Goal: Information Seeking & Learning: Learn about a topic

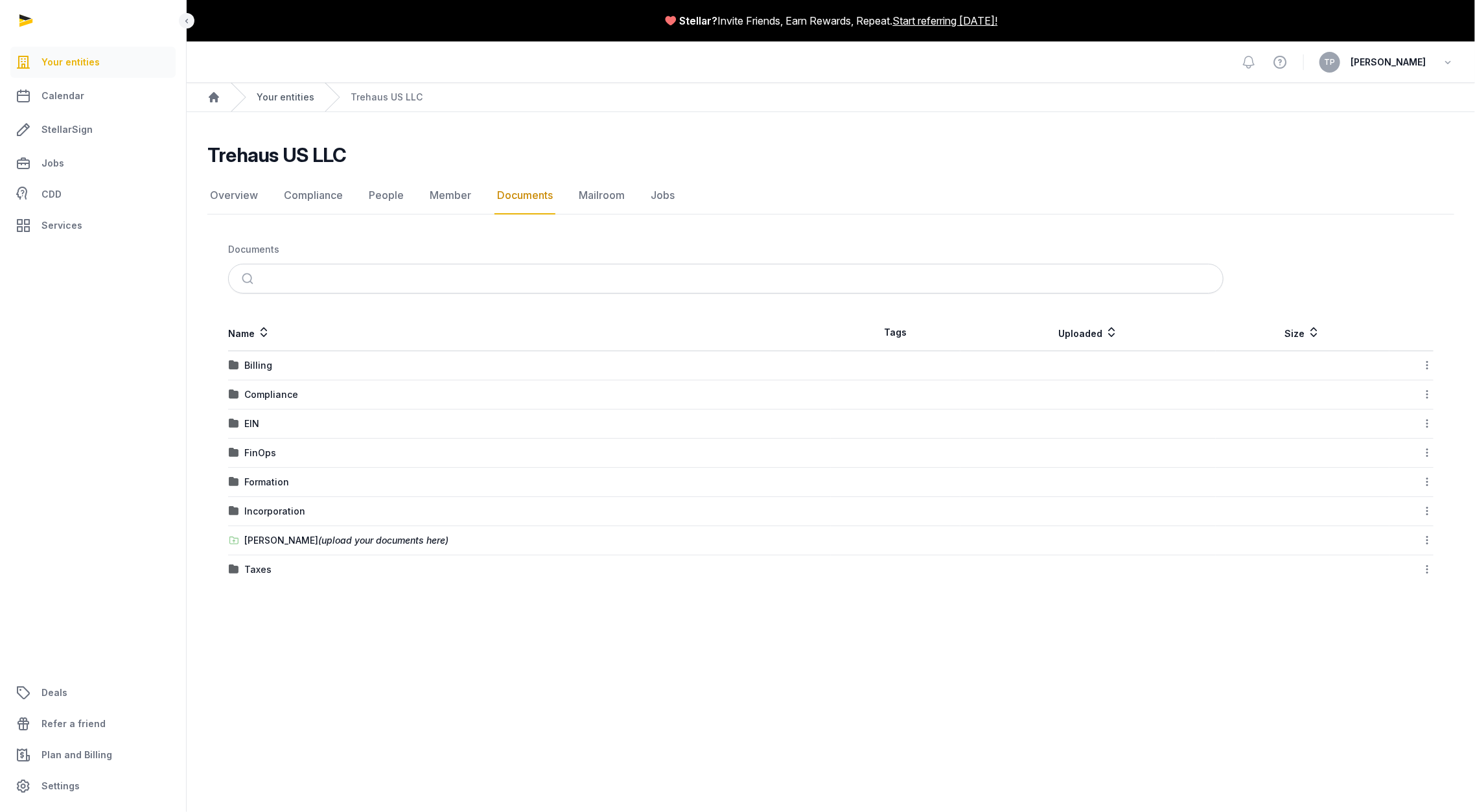
click at [293, 90] on link "Your entities" at bounding box center [285, 96] width 58 height 13
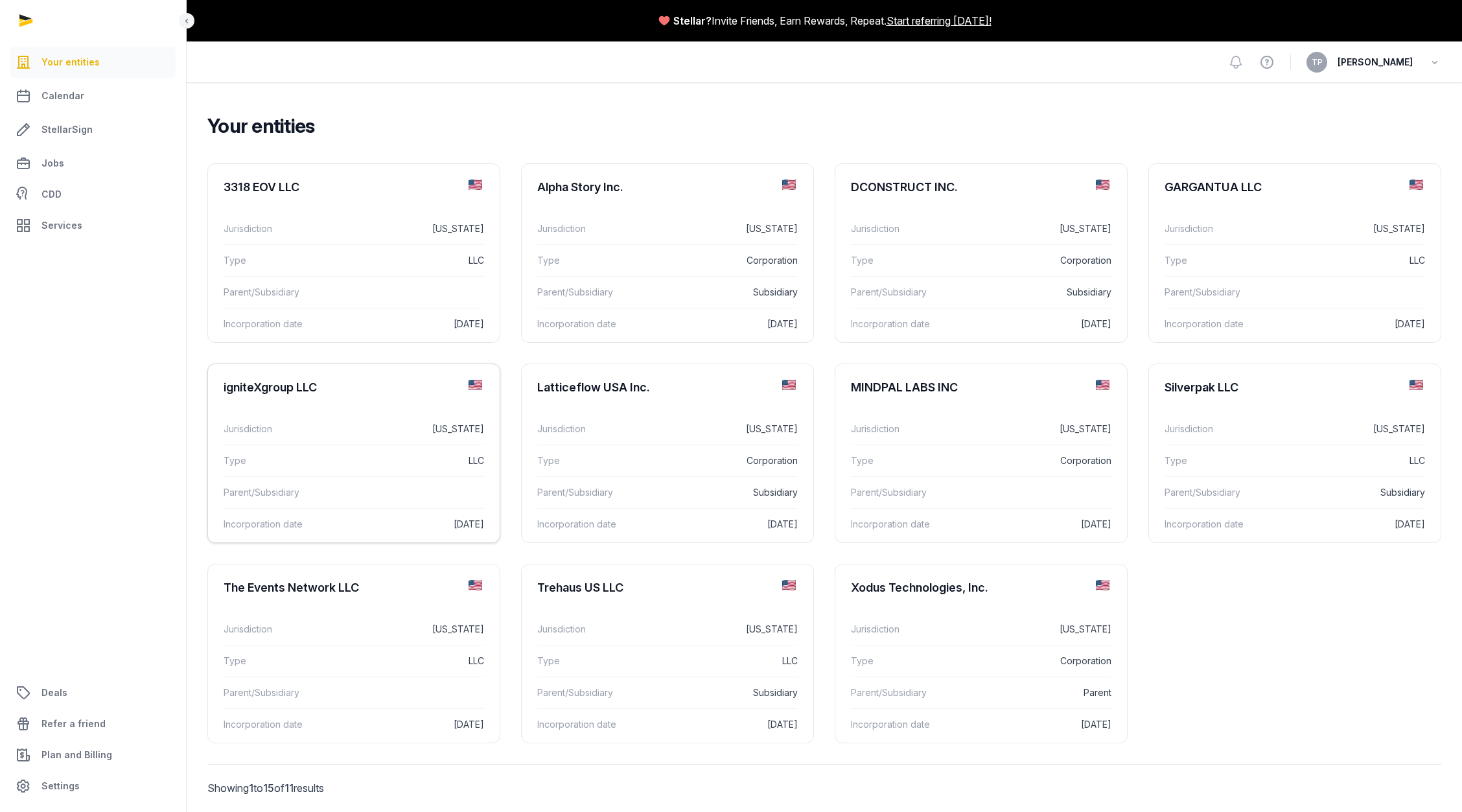
click at [308, 472] on div "Type LLC" at bounding box center [354, 460] width 260 height 32
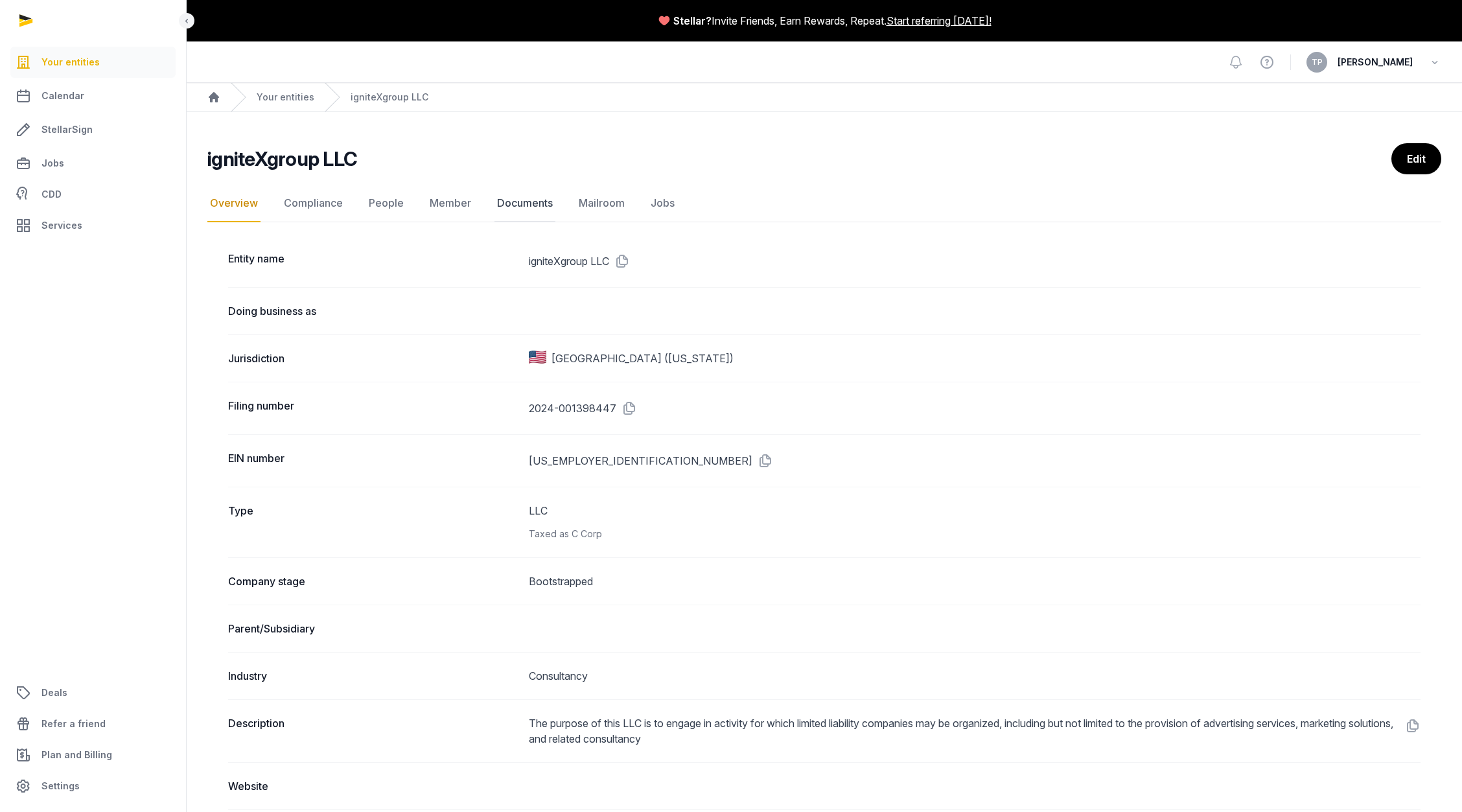
click at [500, 205] on link "Documents" at bounding box center [525, 203] width 61 height 38
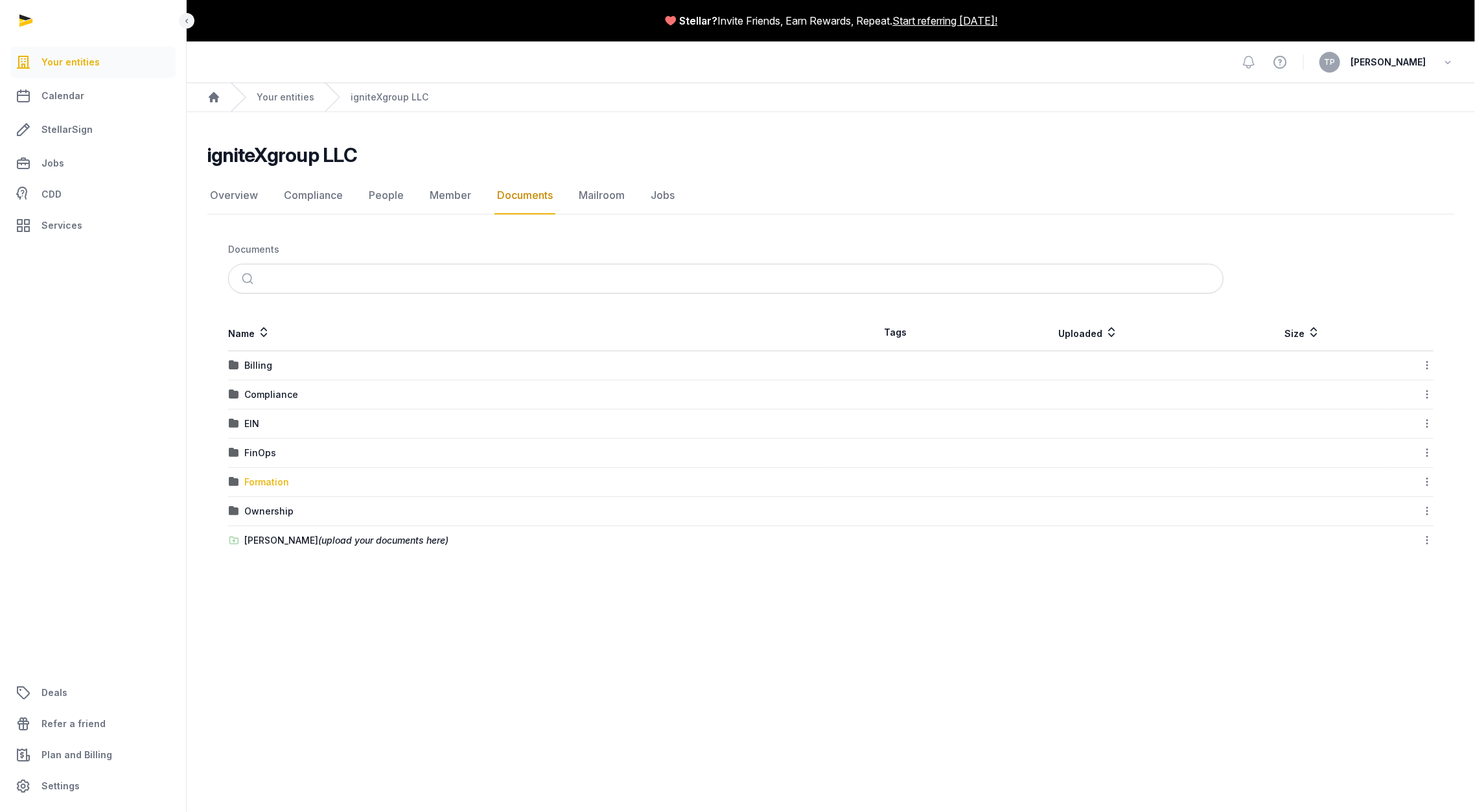
click at [260, 480] on div "Formation" at bounding box center [267, 481] width 45 height 13
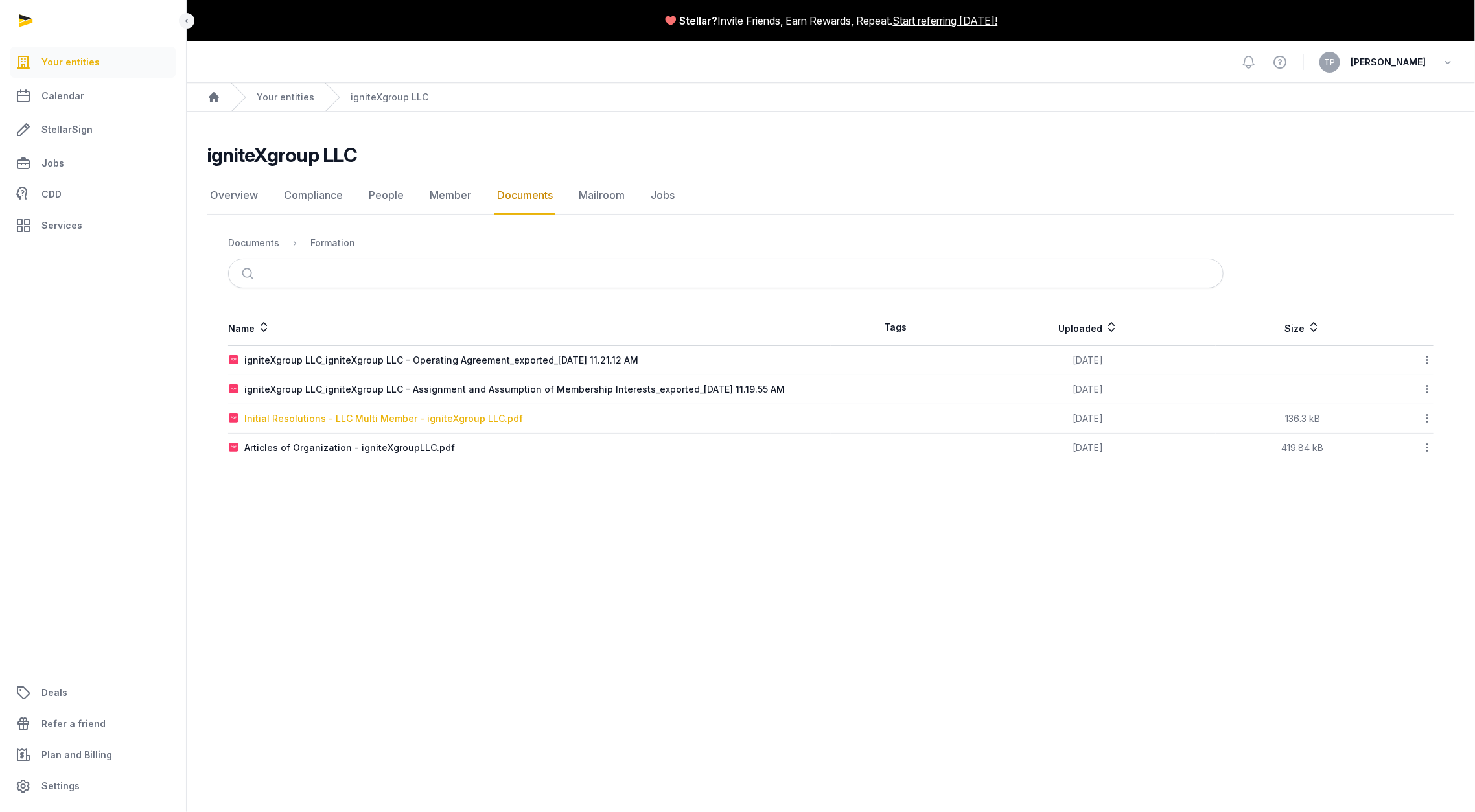
click at [440, 419] on div "Initial Resolutions - LLC Multi Member - igniteXgroup LLC.pdf" at bounding box center [383, 418] width 278 height 13
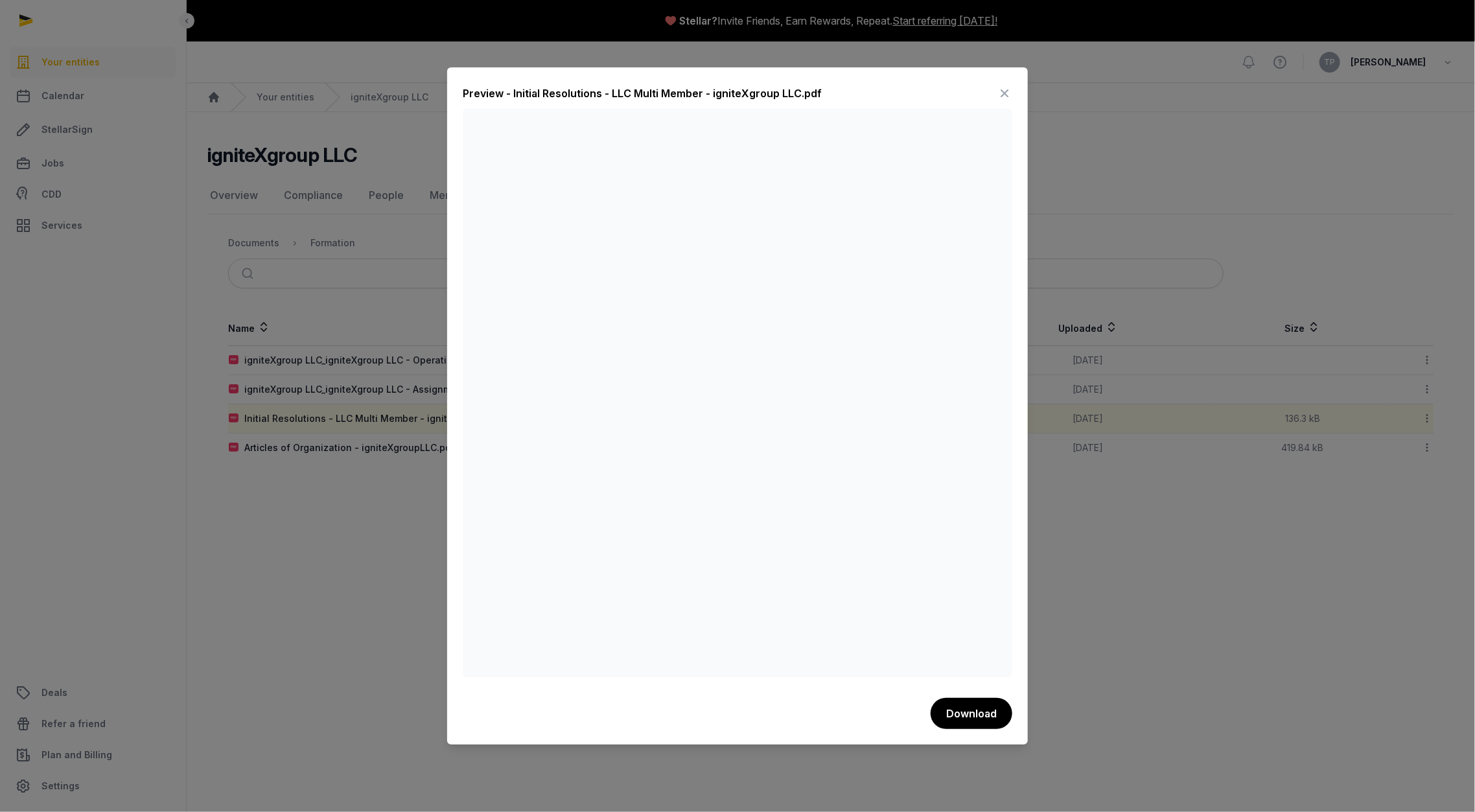
click at [1003, 95] on icon at bounding box center [1005, 93] width 16 height 21
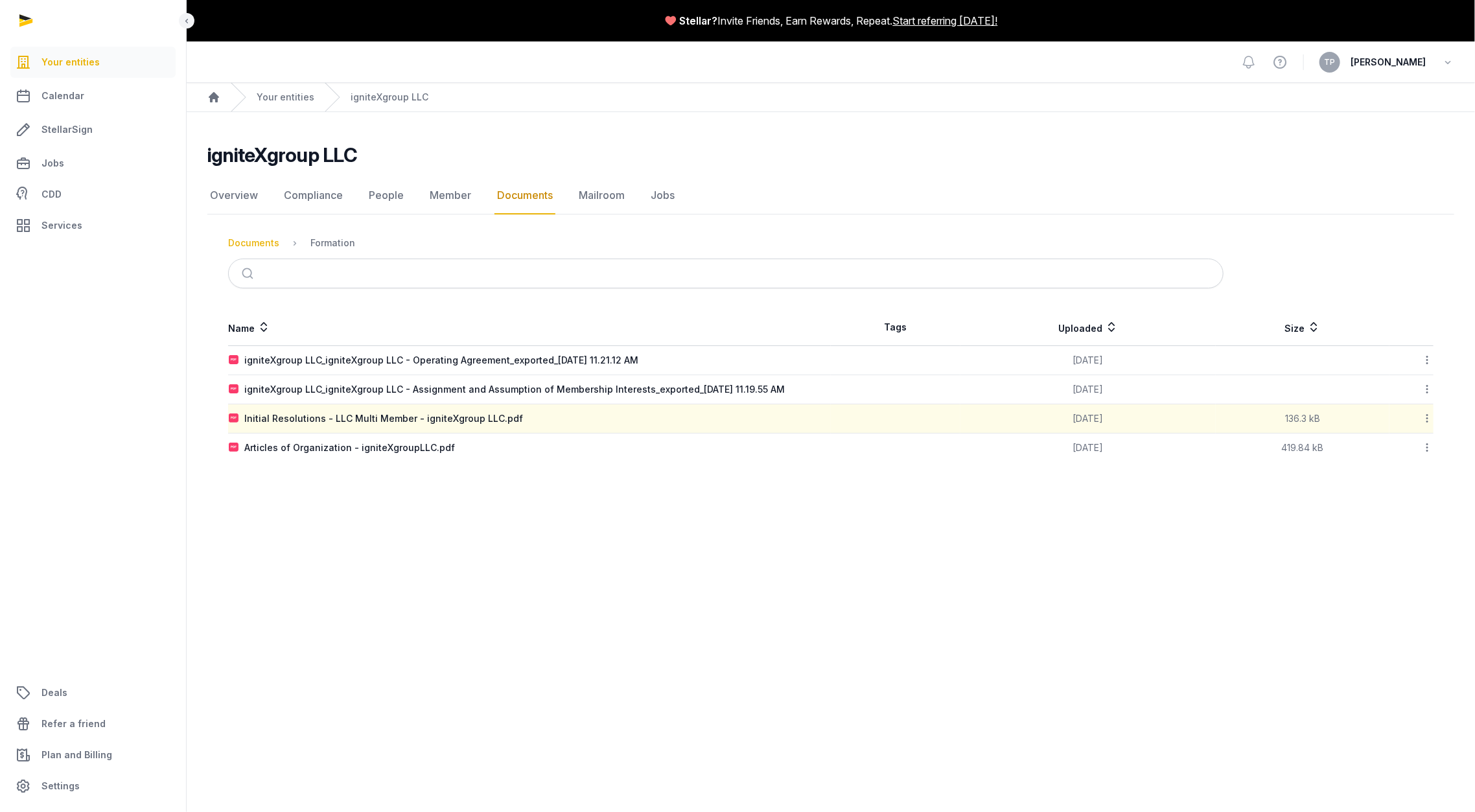
click at [267, 240] on div "Documents" at bounding box center [253, 243] width 51 height 13
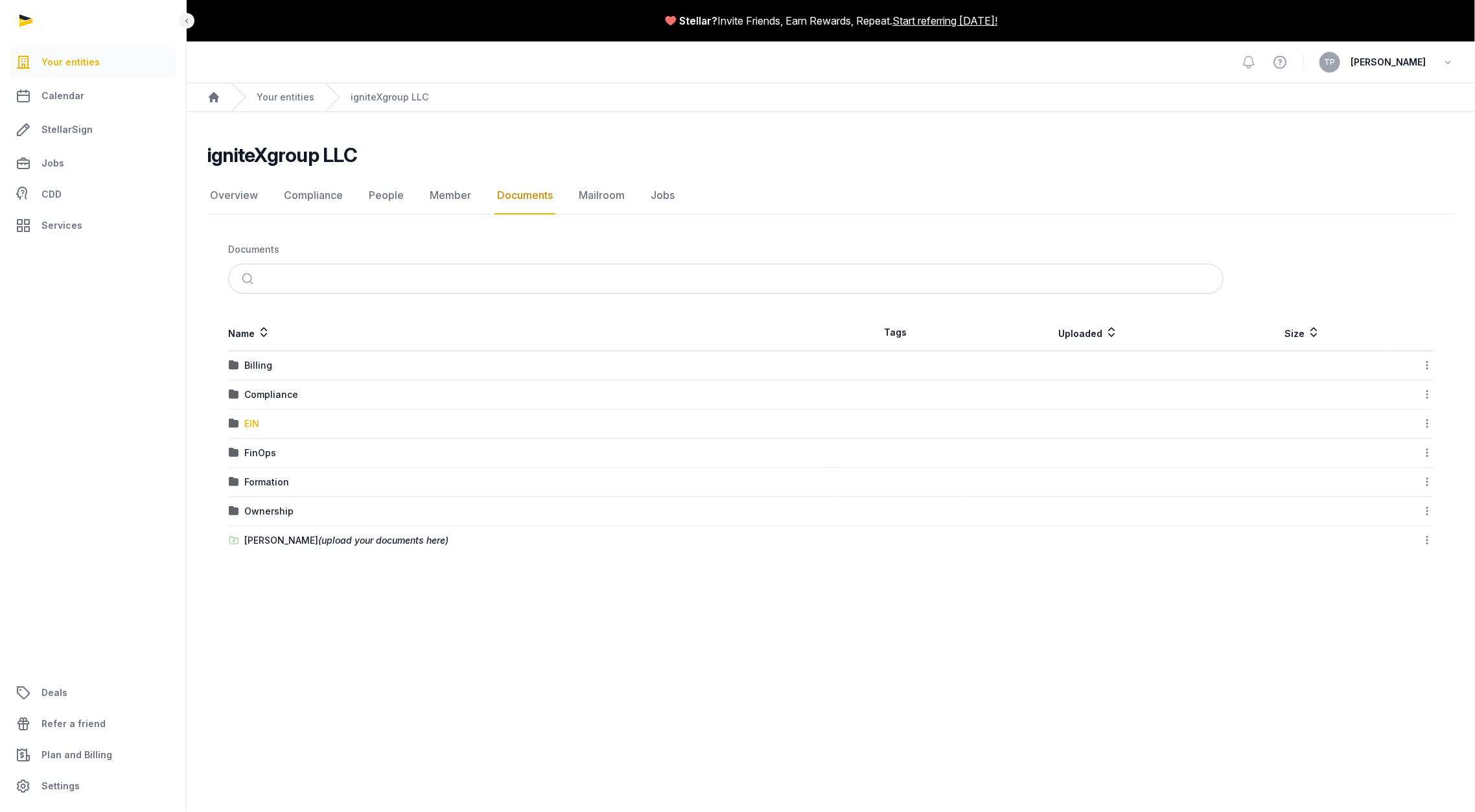
click at [250, 419] on div "EIN" at bounding box center [252, 423] width 15 height 13
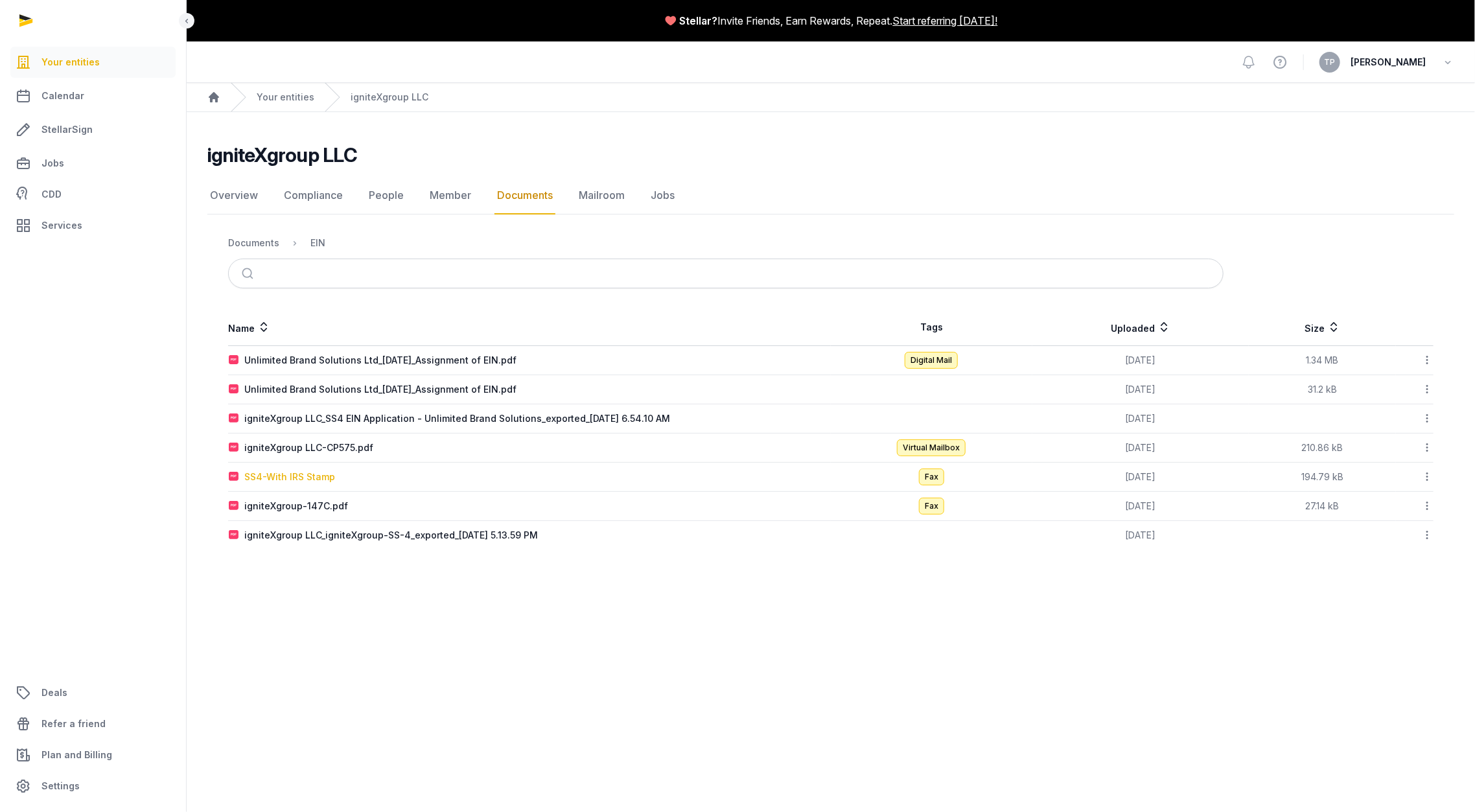
click at [280, 474] on div "SS4-With IRS Stamp" at bounding box center [289, 476] width 90 height 13
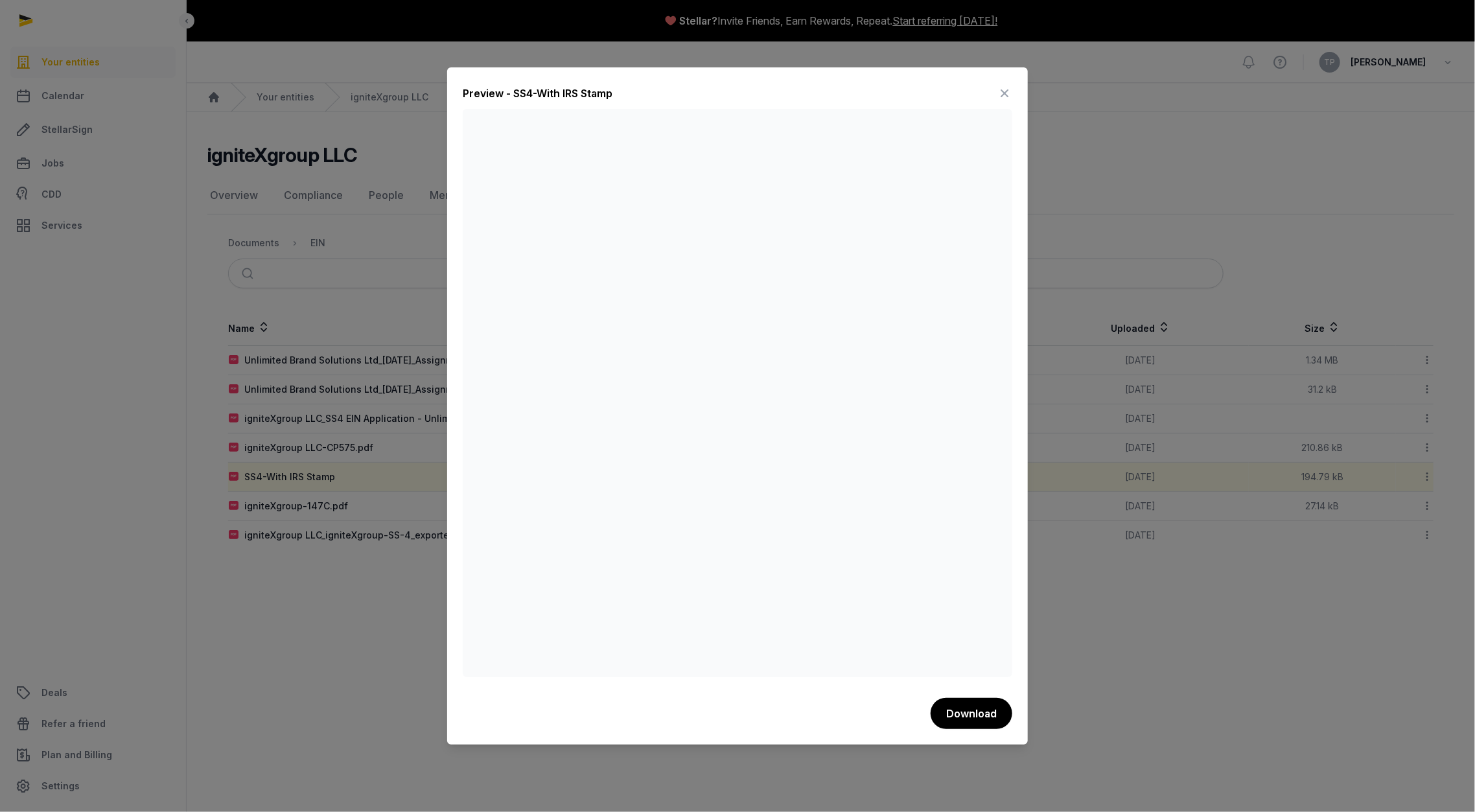
click at [1005, 96] on icon at bounding box center [1005, 93] width 16 height 21
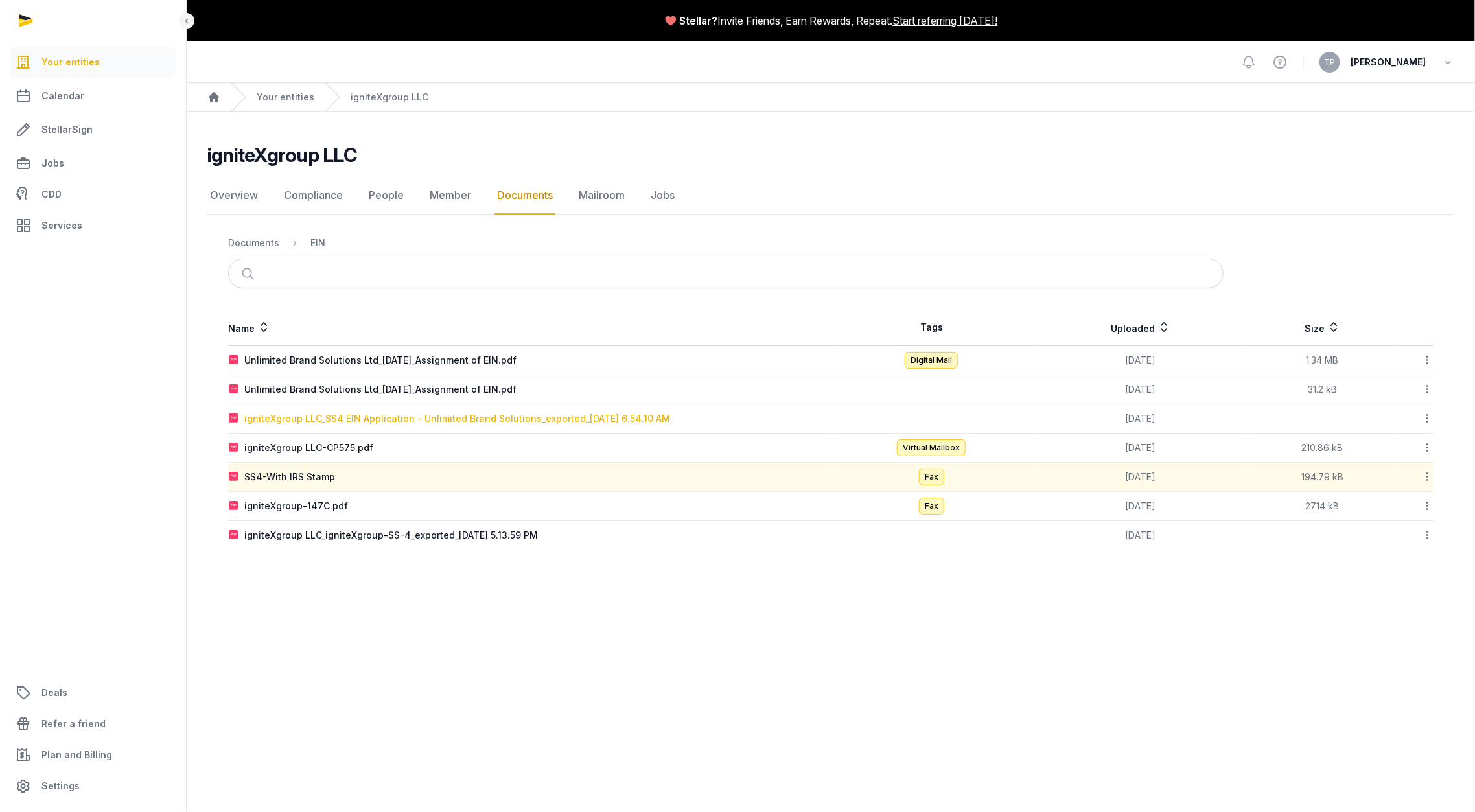
click at [473, 413] on div "igniteXgroup LLC_SS4 EIN Application - Unlimited Brand Solutions_exported_[DATE…" at bounding box center [457, 418] width 426 height 13
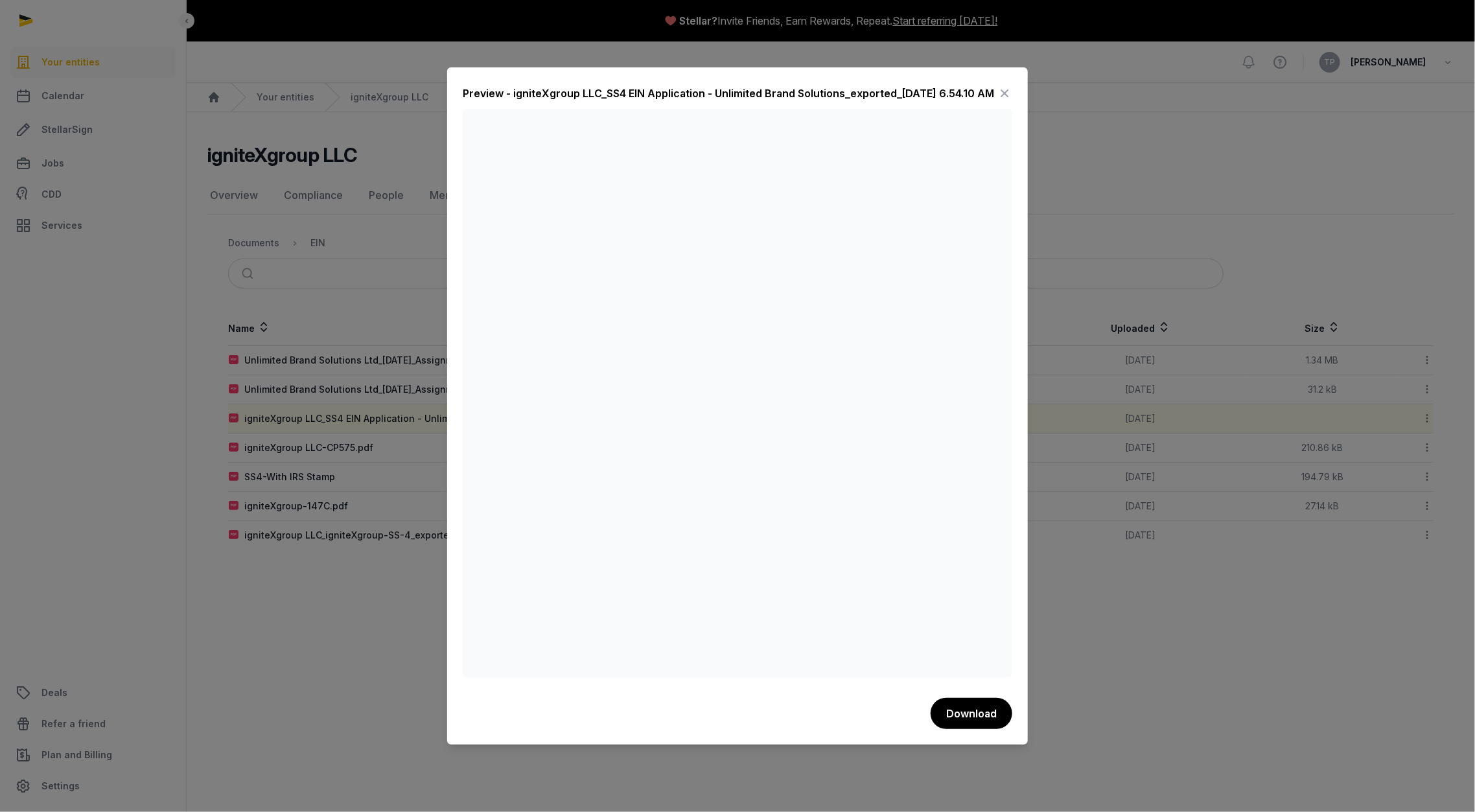
click at [1003, 91] on icon at bounding box center [1005, 93] width 16 height 21
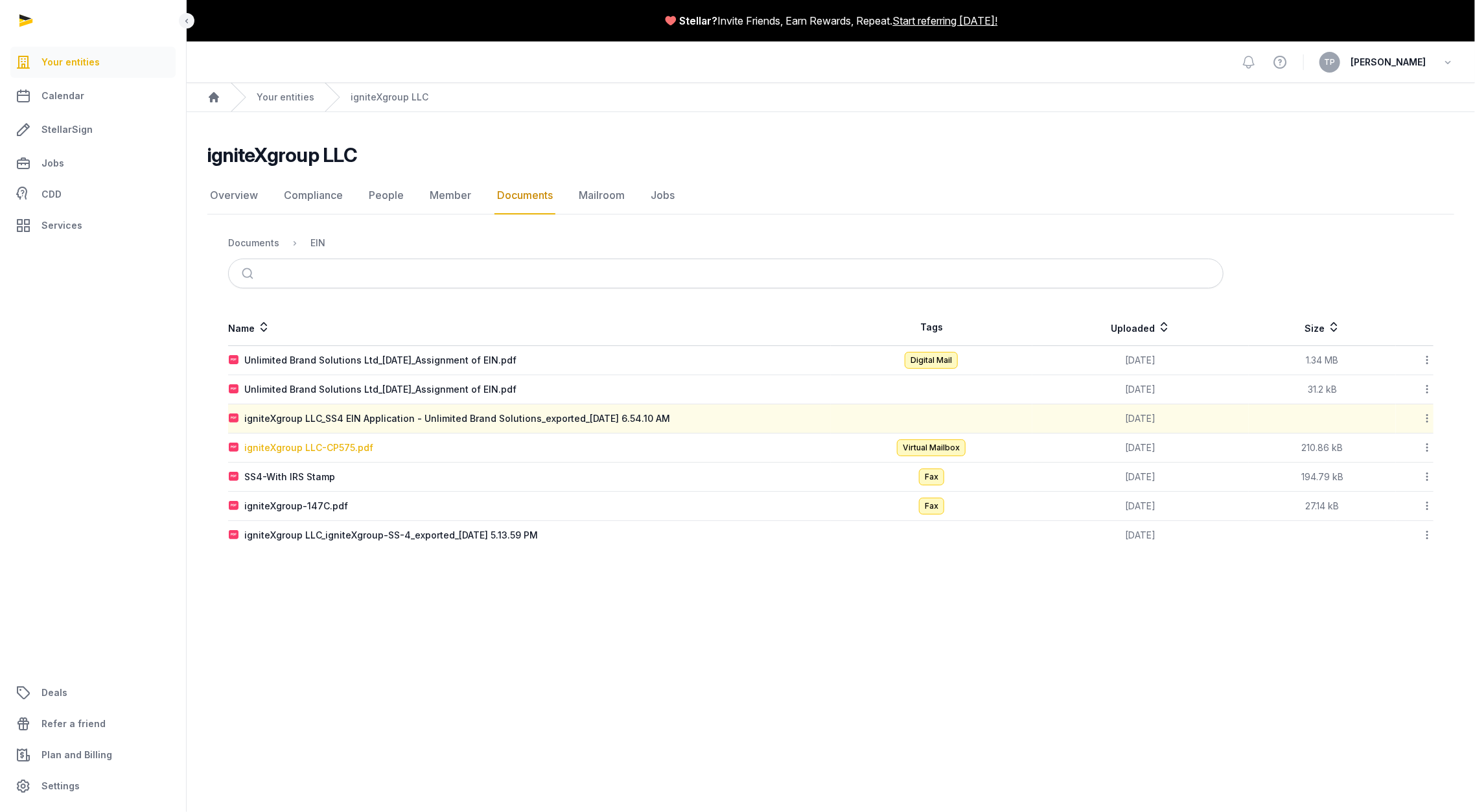
click at [349, 447] on div "igniteXgroup LLC-CP575.pdf" at bounding box center [309, 447] width 129 height 13
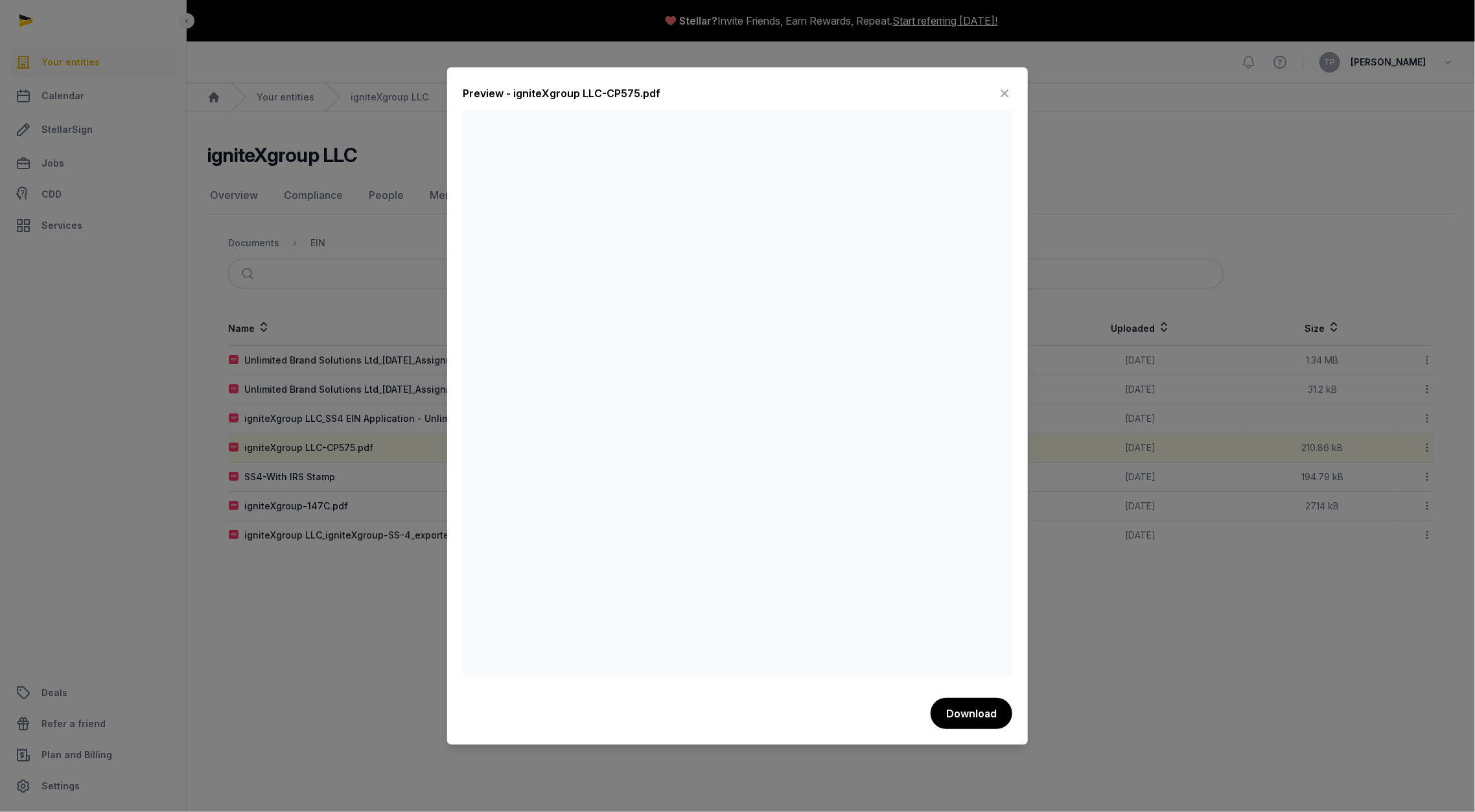
click at [1005, 96] on icon at bounding box center [1005, 93] width 16 height 21
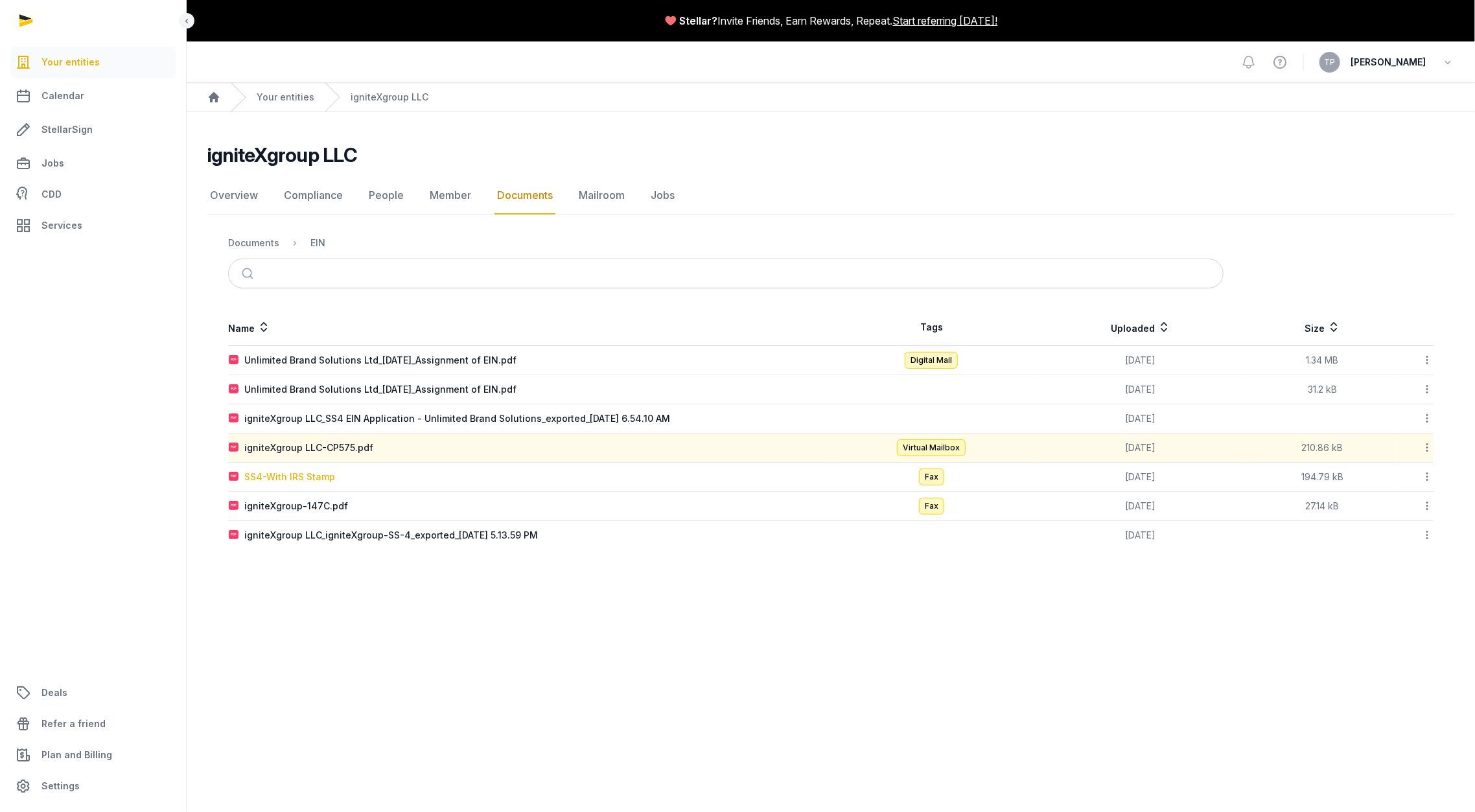
click at [282, 476] on div "SS4-With IRS Stamp" at bounding box center [289, 476] width 90 height 13
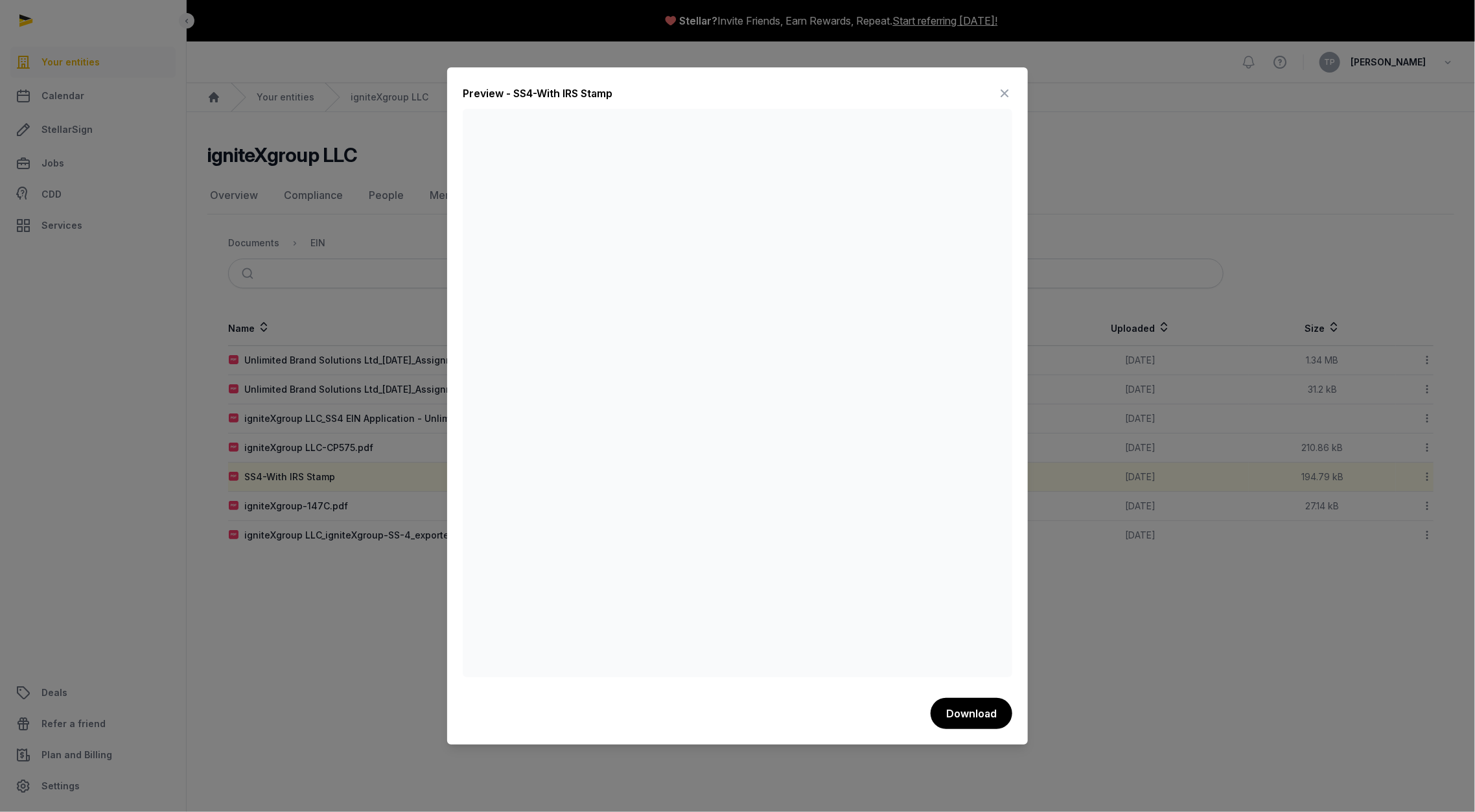
click at [1008, 90] on icon at bounding box center [1005, 93] width 16 height 21
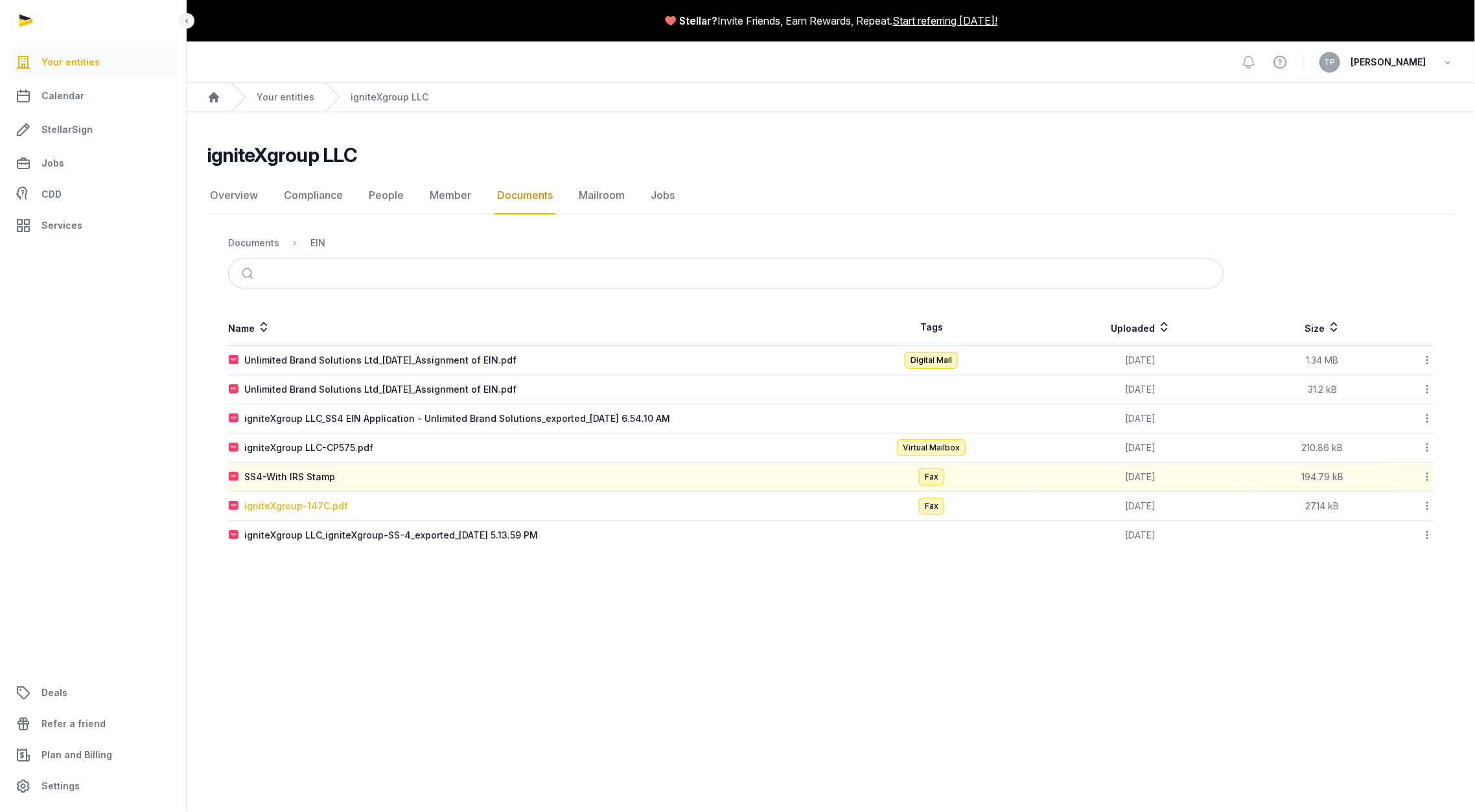
click at [309, 505] on div "igniteXgroup-147C.pdf" at bounding box center [296, 505] width 103 height 13
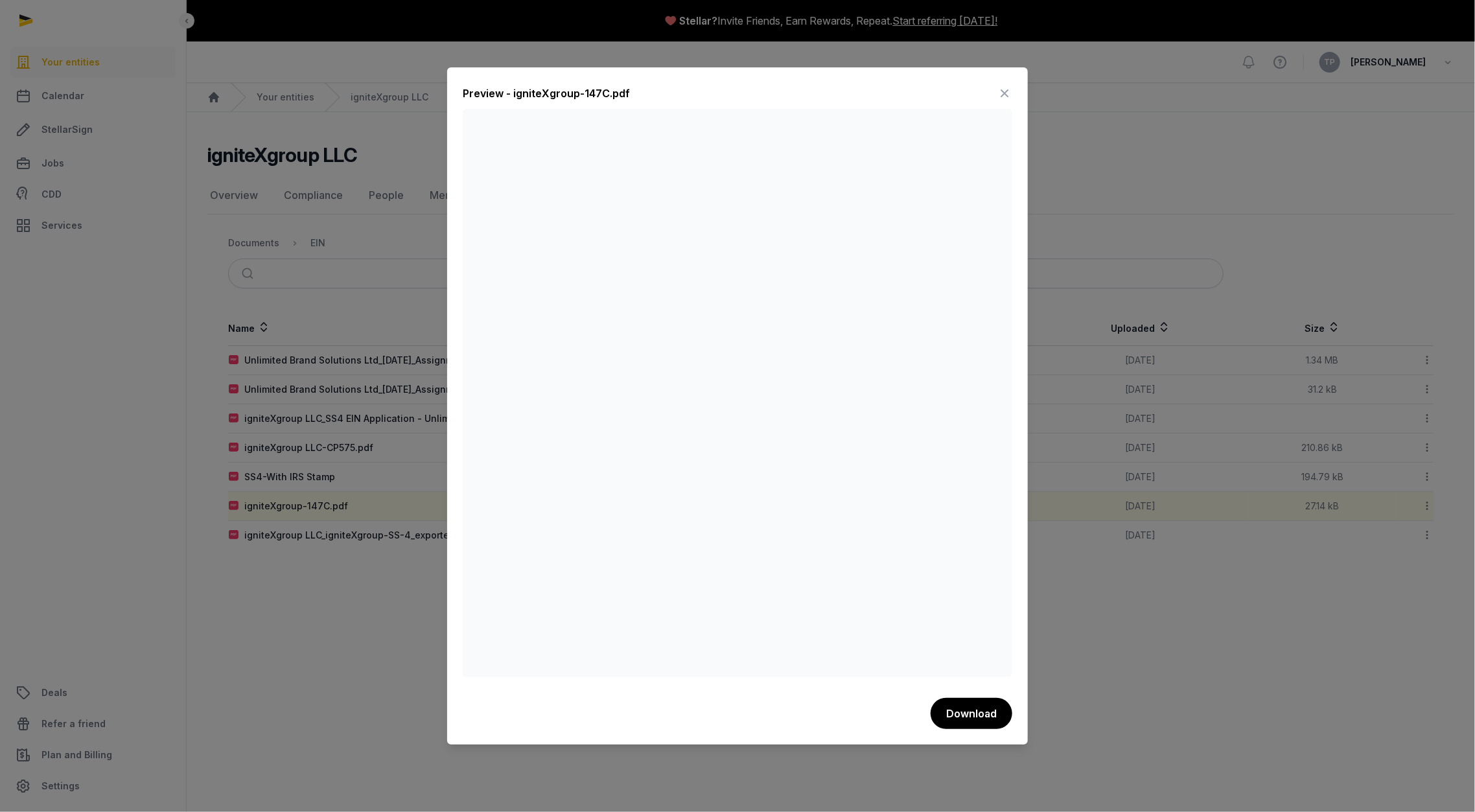
click at [1001, 93] on icon at bounding box center [1005, 93] width 16 height 21
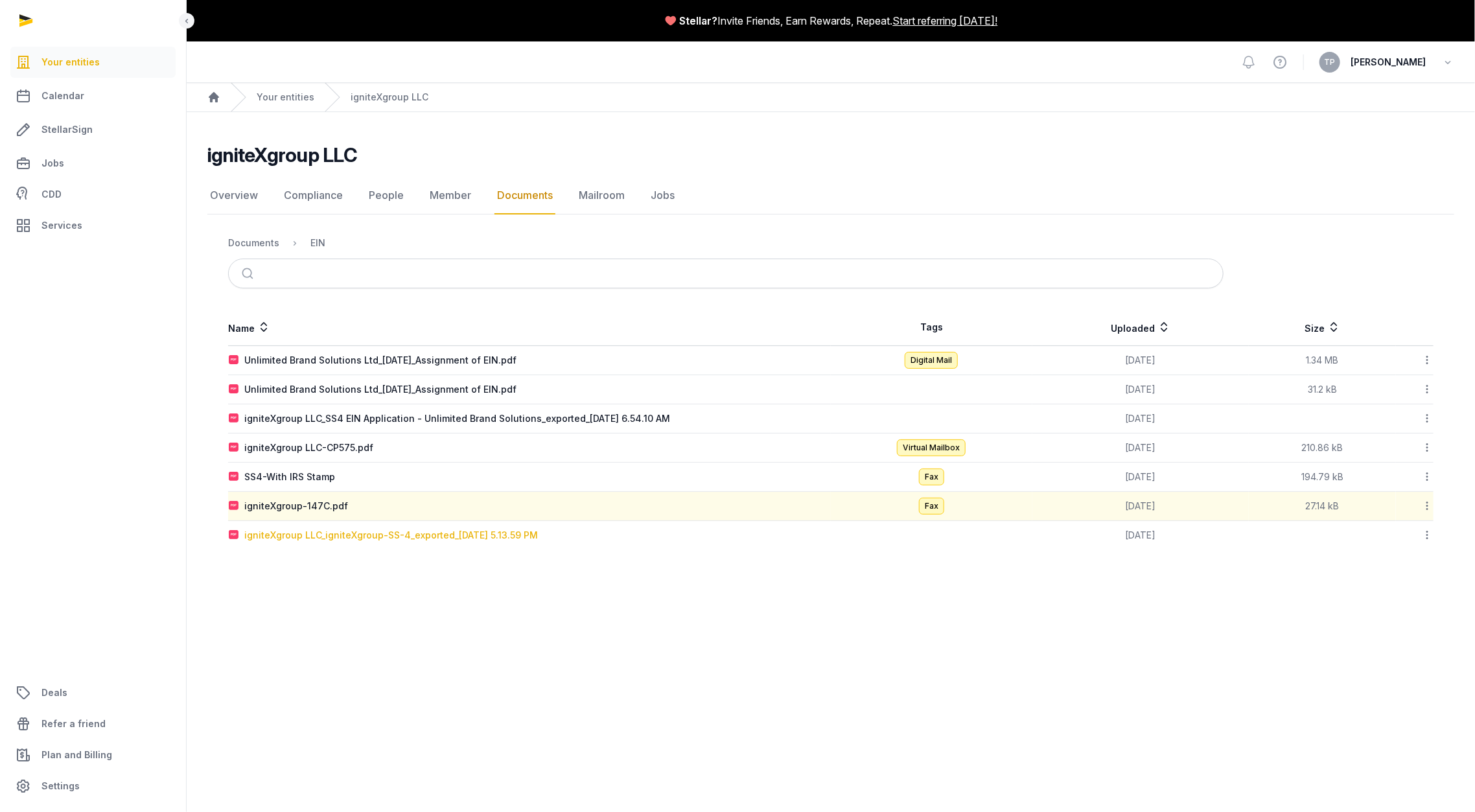
click at [435, 535] on div "igniteXgroup LLC_igniteXgroup-SS-4_exported_[DATE] 5.13.59 PM" at bounding box center [391, 535] width 294 height 13
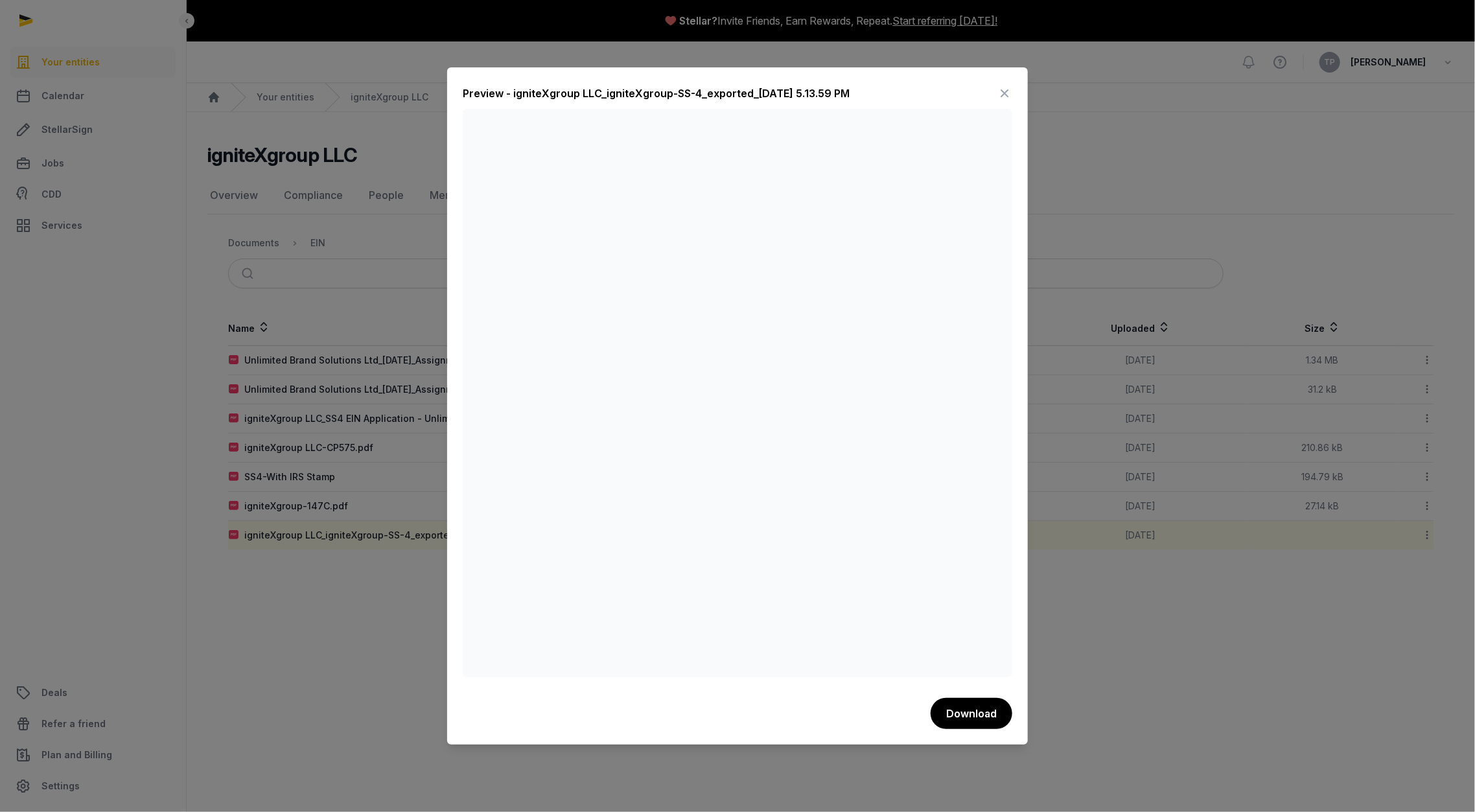
click at [1004, 90] on icon at bounding box center [1005, 93] width 16 height 21
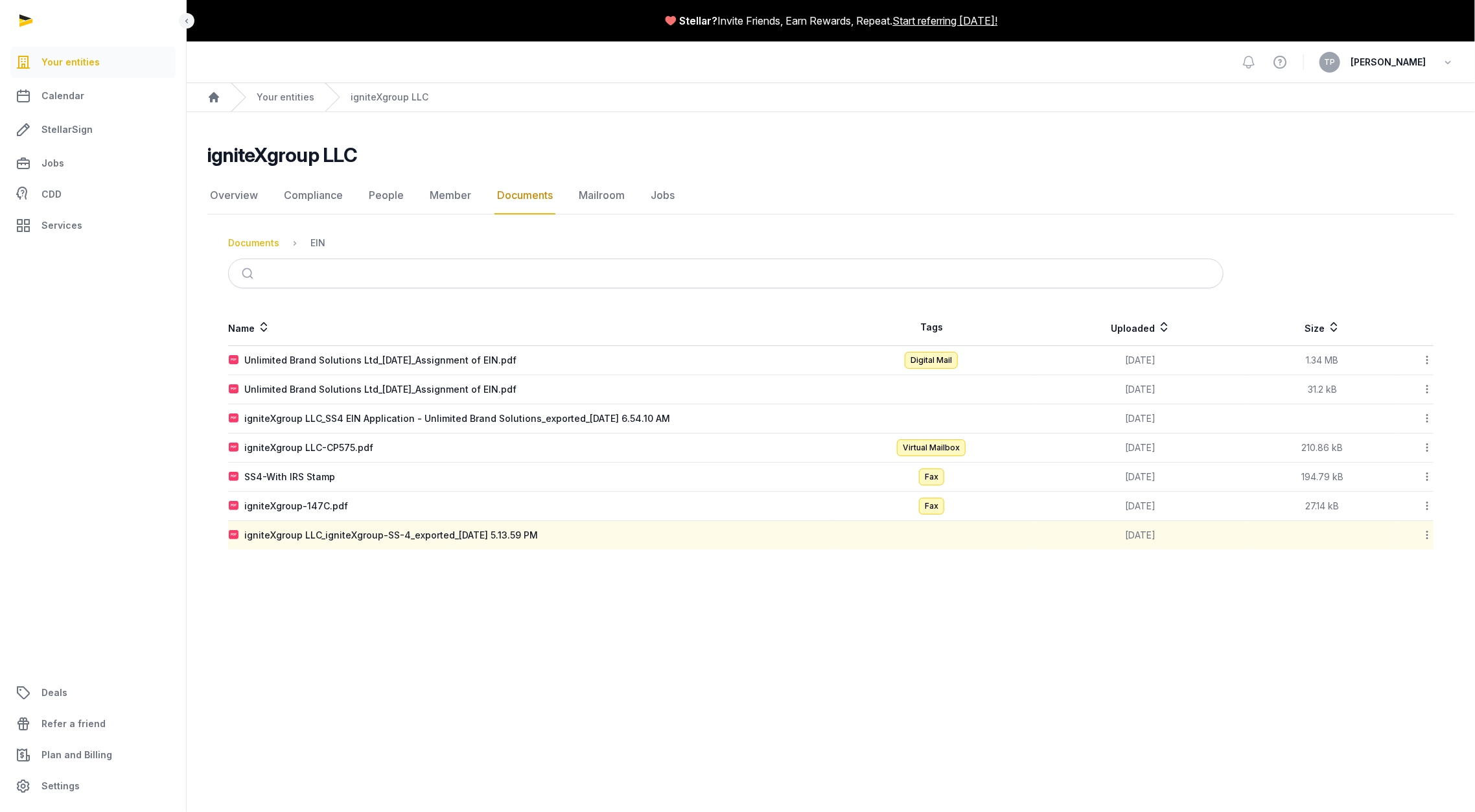
click at [240, 241] on div "Documents" at bounding box center [253, 243] width 51 height 13
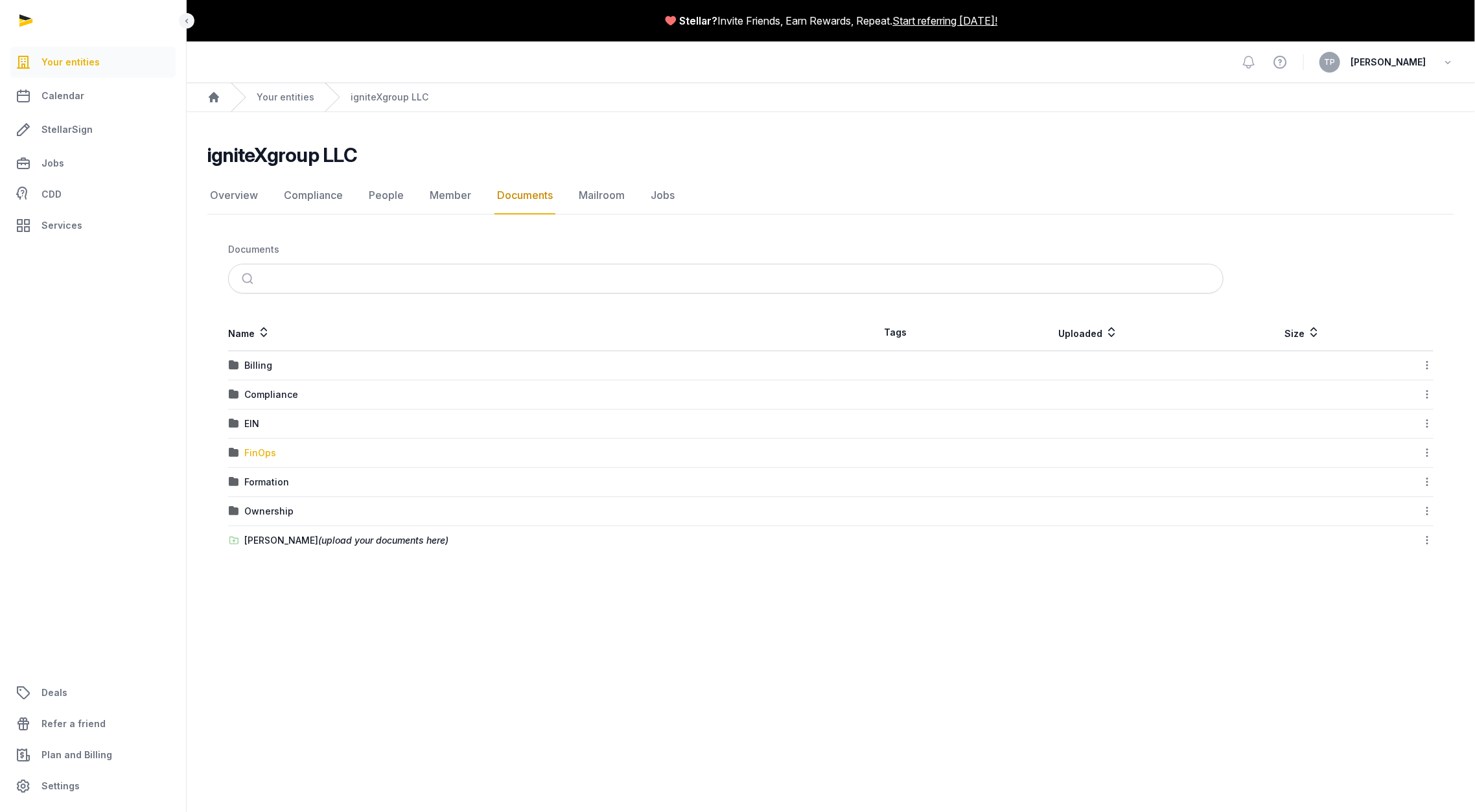
click at [258, 450] on div "FinOps" at bounding box center [260, 452] width 32 height 13
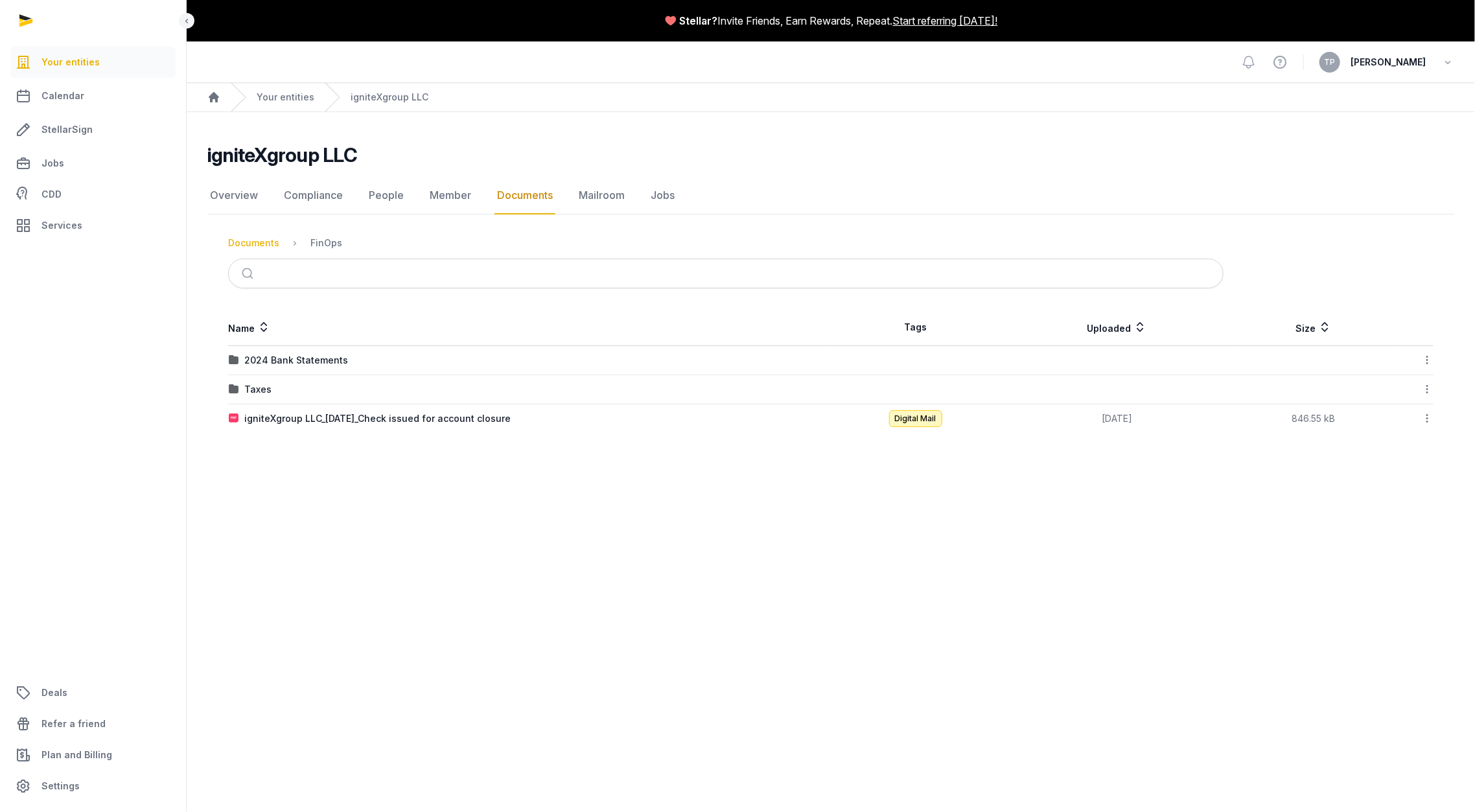
click at [263, 244] on div "Documents" at bounding box center [253, 243] width 51 height 13
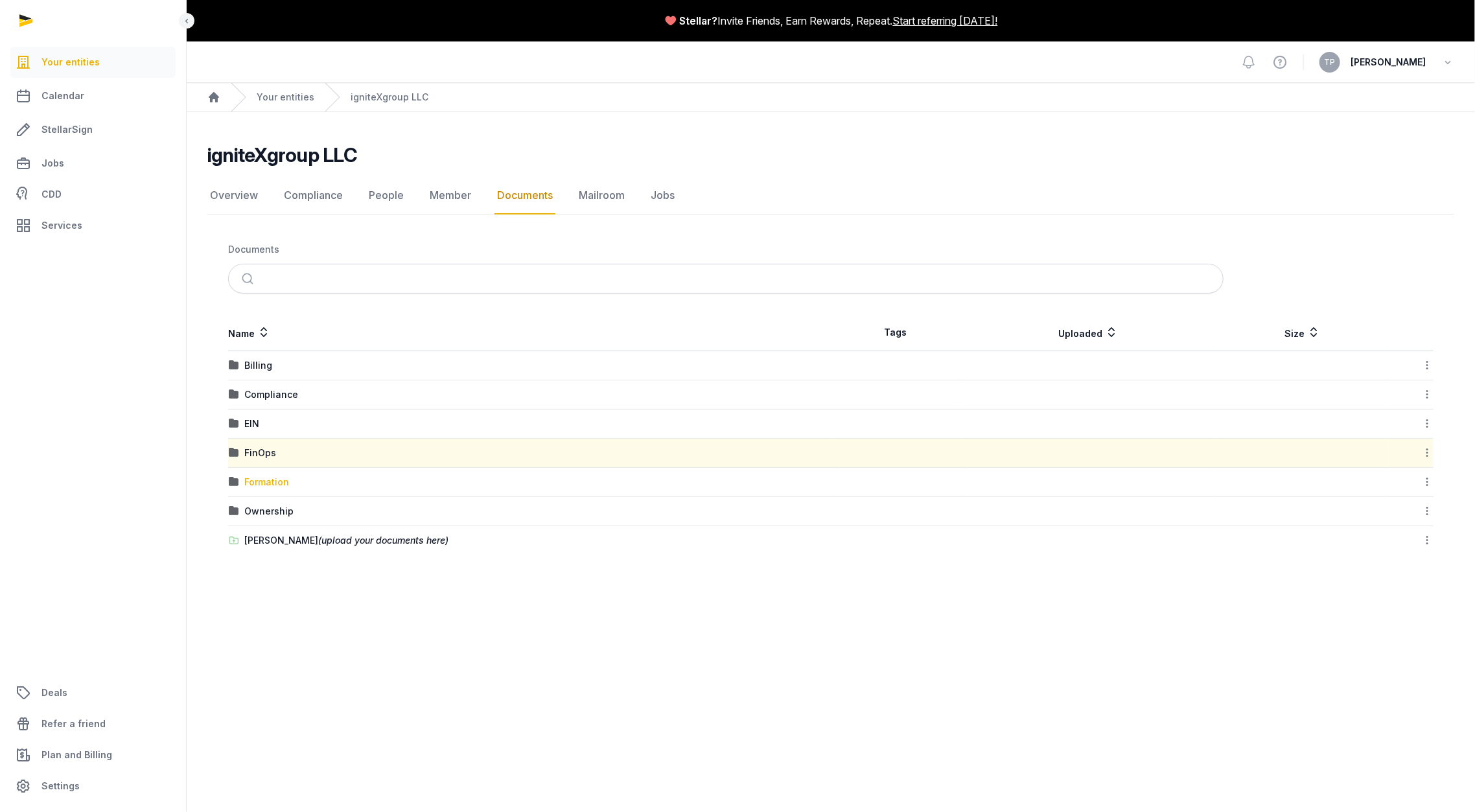
click at [260, 482] on div "Formation" at bounding box center [267, 481] width 45 height 13
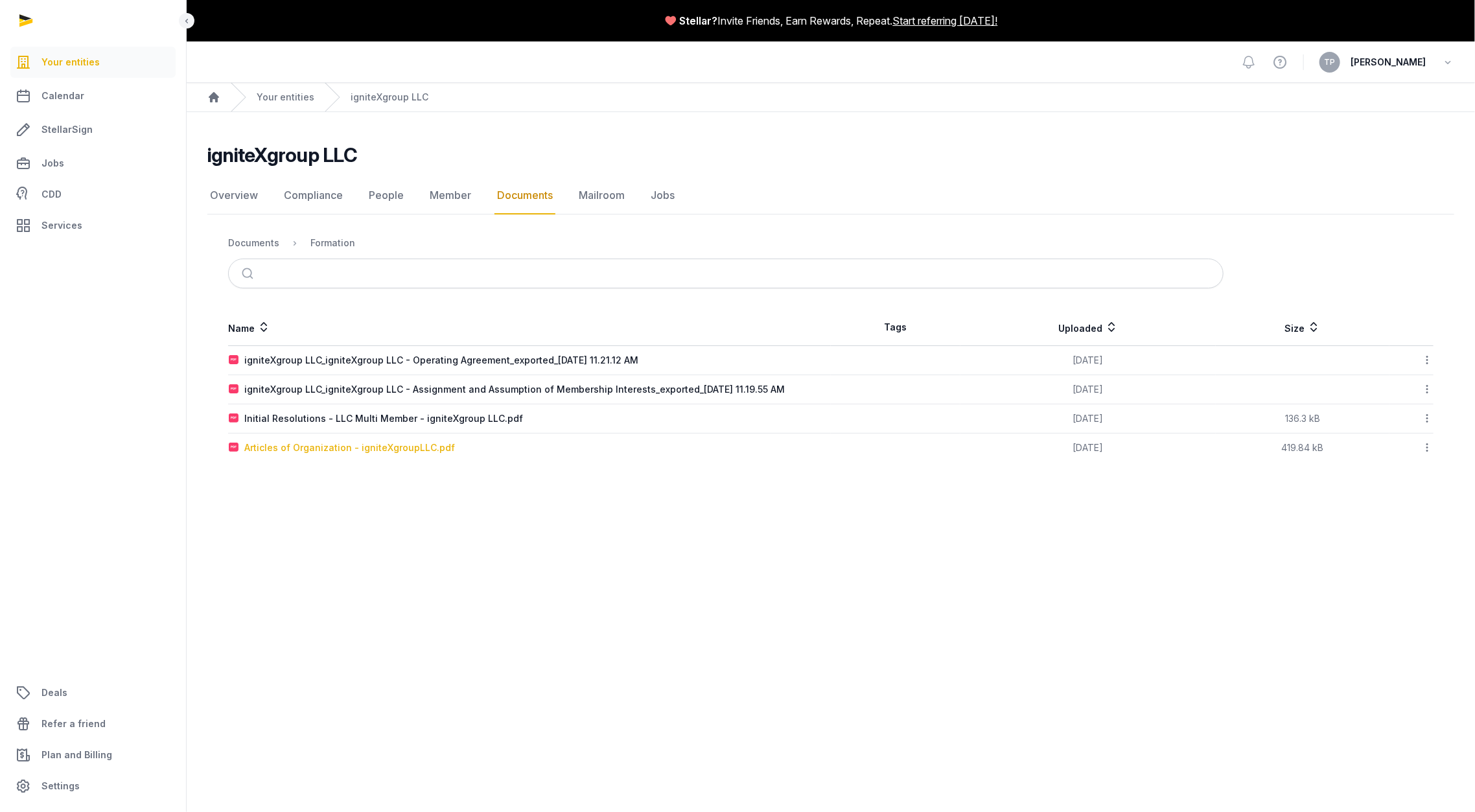
click at [413, 443] on div "Articles of Organization - igniteXgroupLLC.pdf" at bounding box center [350, 447] width 210 height 13
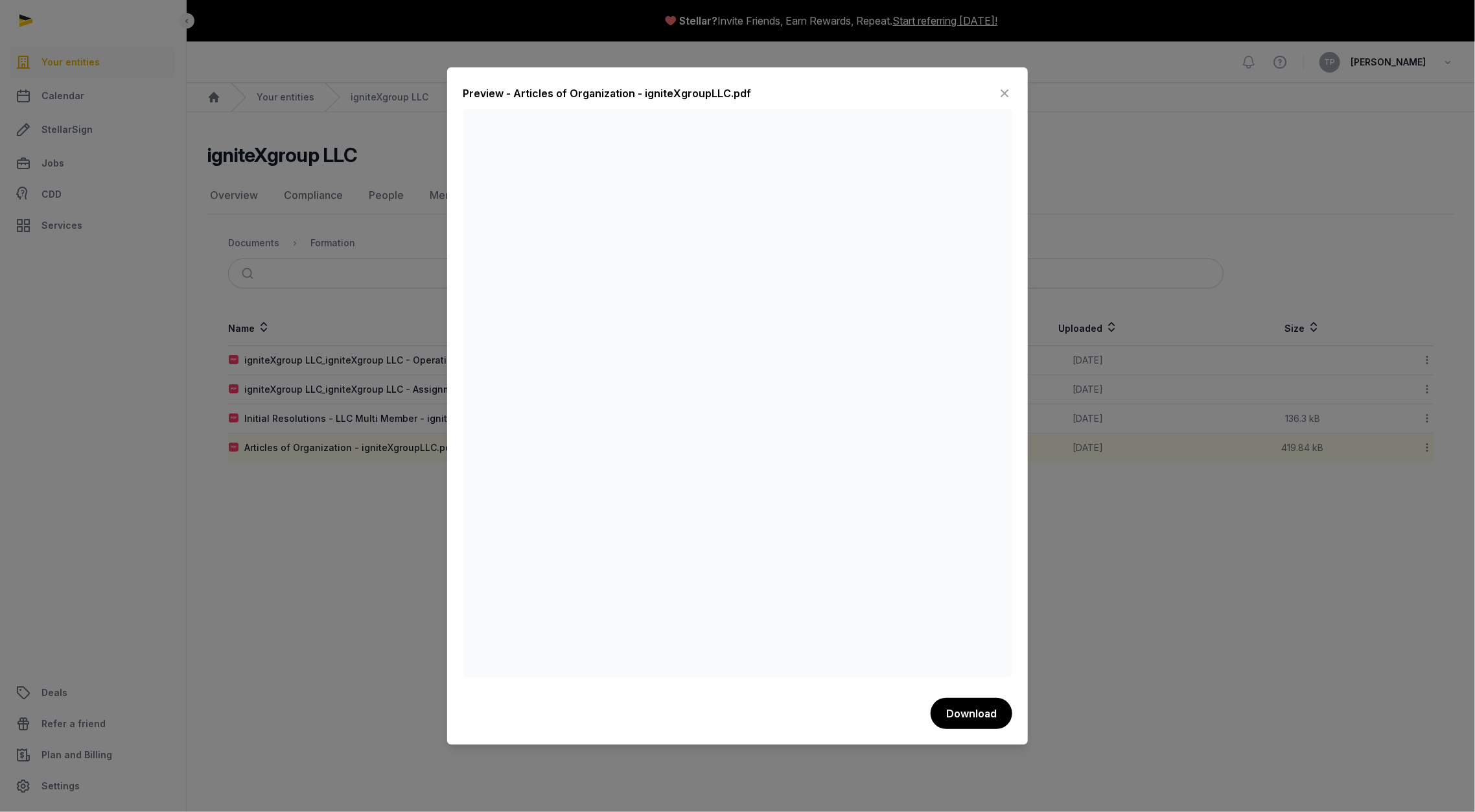
click at [1005, 93] on icon at bounding box center [1005, 93] width 16 height 21
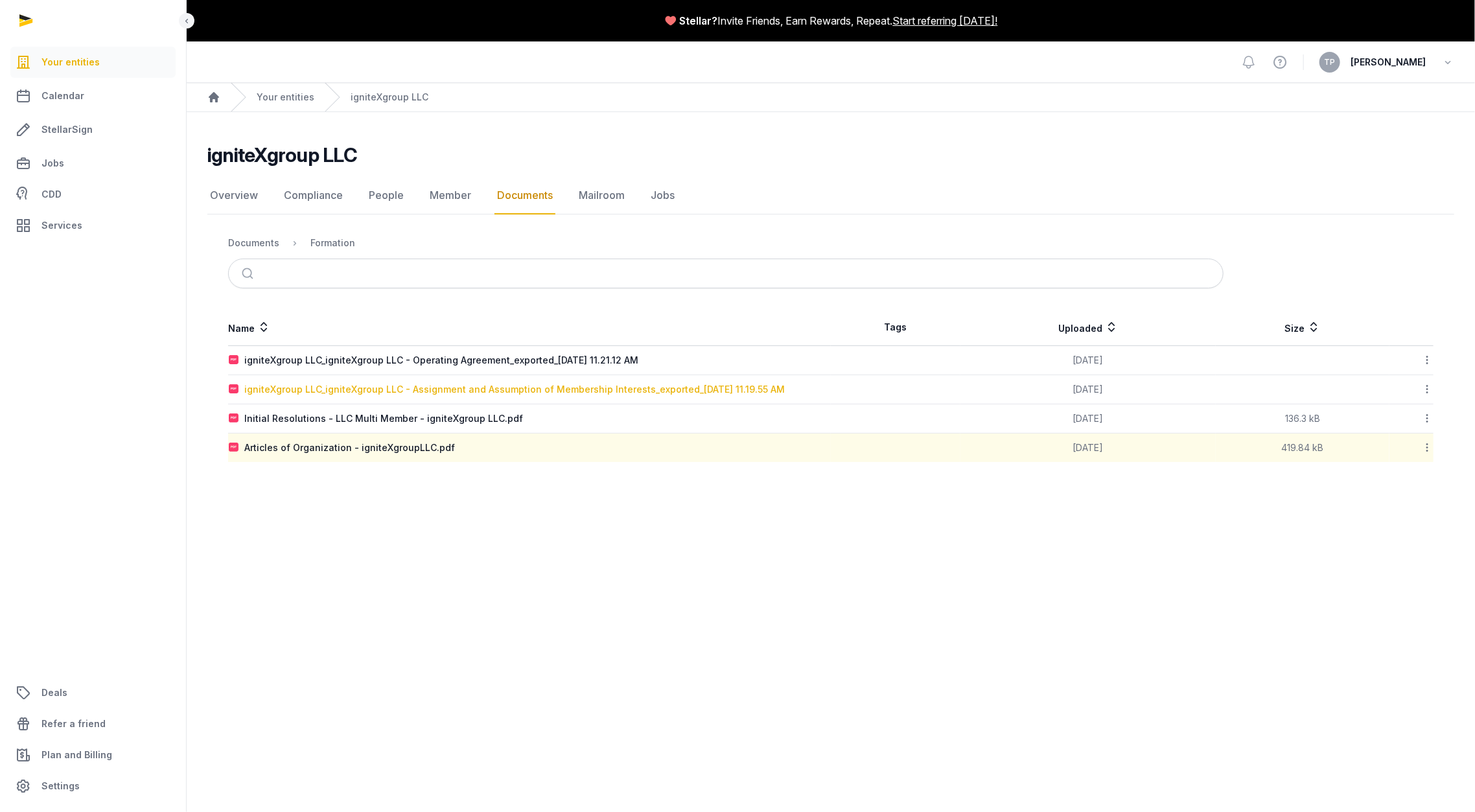
click at [634, 387] on div "igniteXgroup LLC_igniteXgroup LLC - Assignment and Assumption of Membership Int…" at bounding box center [514, 389] width 540 height 13
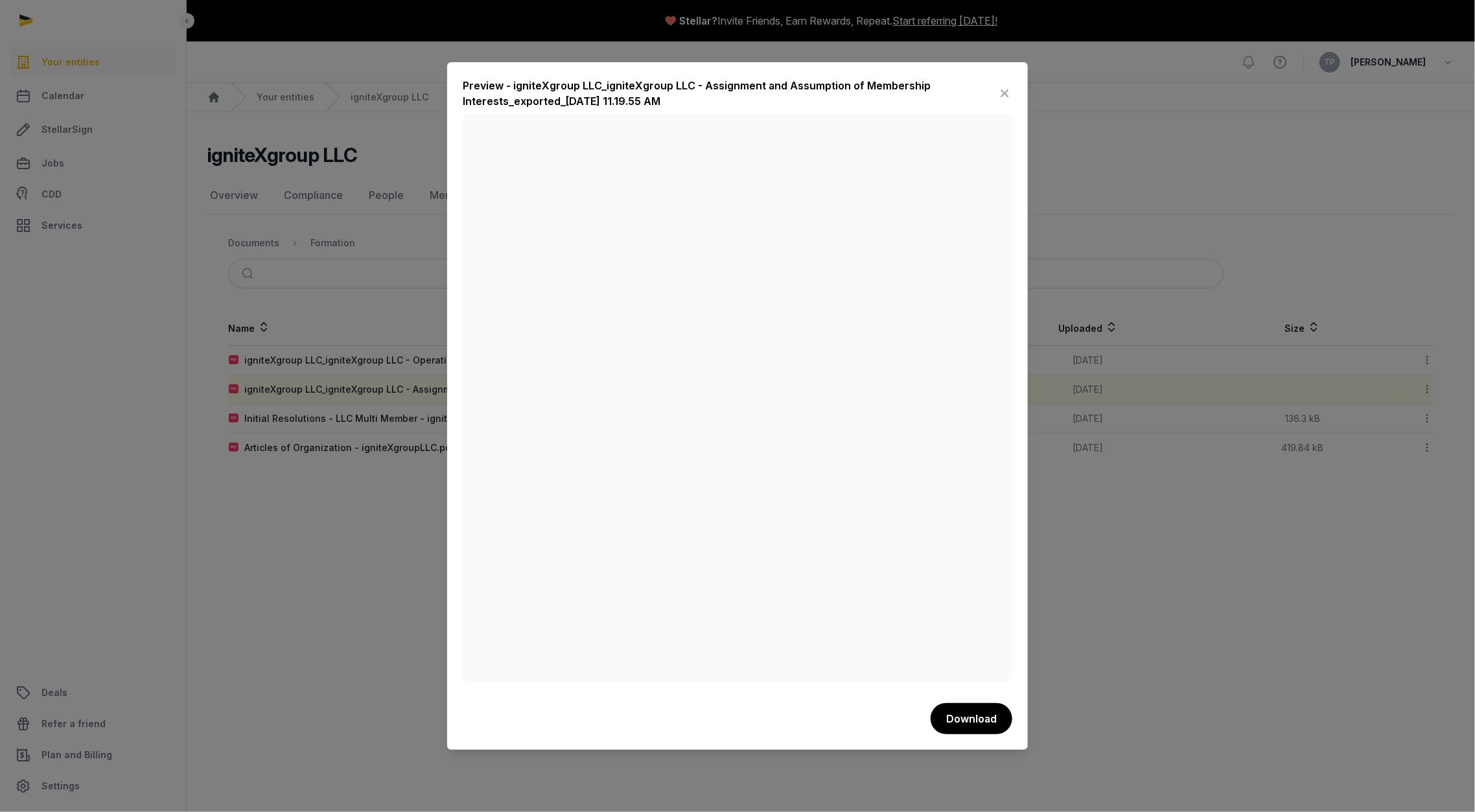
click at [1000, 86] on icon at bounding box center [1005, 93] width 16 height 21
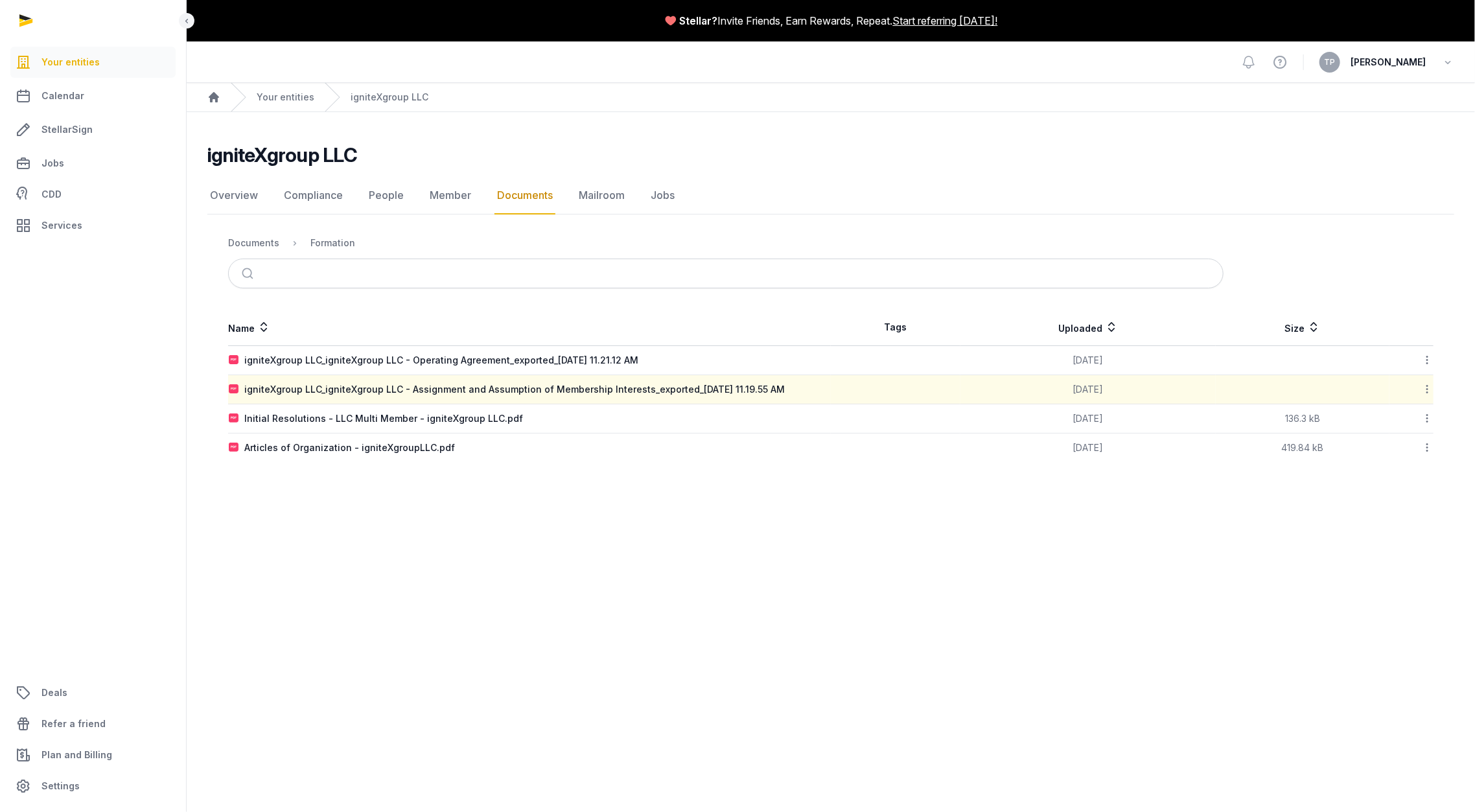
click at [68, 56] on span "Your entities" at bounding box center [71, 62] width 59 height 15
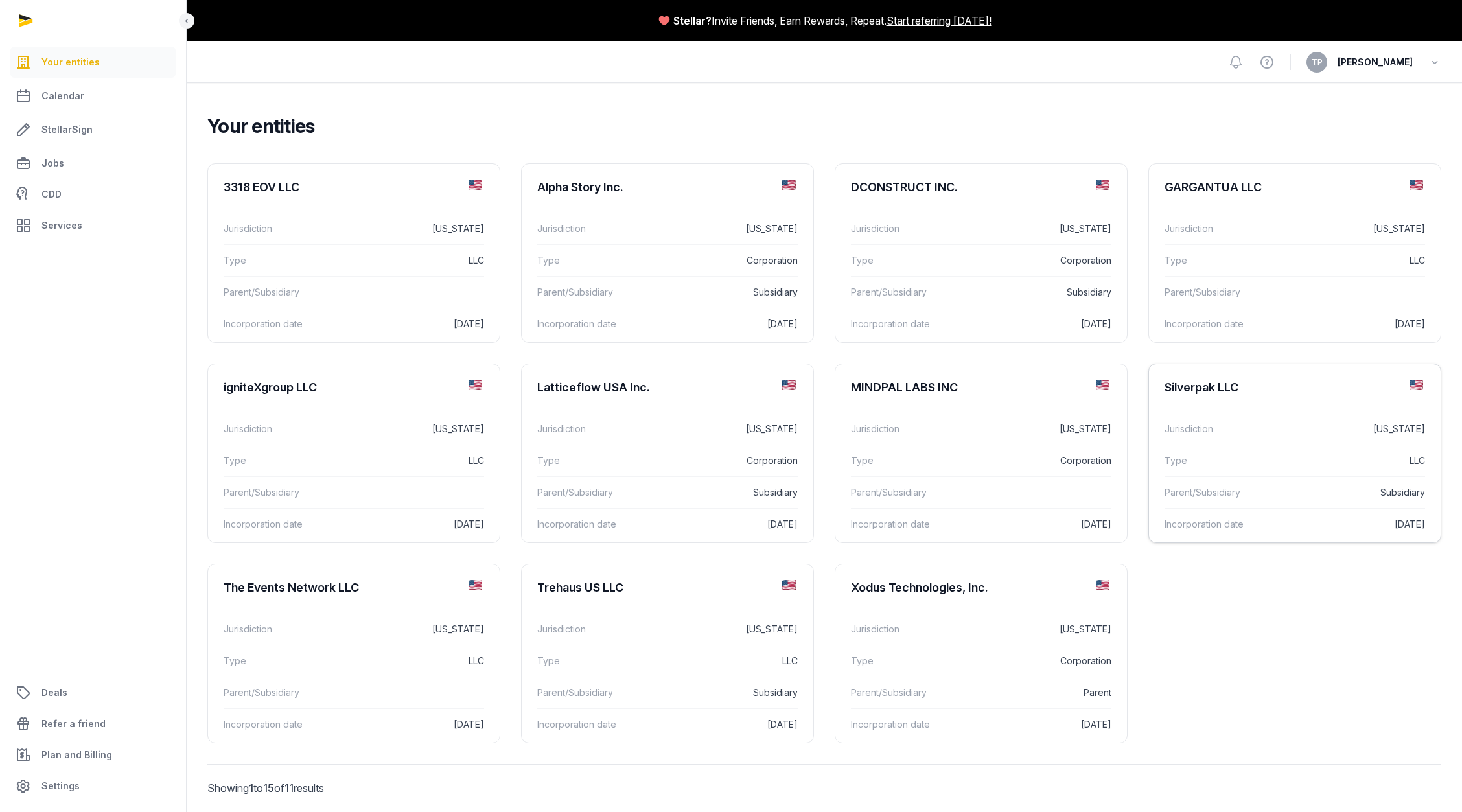
click at [1226, 459] on dt "Type" at bounding box center [1215, 461] width 100 height 15
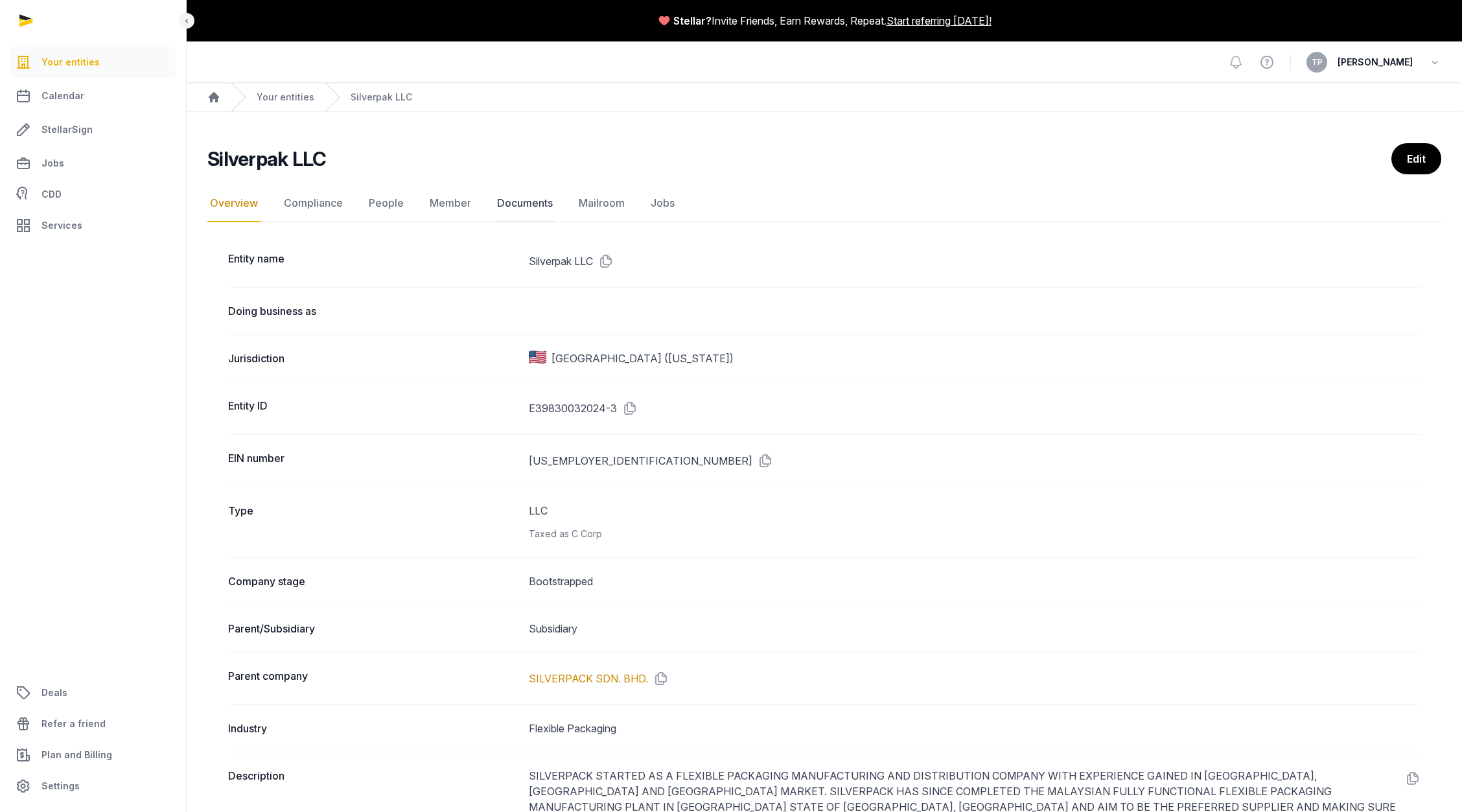
click at [530, 214] on link "Documents" at bounding box center [525, 203] width 61 height 38
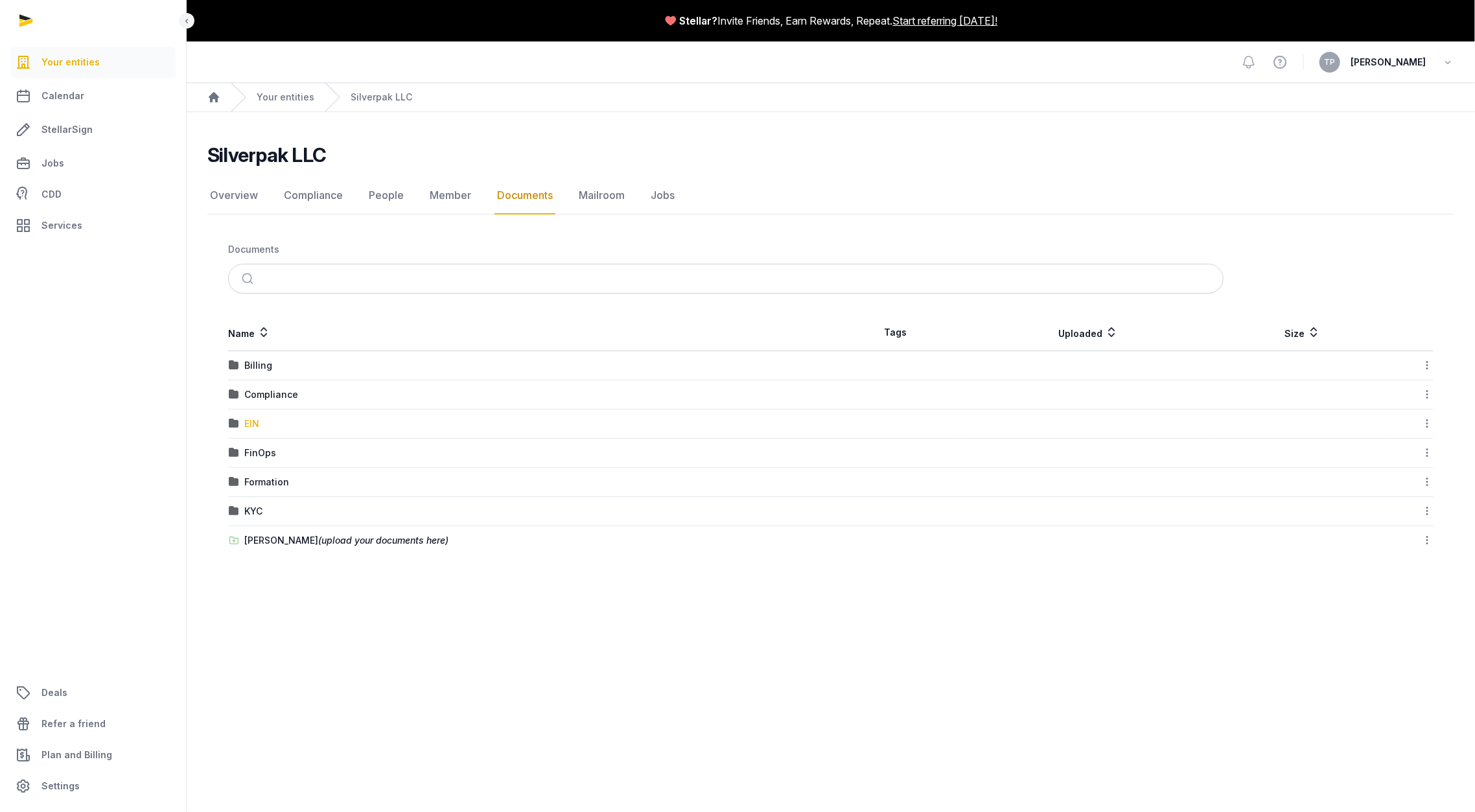
click at [246, 419] on div "EIN" at bounding box center [252, 423] width 15 height 13
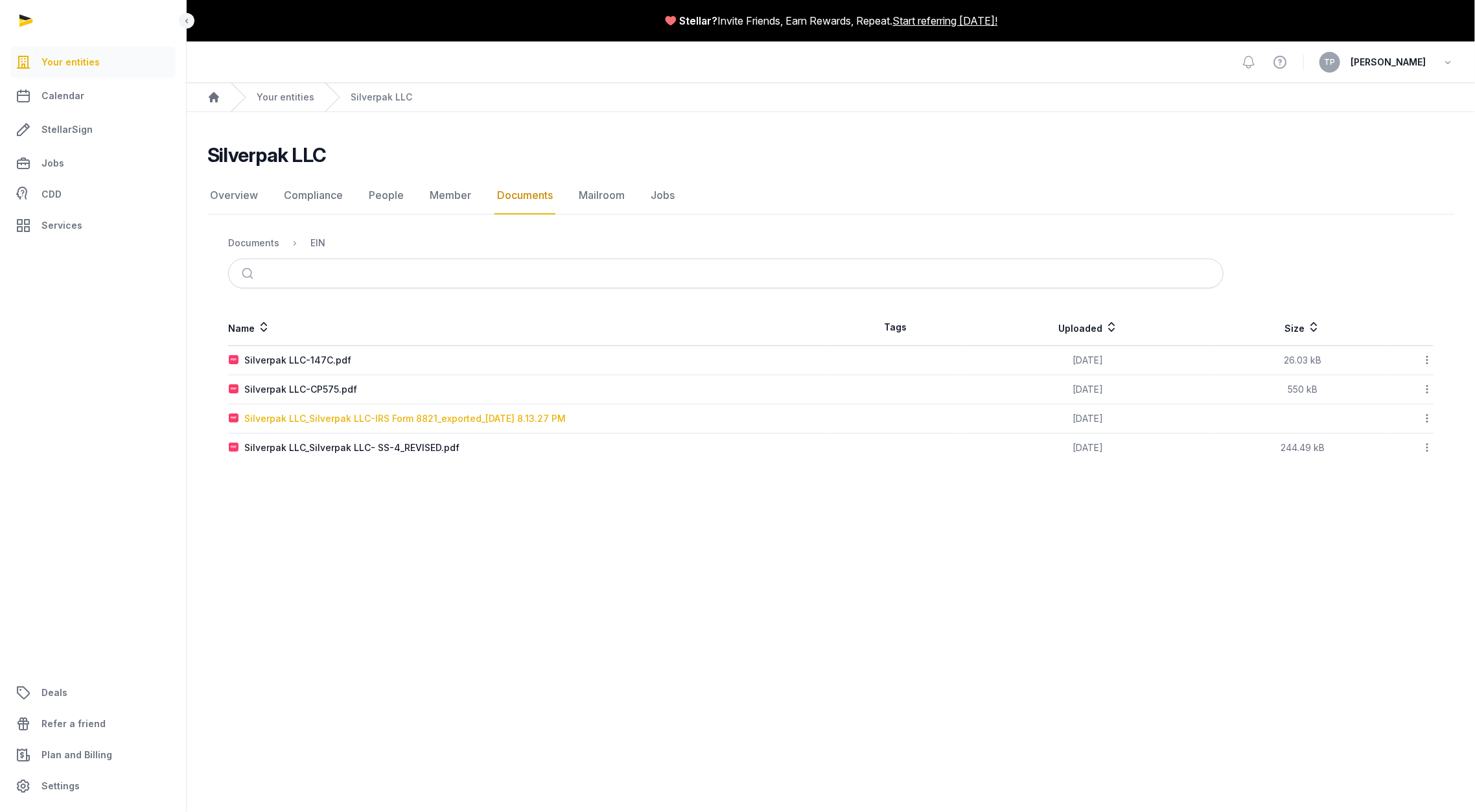
click at [477, 420] on div "Silverpak LLC_Silverpak LLC-IRS Form 8821_exported_[DATE] 8.13.27 PM" at bounding box center [405, 418] width 321 height 13
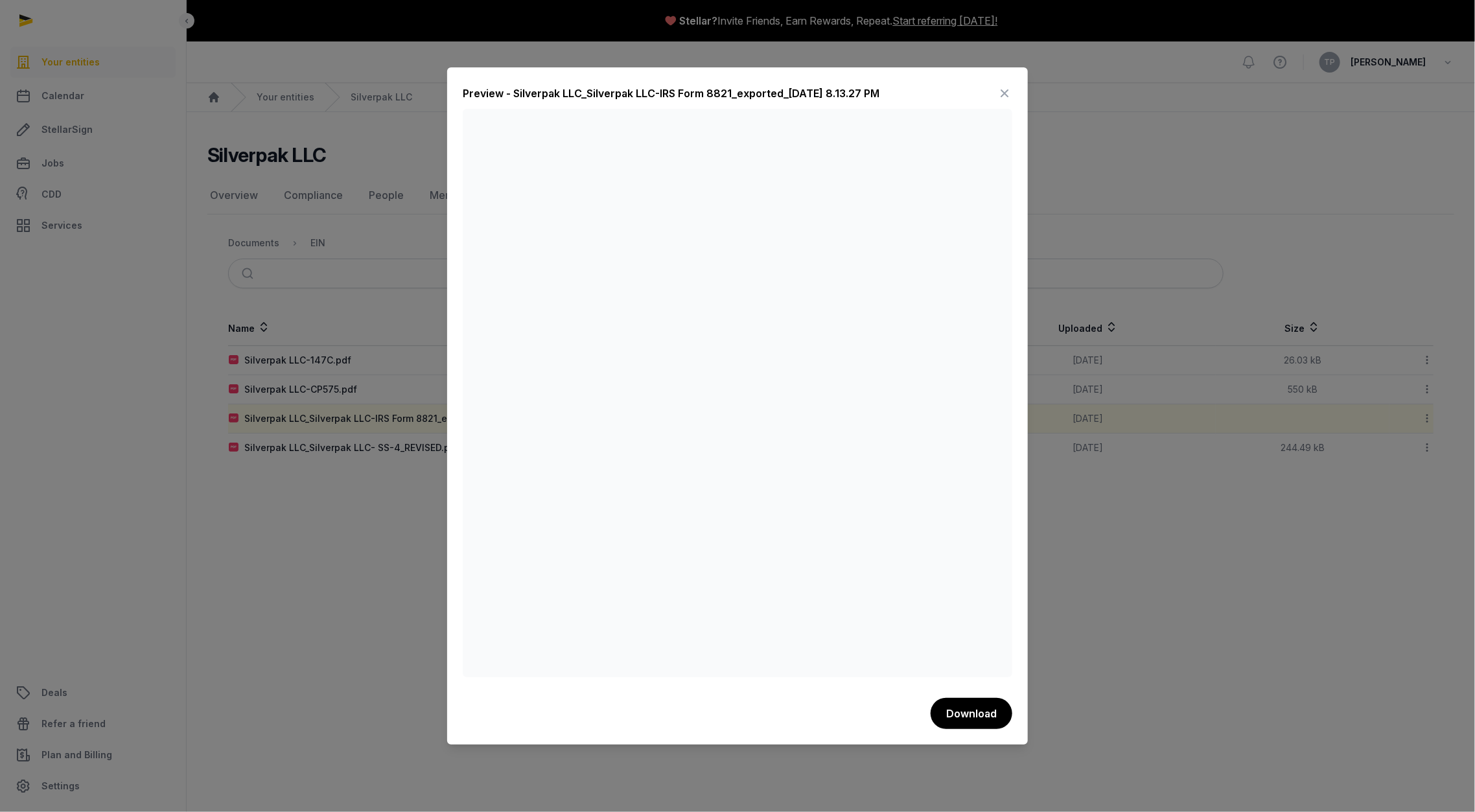
click at [1005, 91] on icon at bounding box center [1005, 93] width 16 height 21
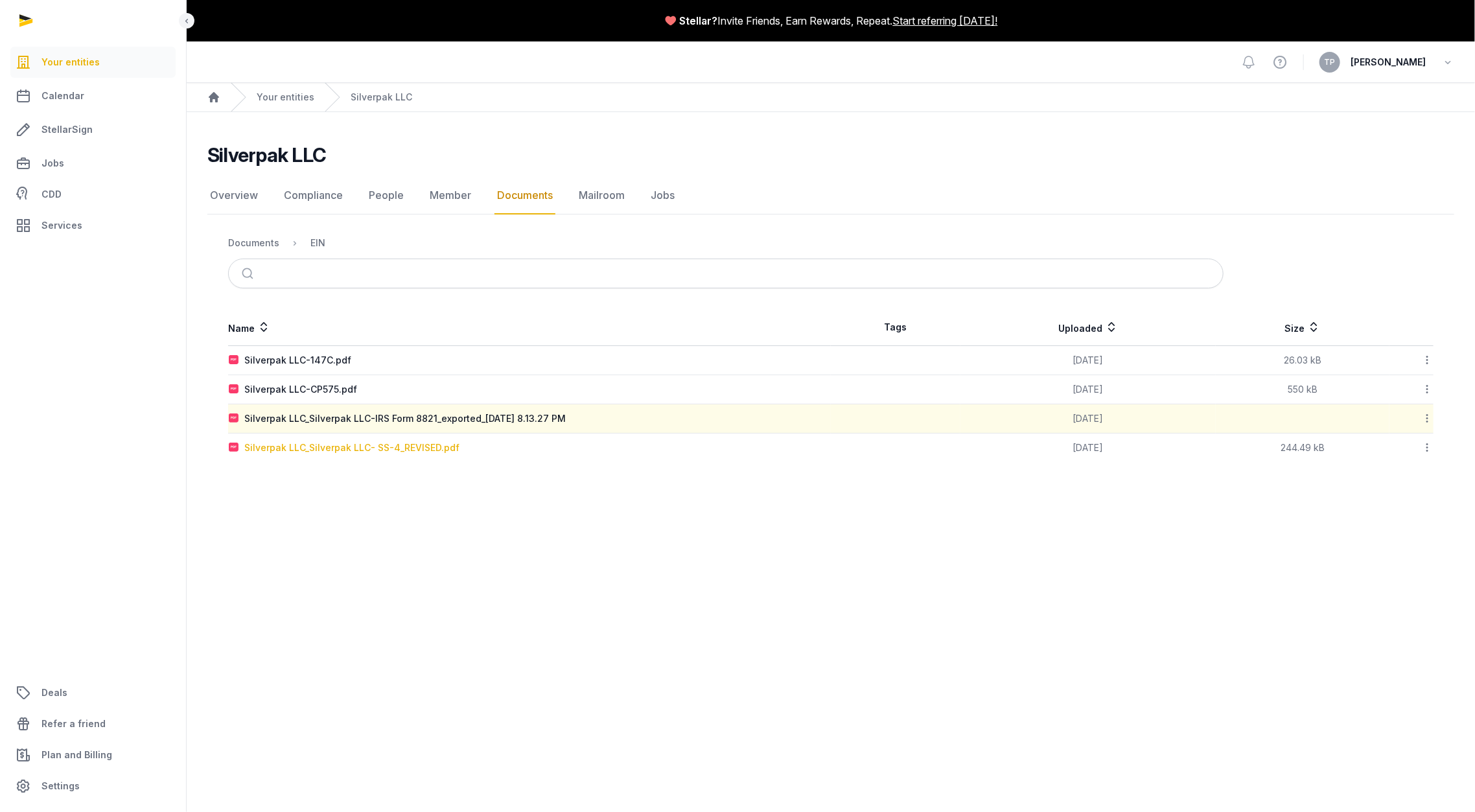
click at [408, 449] on div "Silverpak LLC_Silverpak LLC- SS-4_REVISED.pdf" at bounding box center [352, 447] width 215 height 13
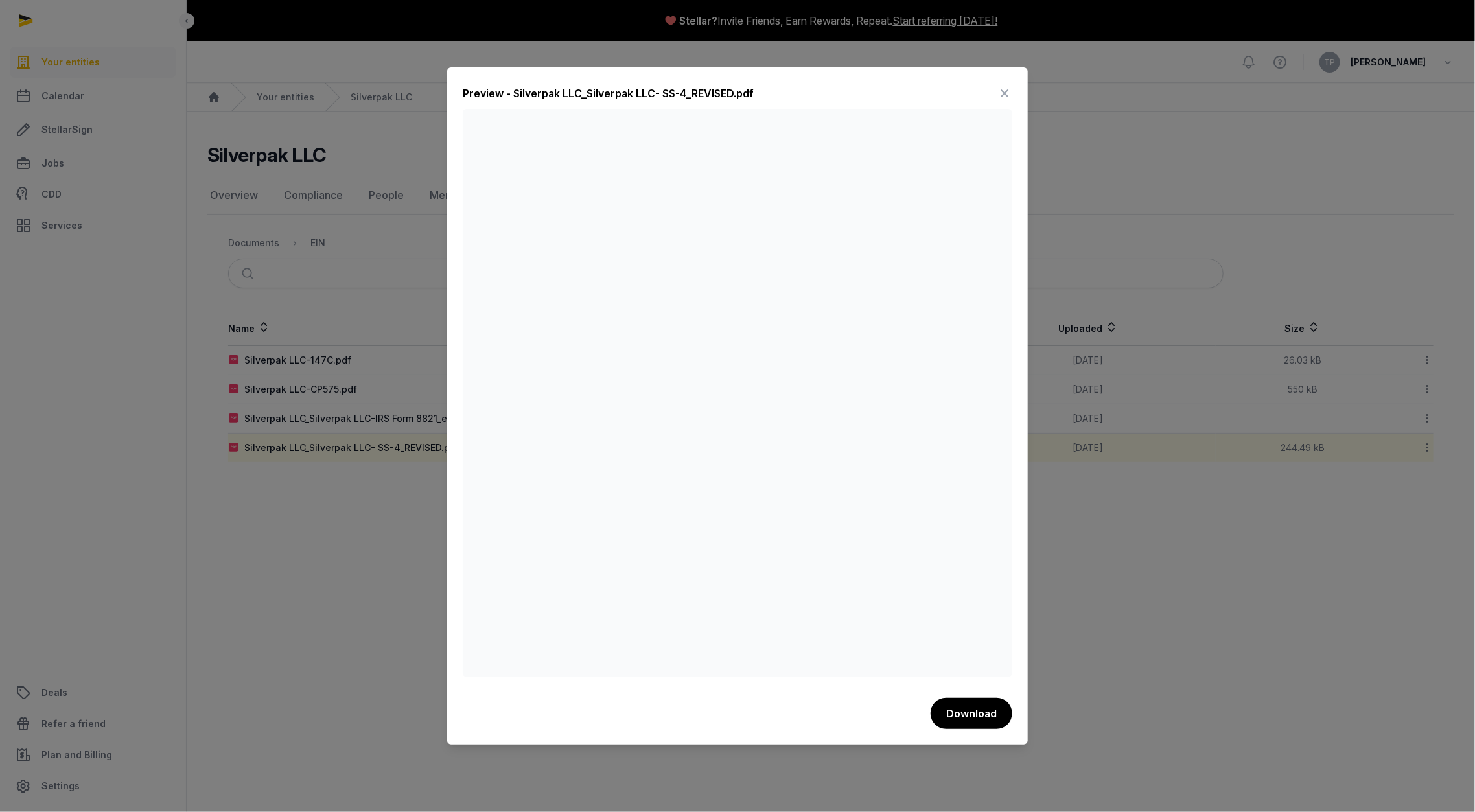
click at [1000, 95] on icon at bounding box center [1005, 93] width 16 height 21
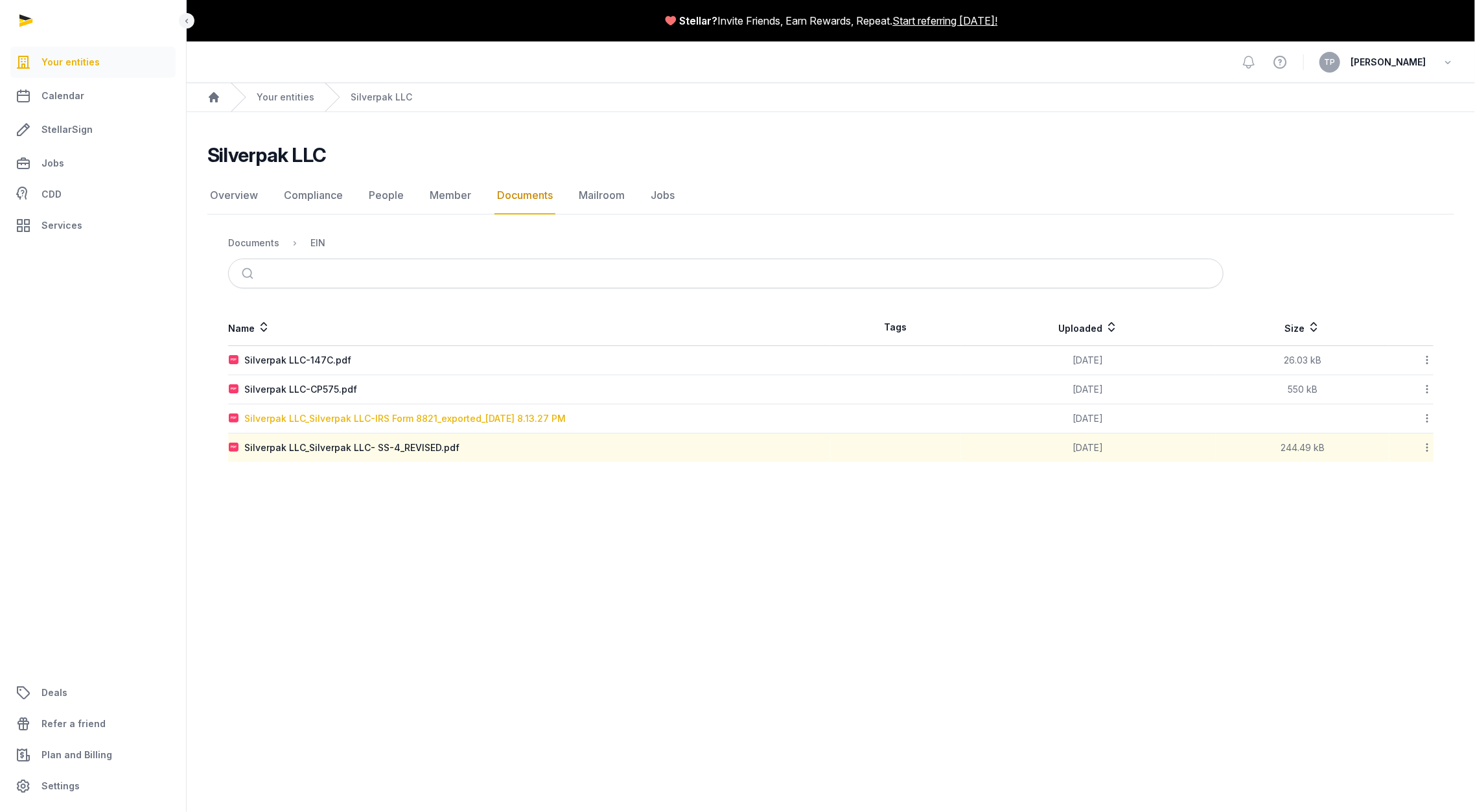
click at [478, 414] on div "Silverpak LLC_Silverpak LLC-IRS Form 8821_exported_[DATE] 8.13.27 PM" at bounding box center [405, 418] width 321 height 13
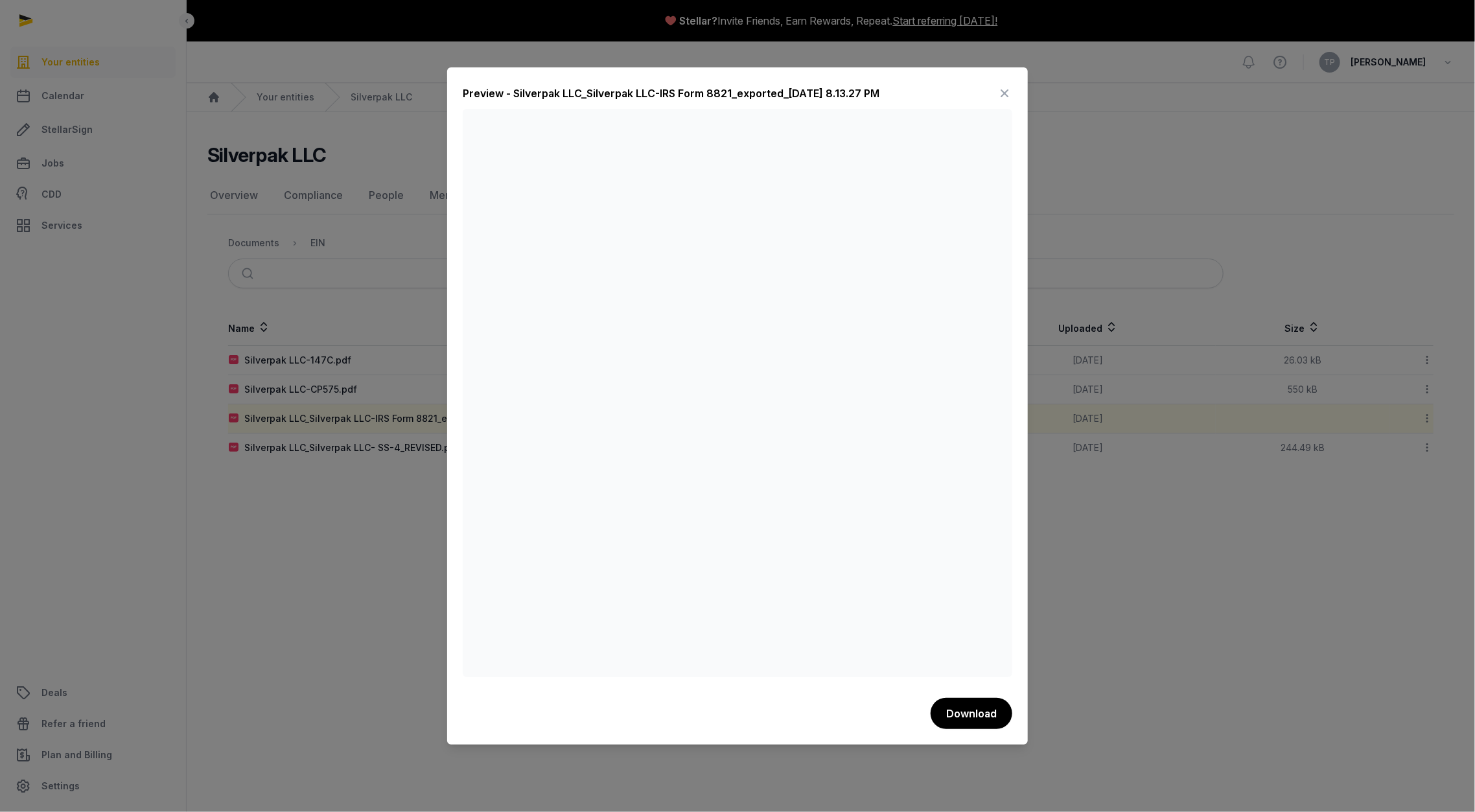
click at [1005, 91] on icon at bounding box center [1005, 93] width 16 height 21
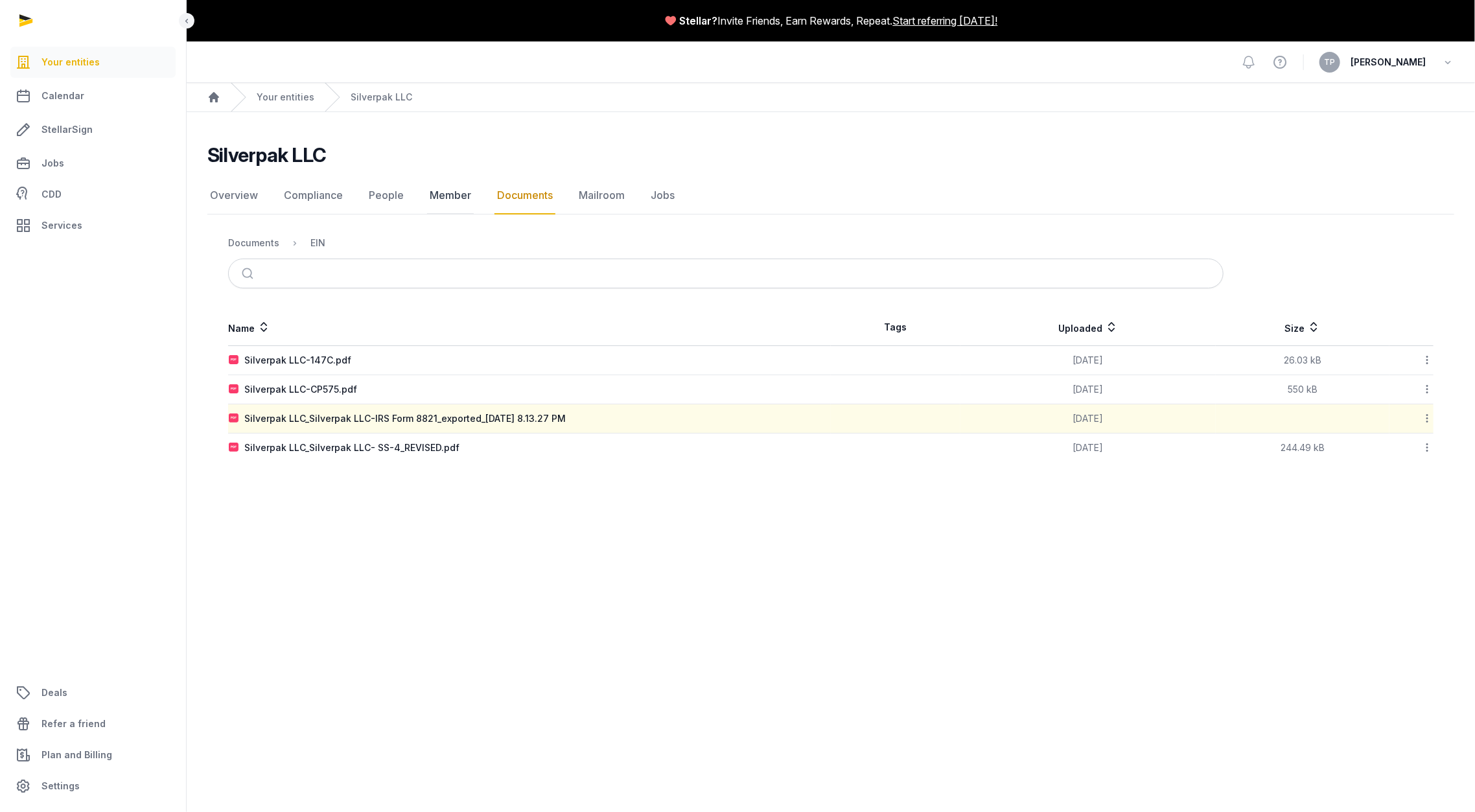
click at [444, 196] on link "Member" at bounding box center [451, 195] width 47 height 38
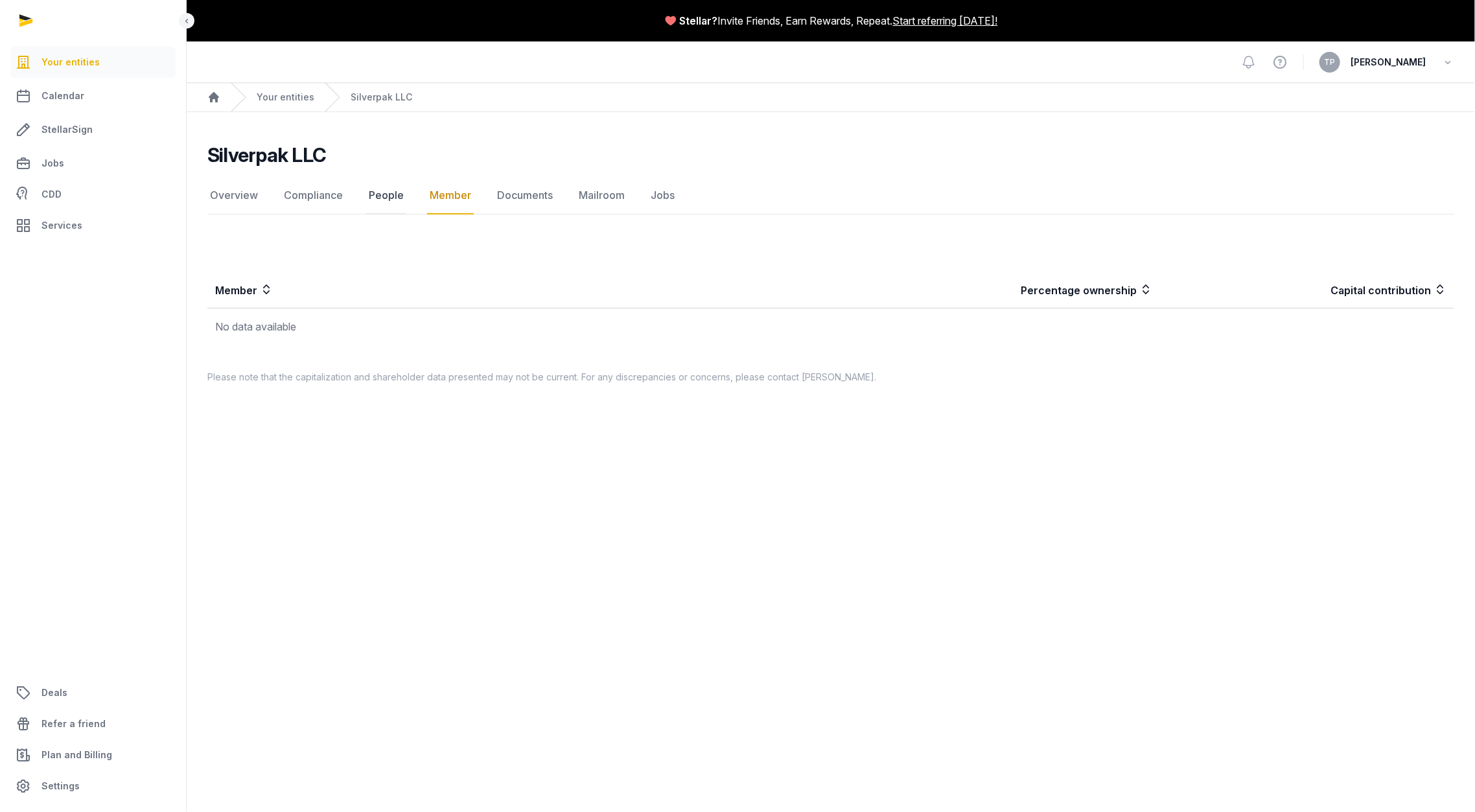
click at [383, 195] on link "People" at bounding box center [386, 195] width 40 height 38
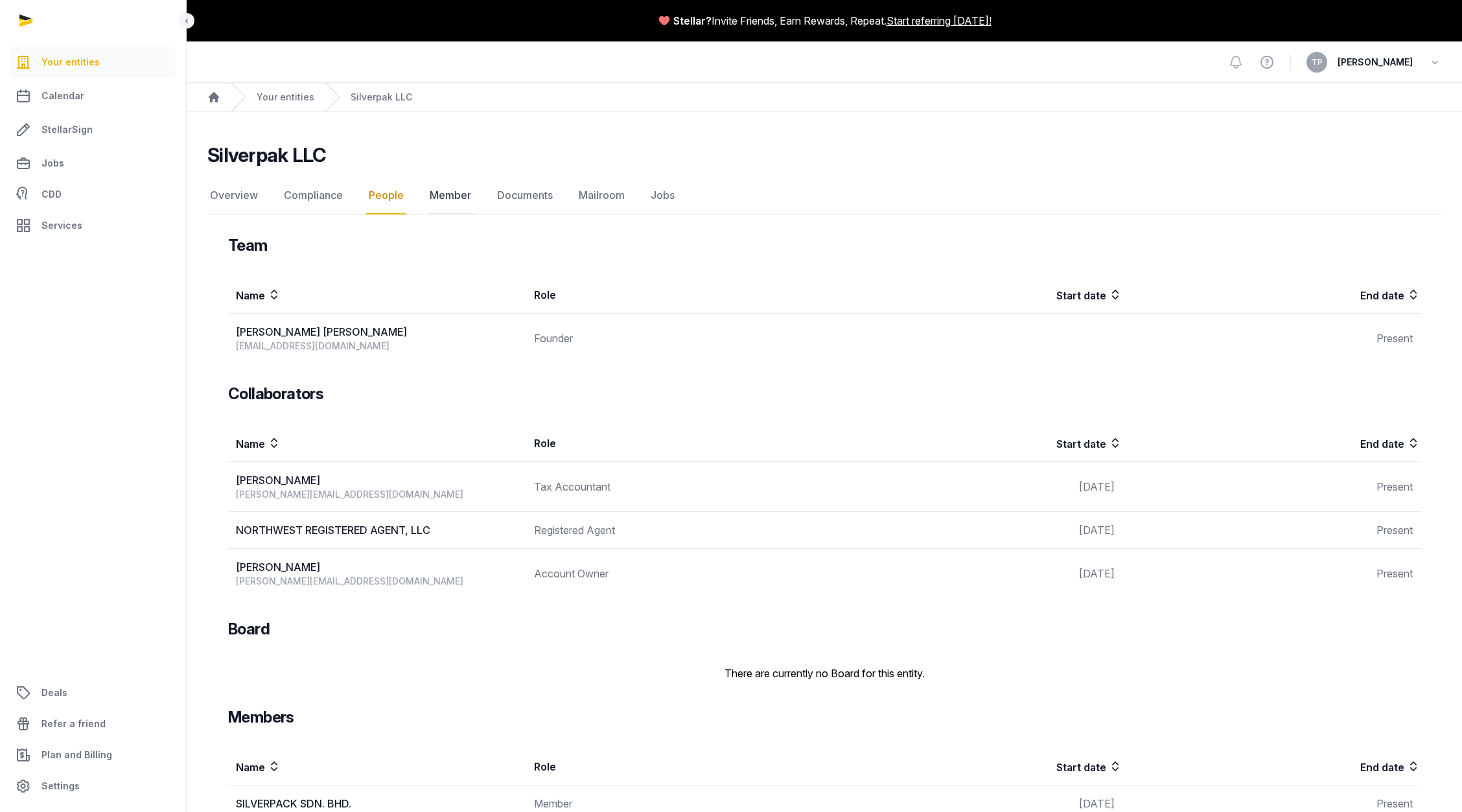
click at [437, 195] on link "Member" at bounding box center [451, 195] width 47 height 38
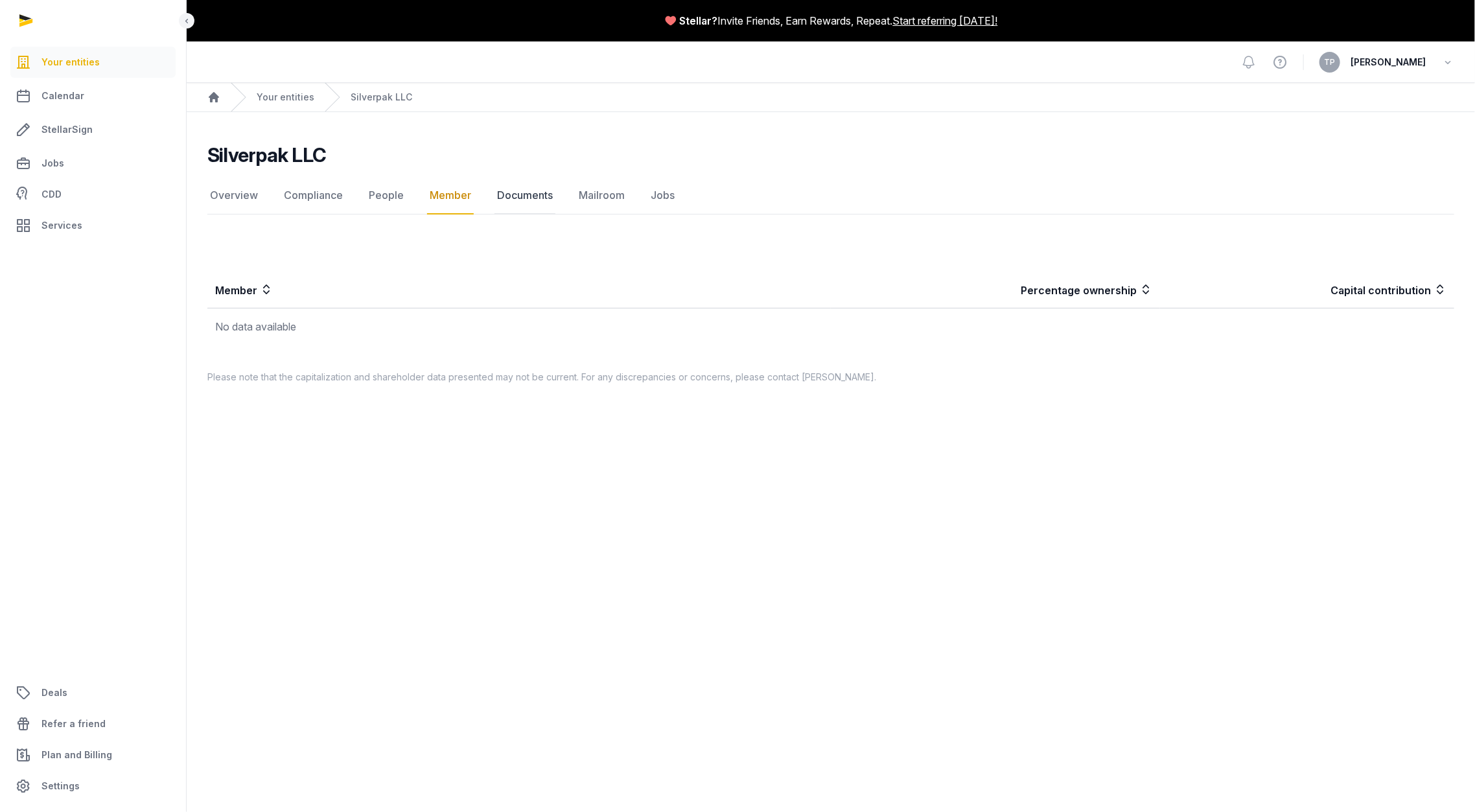
click at [506, 195] on link "Documents" at bounding box center [525, 195] width 61 height 38
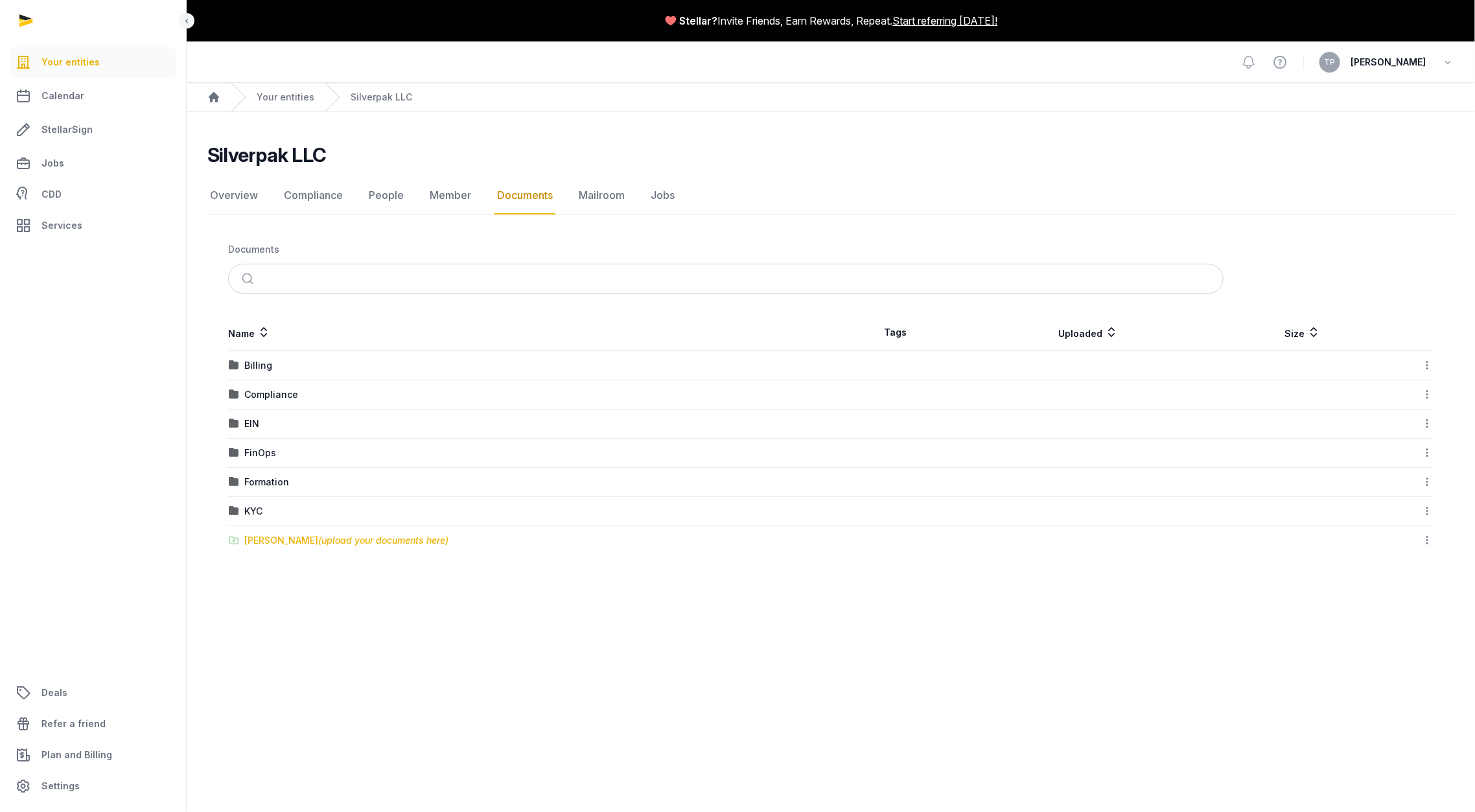
click at [300, 536] on div "[PERSON_NAME] (upload your documents here)" at bounding box center [346, 540] width 204 height 13
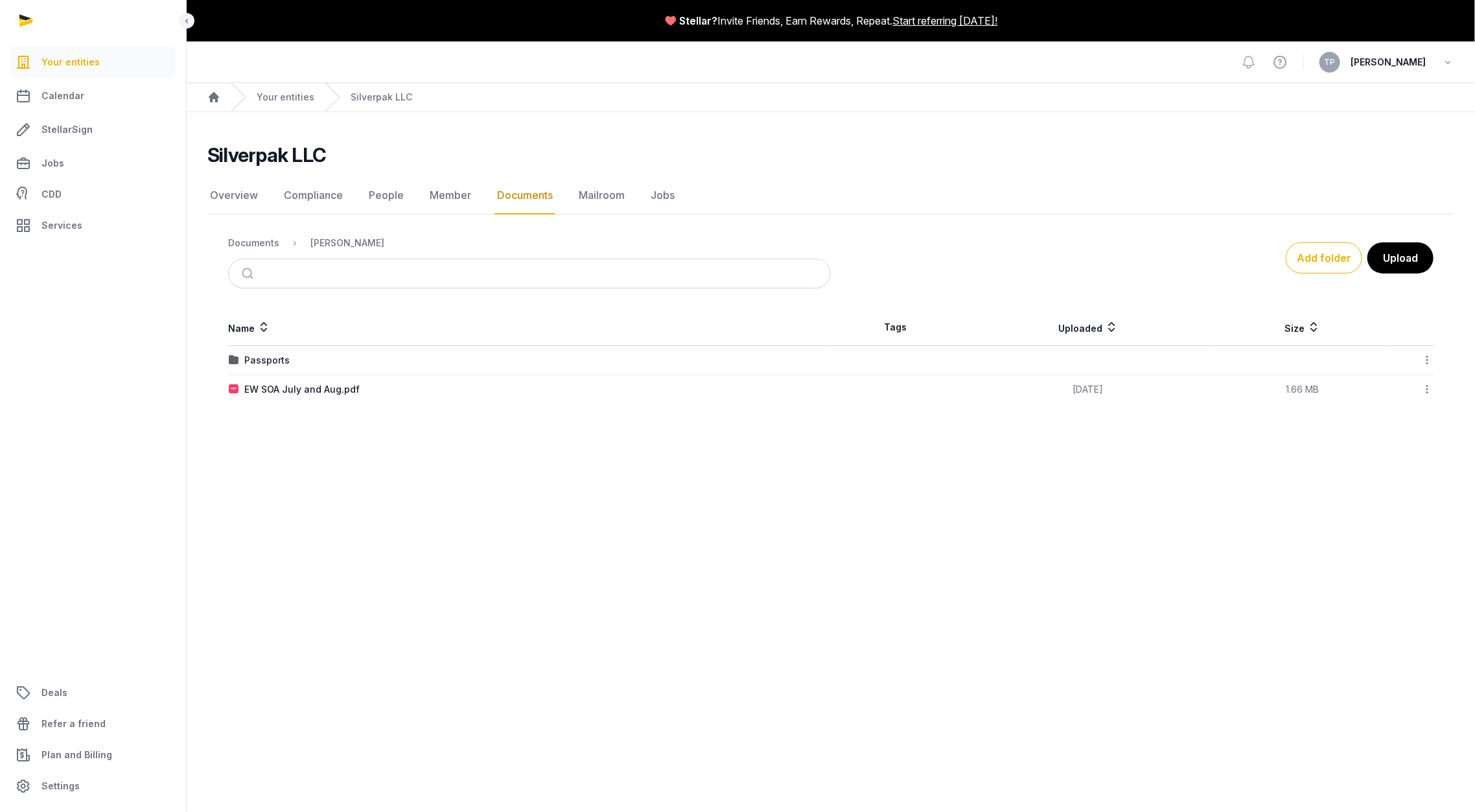
click at [534, 195] on link "Documents" at bounding box center [525, 195] width 61 height 38
click at [245, 239] on div "Documents" at bounding box center [253, 243] width 51 height 13
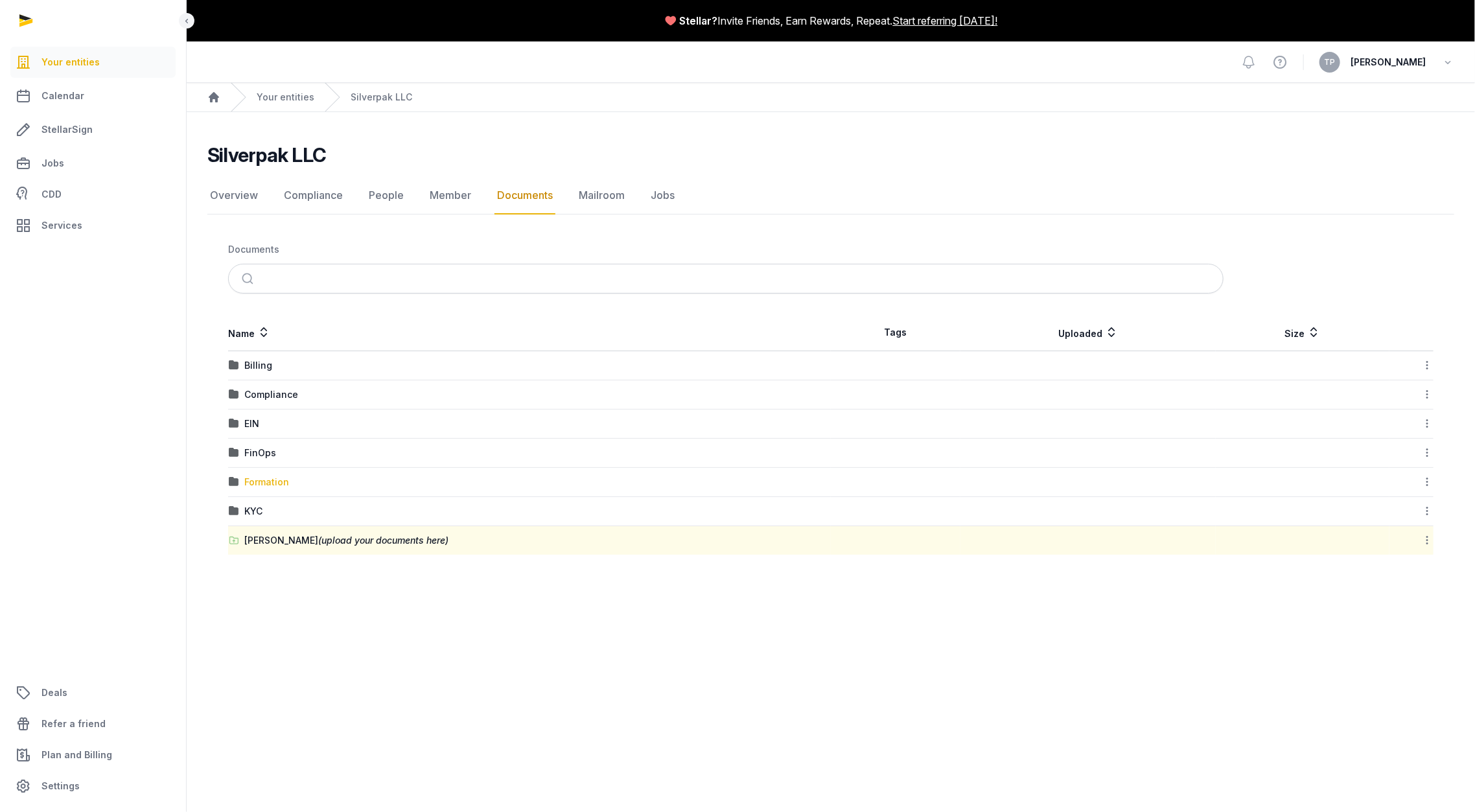
click at [258, 478] on div "Formation" at bounding box center [267, 481] width 45 height 13
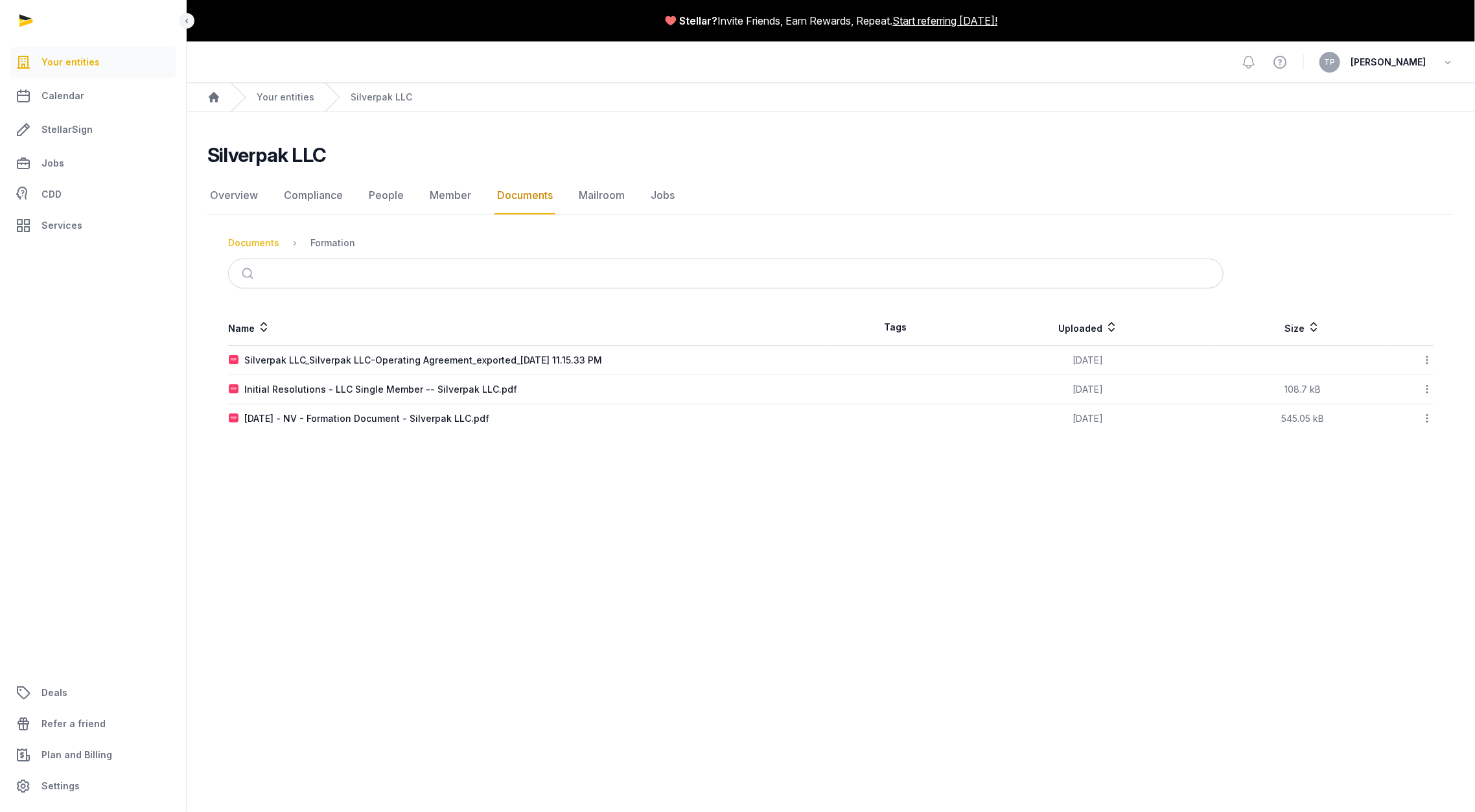
click at [254, 242] on div "Documents" at bounding box center [253, 243] width 51 height 13
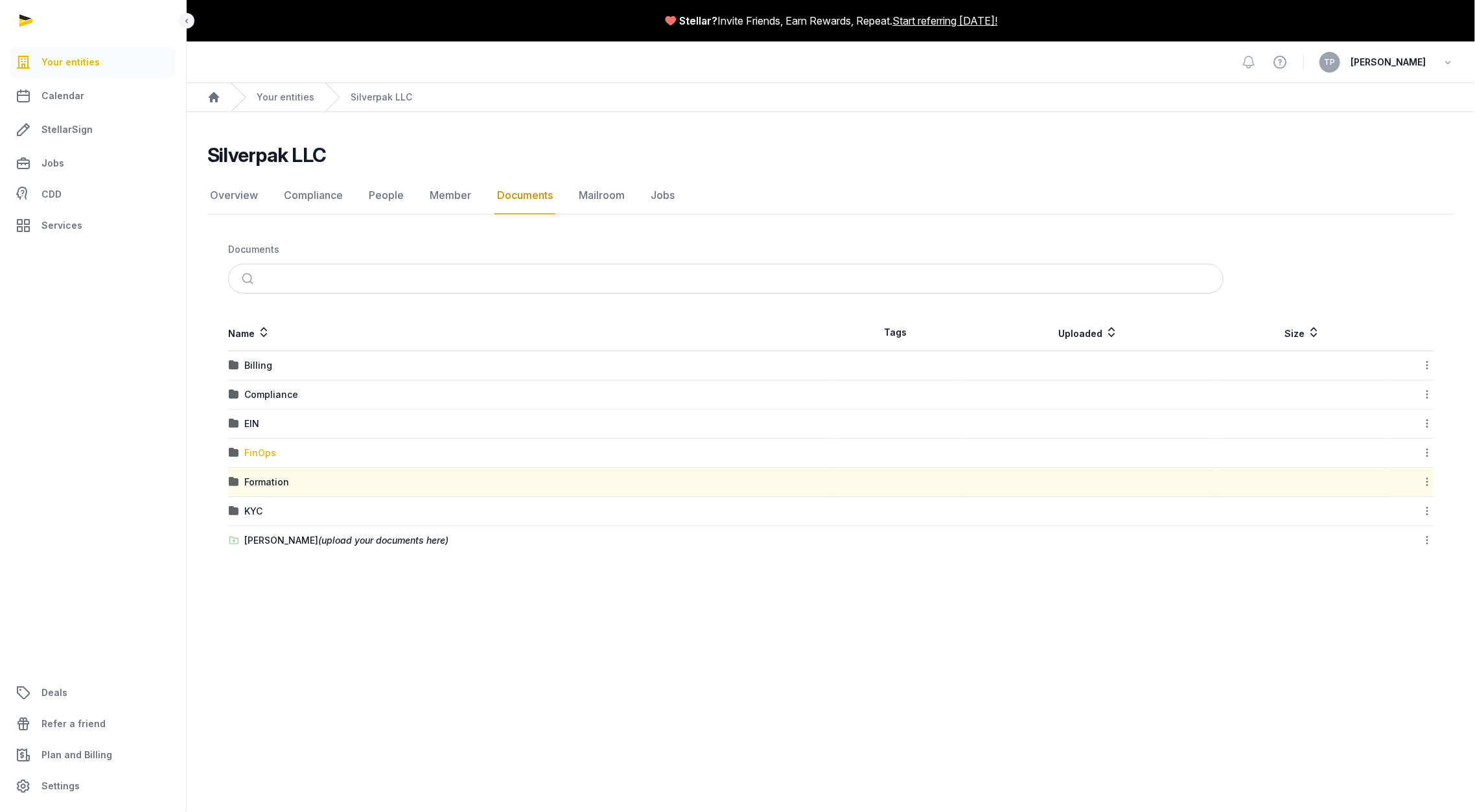
click at [258, 451] on div "FinOps" at bounding box center [260, 452] width 32 height 13
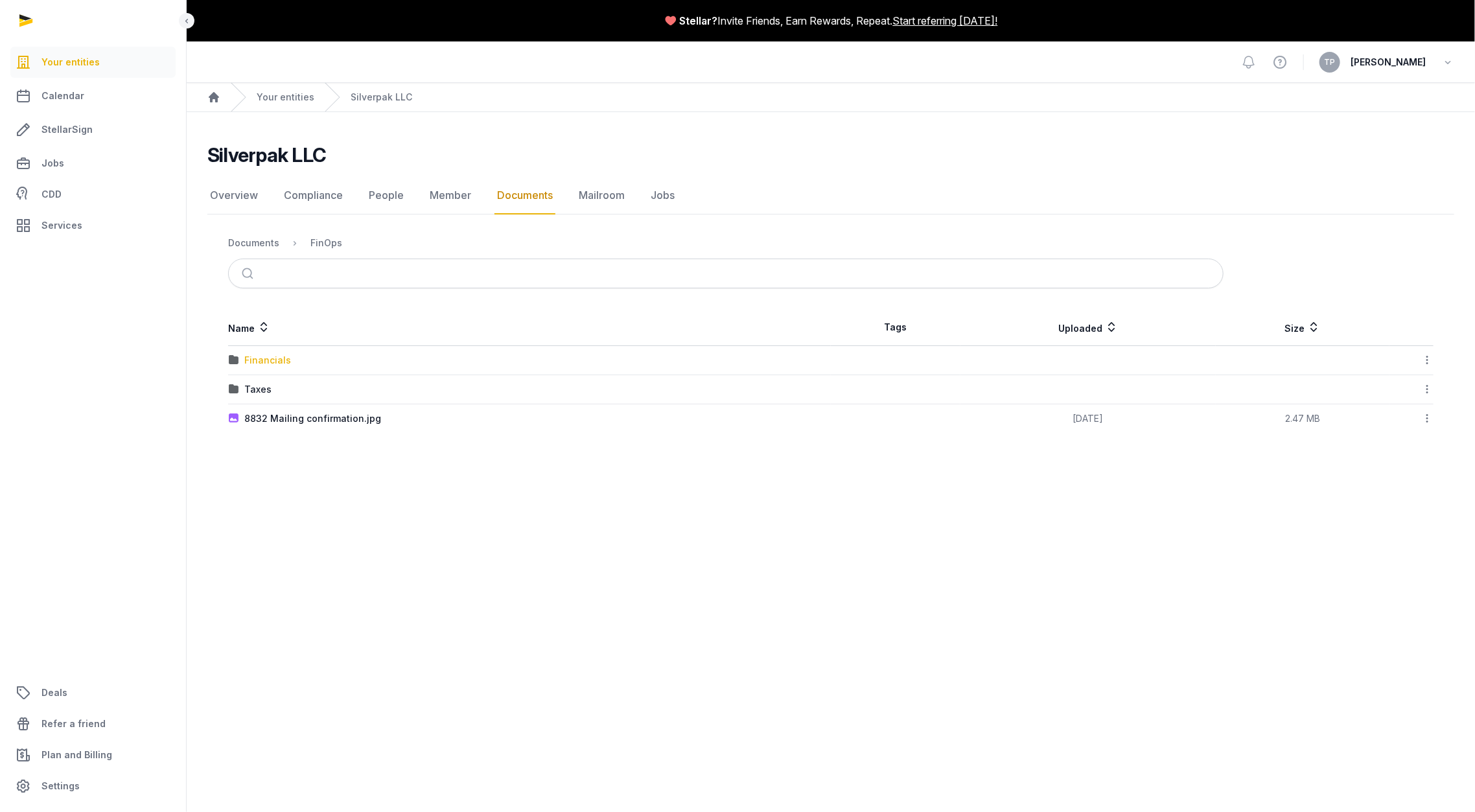
click at [255, 358] on div "Financials" at bounding box center [268, 360] width 47 height 13
click at [241, 359] on div "2024" at bounding box center [530, 360] width 601 height 13
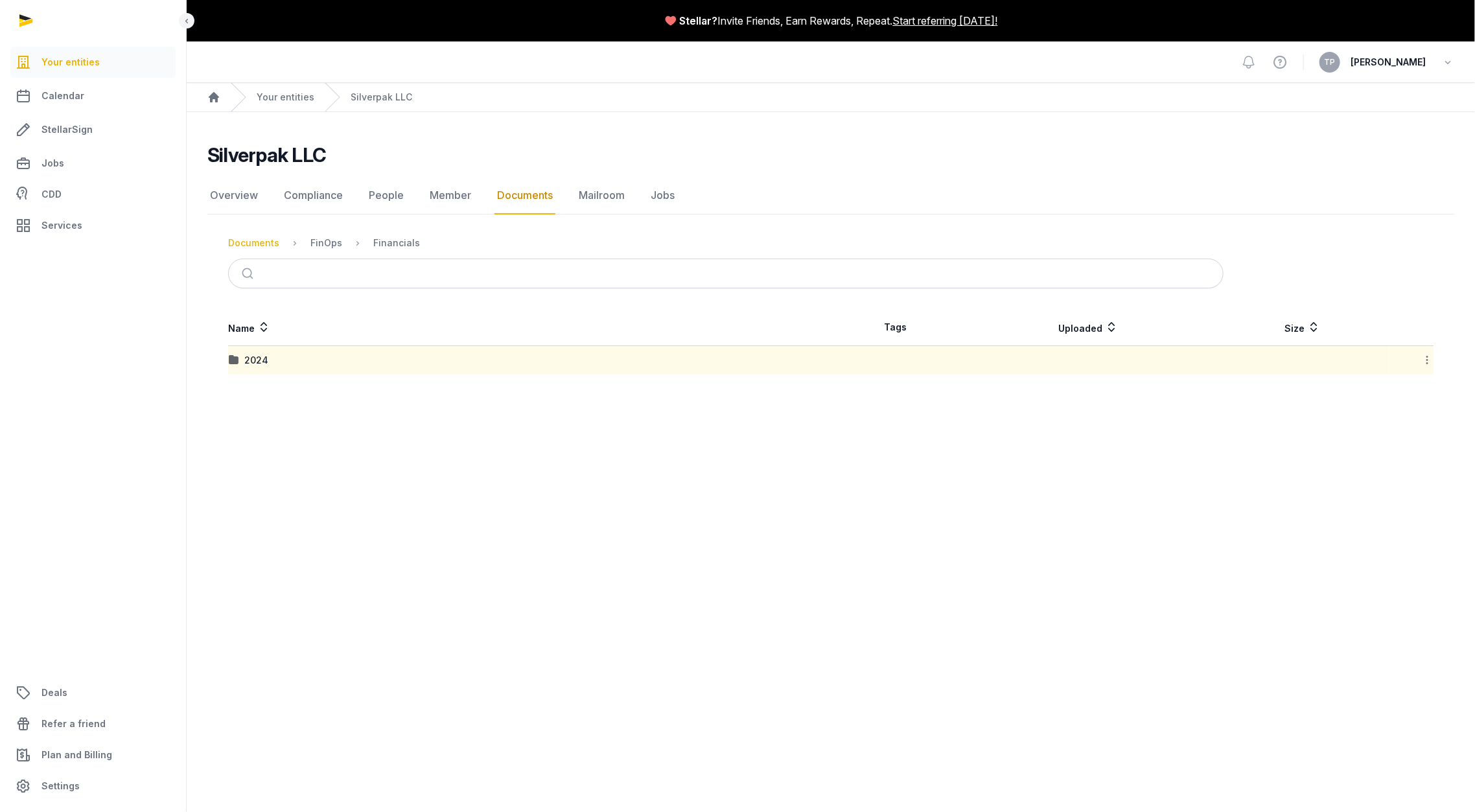
click at [258, 241] on div "Documents" at bounding box center [253, 243] width 51 height 13
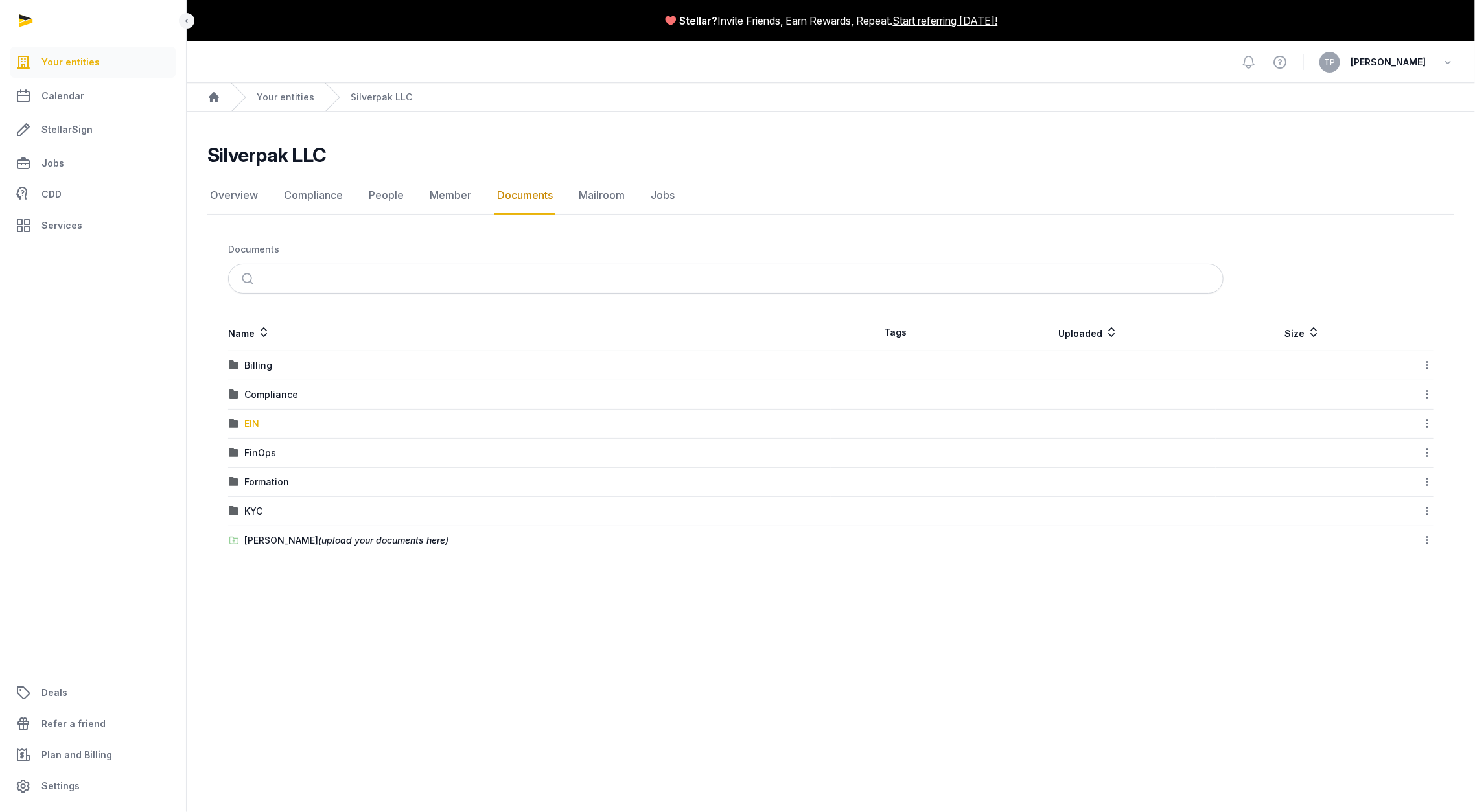
click at [251, 419] on div "EIN" at bounding box center [252, 423] width 15 height 13
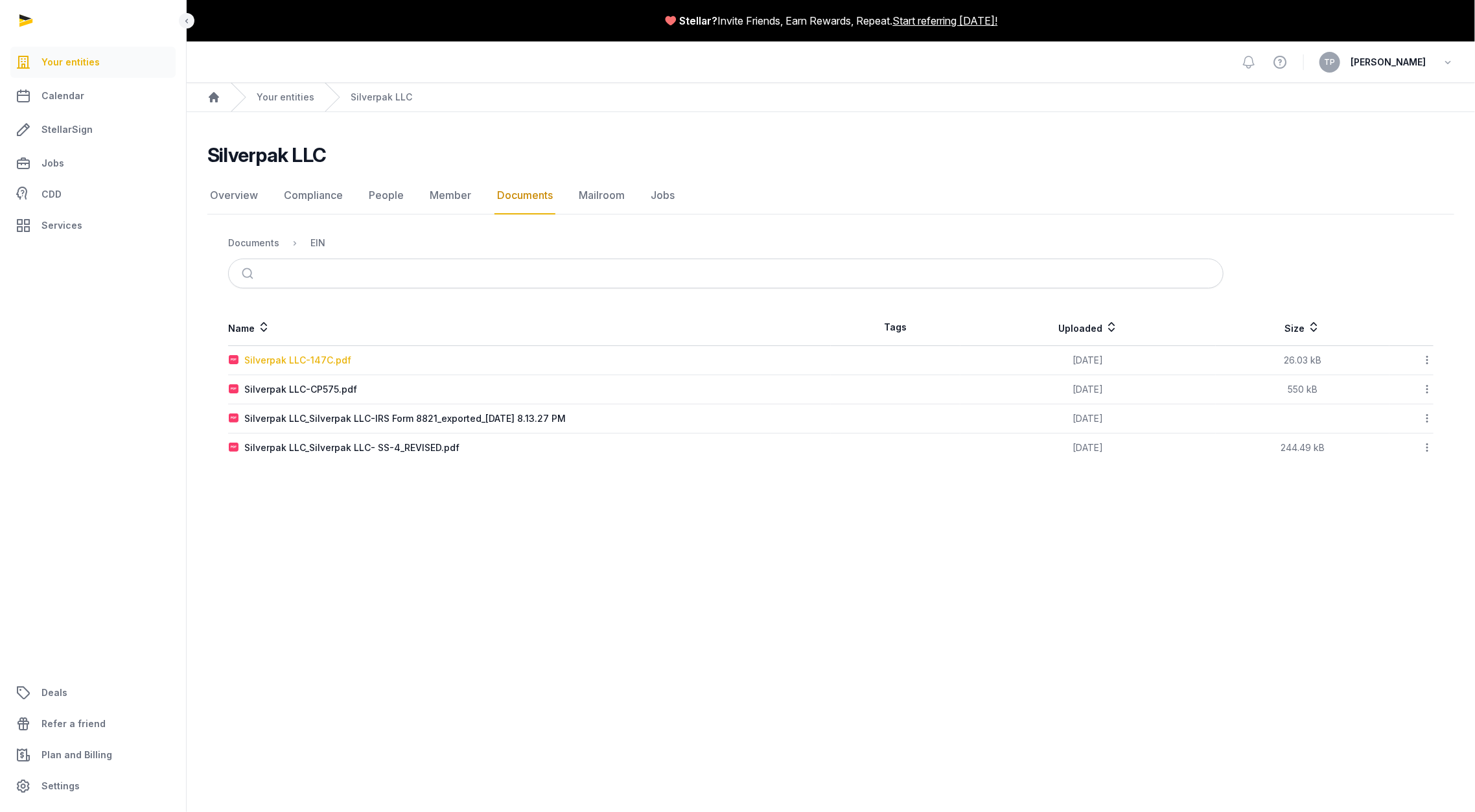
click at [329, 360] on div "Silverpak LLC-147C.pdf" at bounding box center [298, 360] width 107 height 13
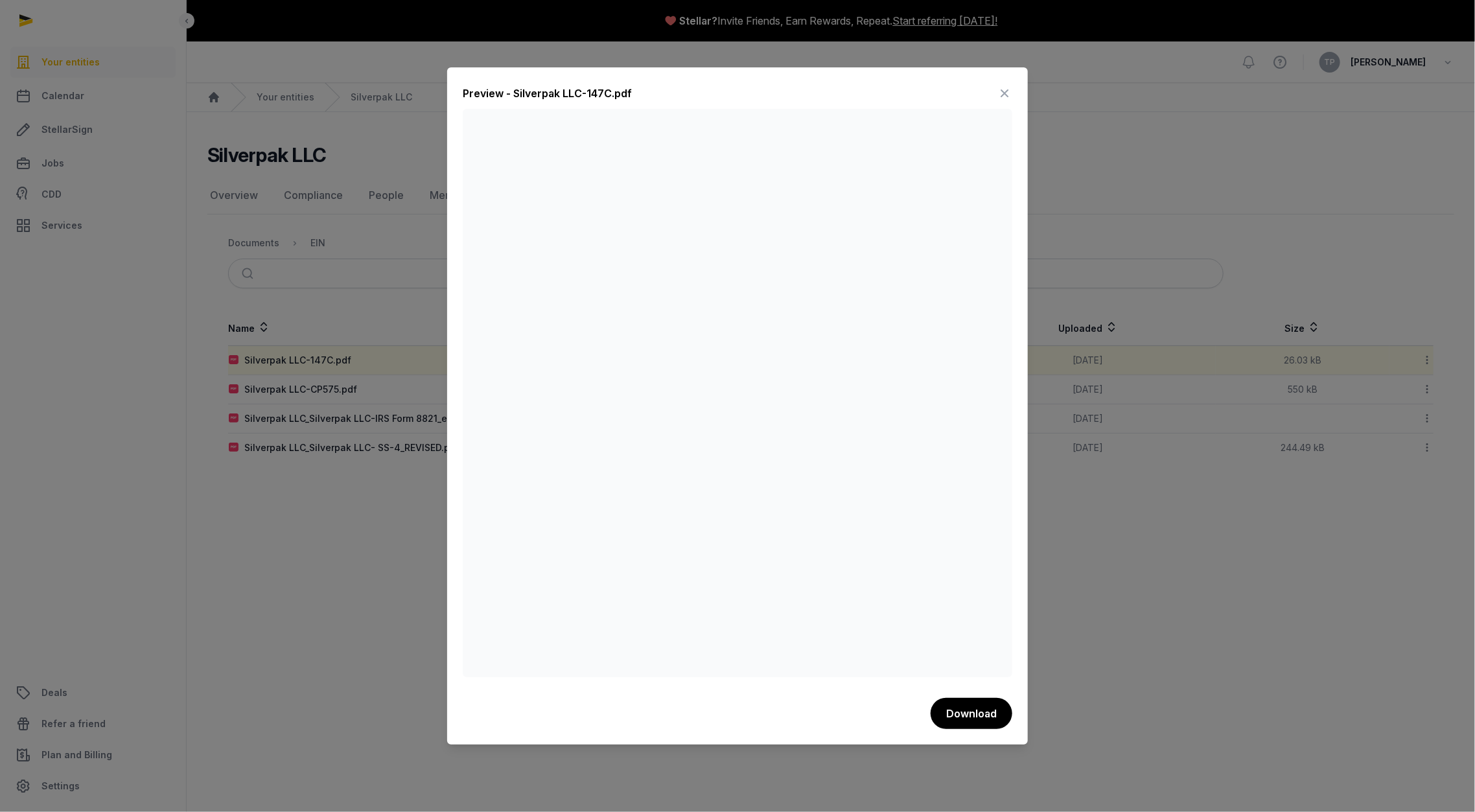
click at [1007, 93] on icon at bounding box center [1005, 93] width 16 height 21
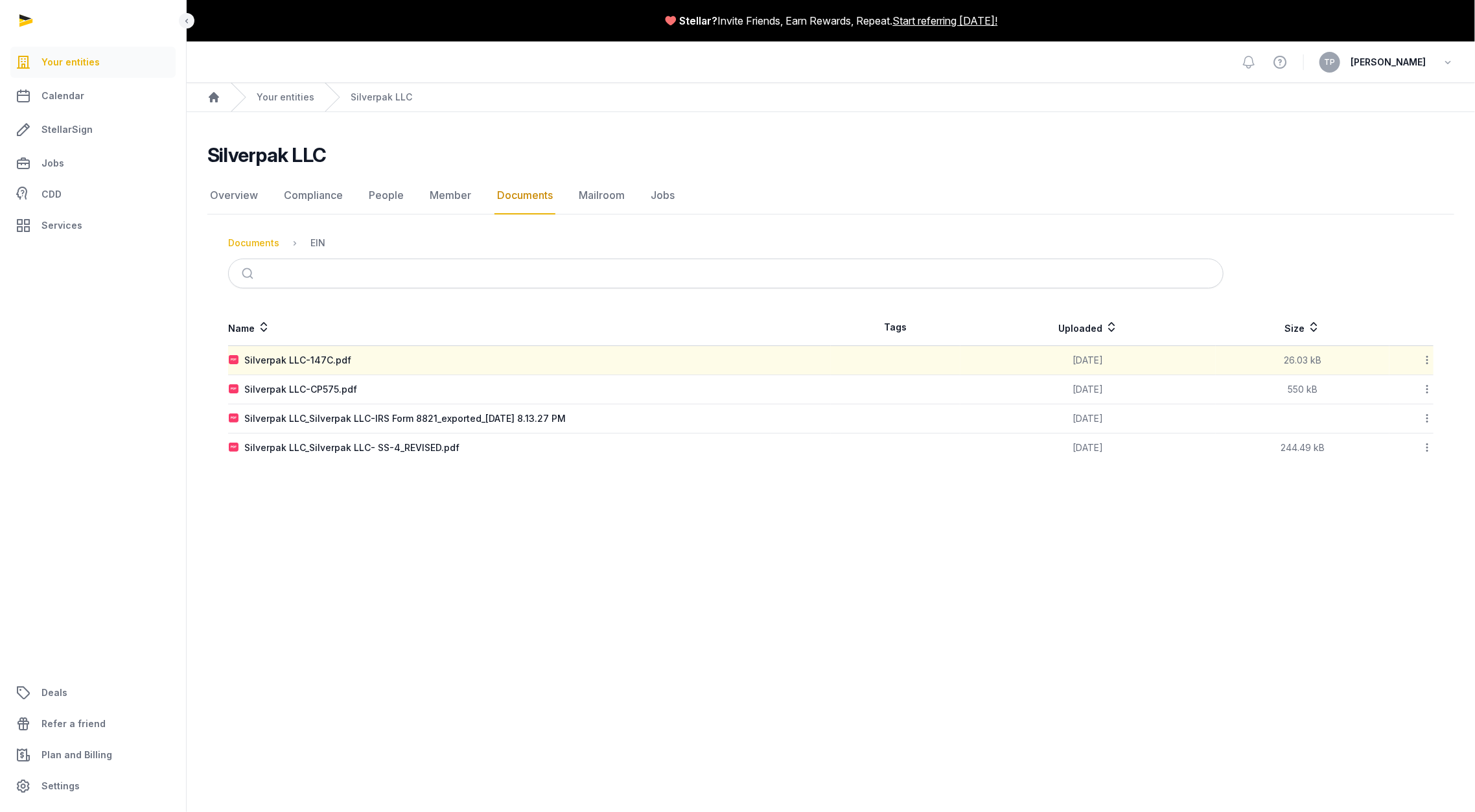
click at [256, 245] on div "Documents" at bounding box center [253, 243] width 51 height 13
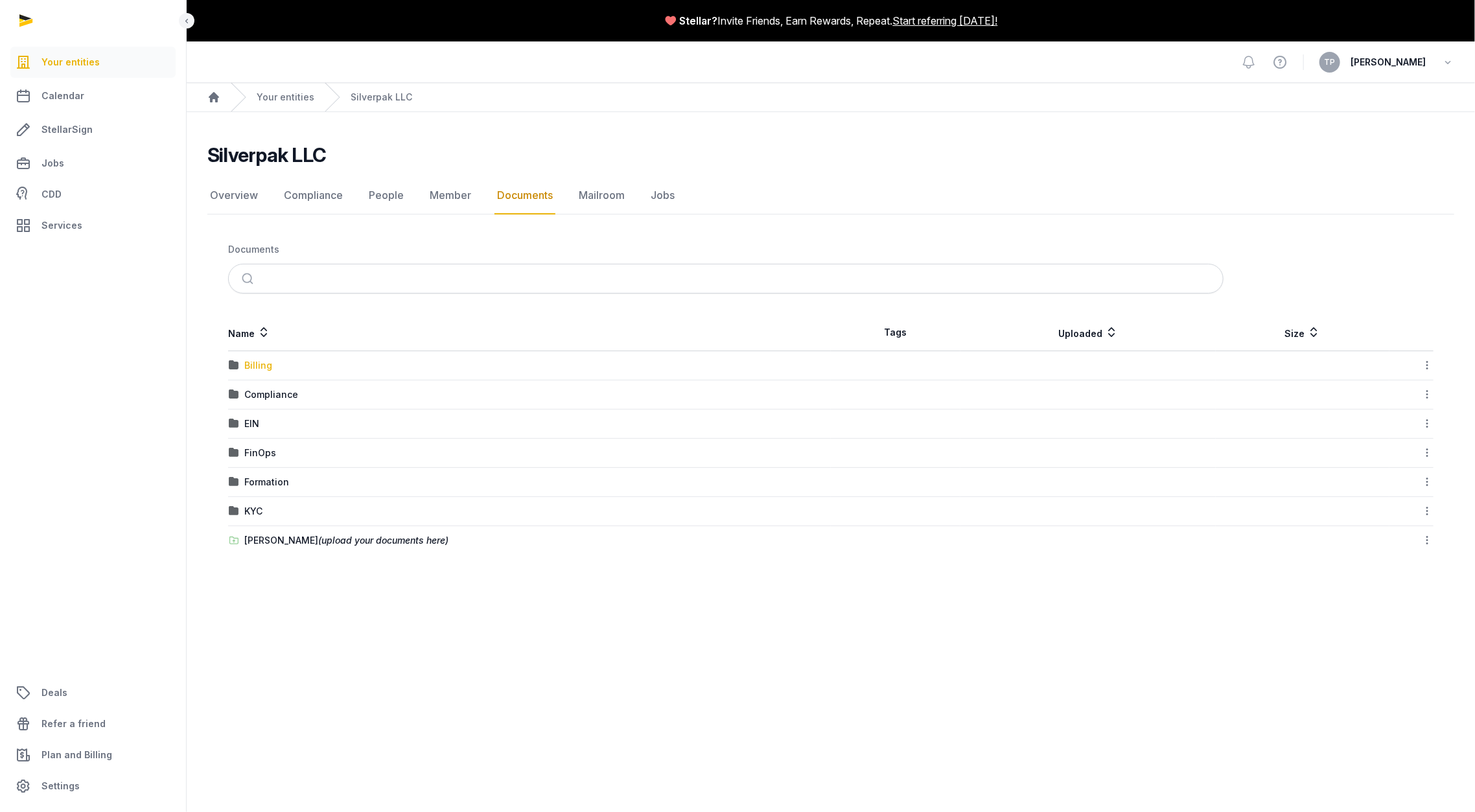
click at [260, 365] on div "Billing" at bounding box center [258, 365] width 28 height 13
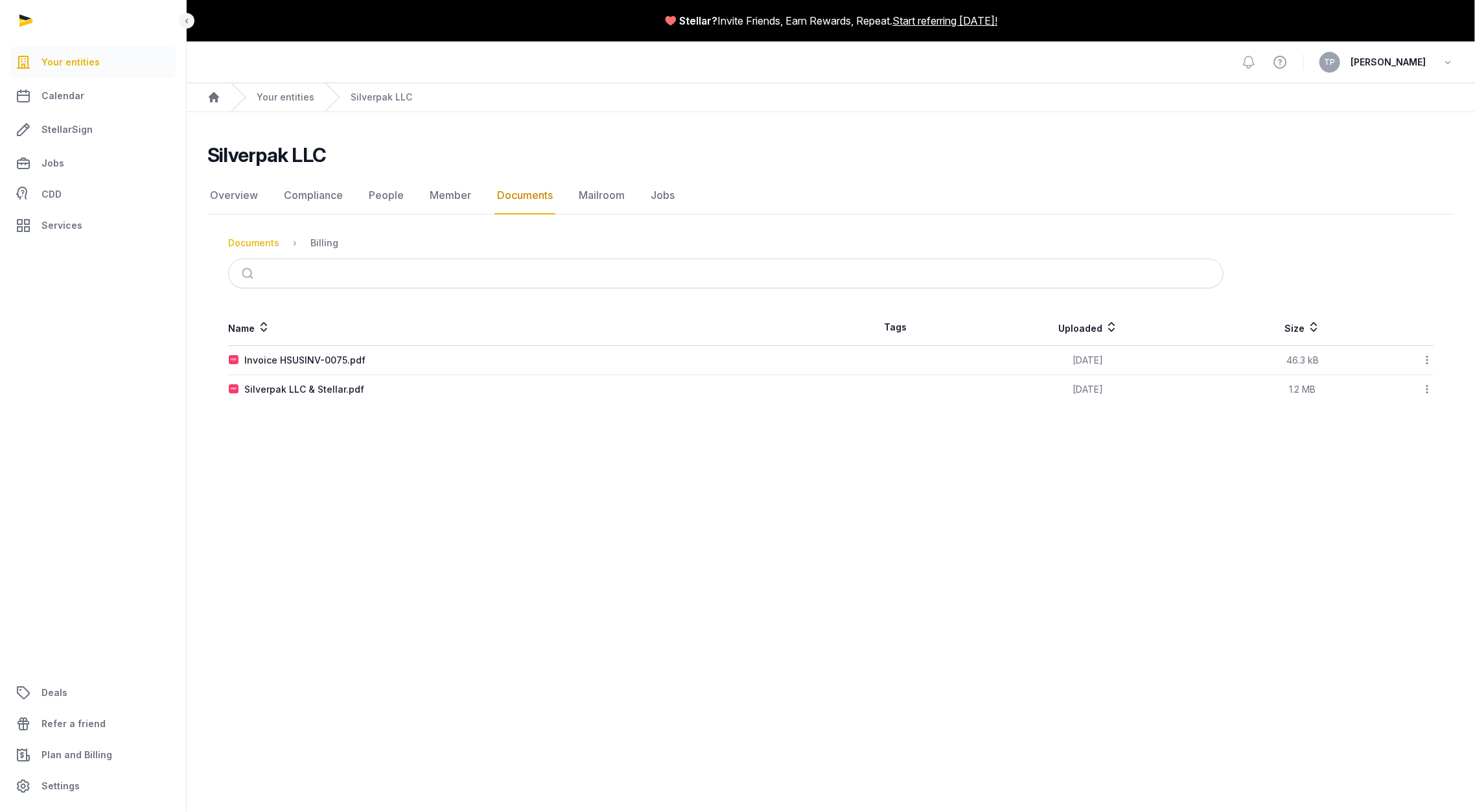
click at [254, 239] on div "Documents" at bounding box center [253, 243] width 51 height 13
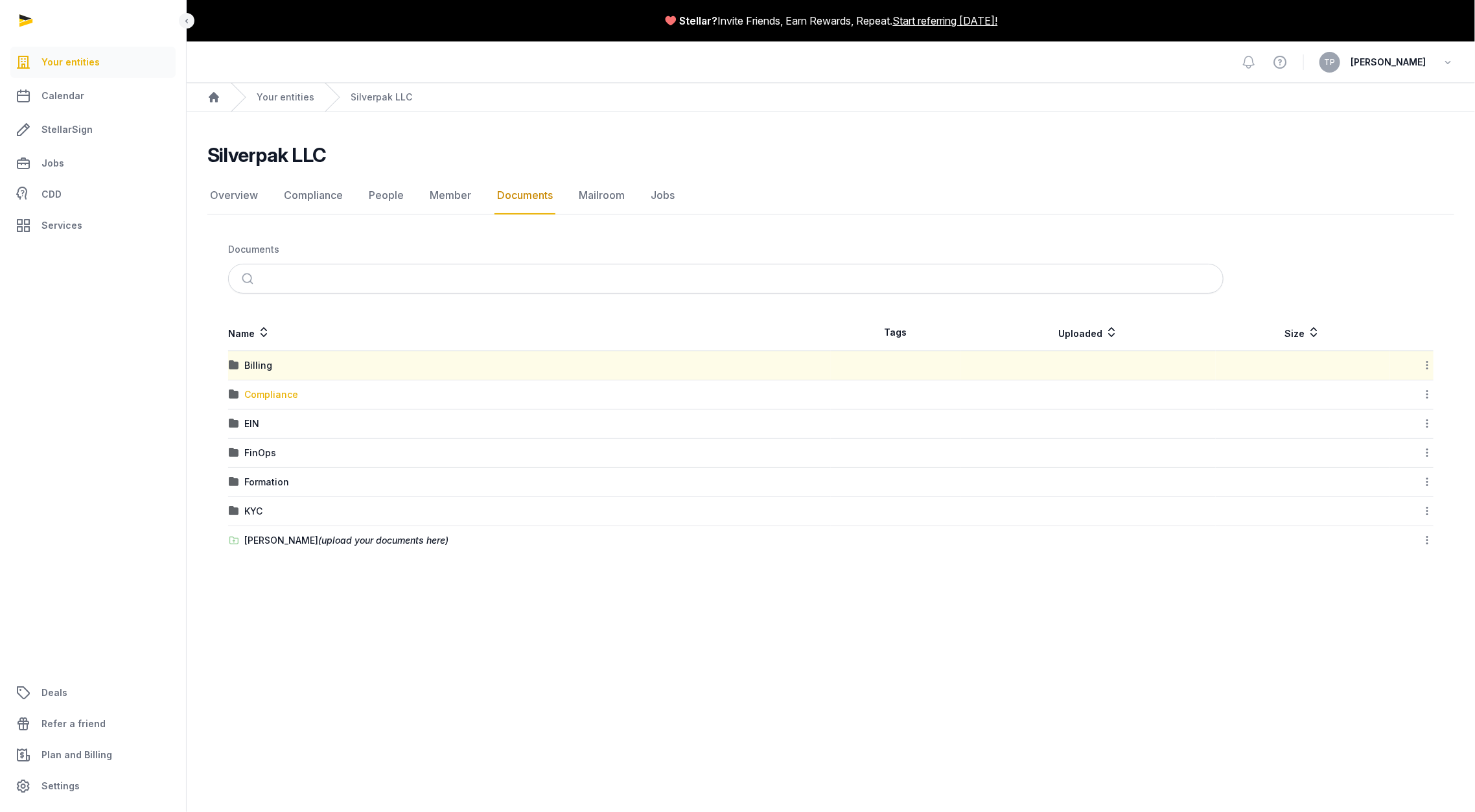
click at [281, 391] on div "Compliance" at bounding box center [271, 394] width 53 height 13
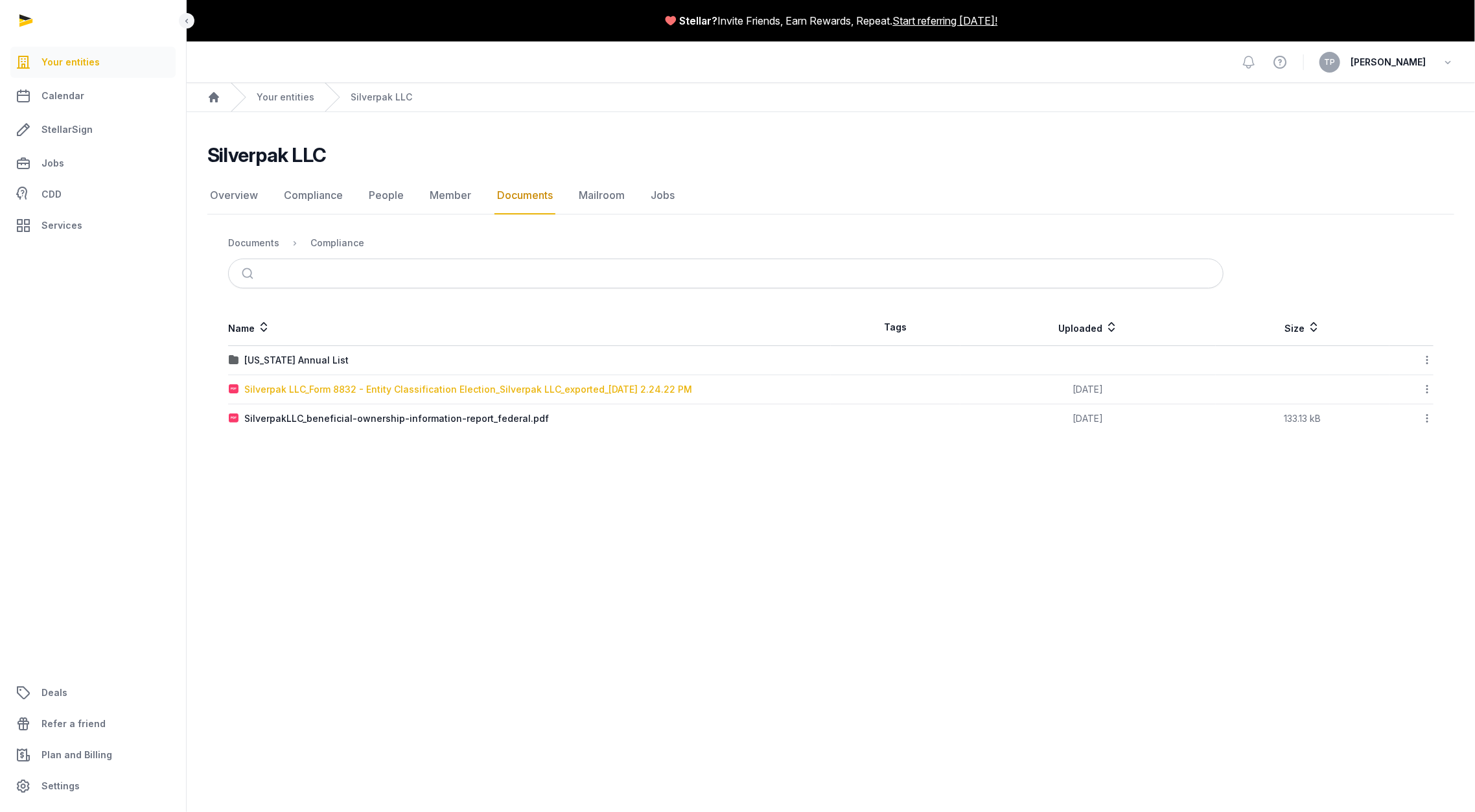
click at [472, 391] on div "Silverpak LLC_Form 8832 - Entity Classification Election_Silverpak LLC_exported…" at bounding box center [469, 389] width 448 height 13
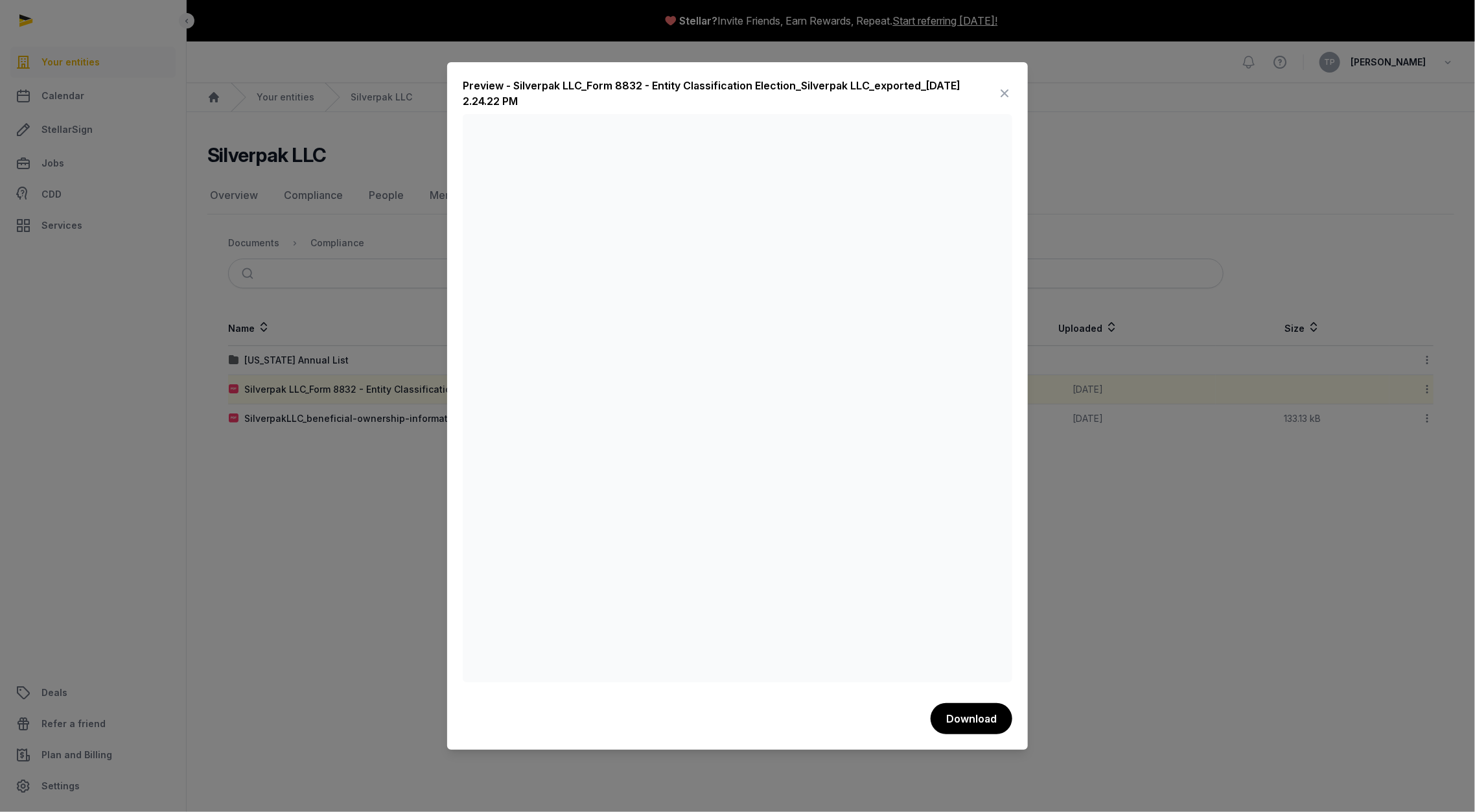
click at [997, 96] on icon at bounding box center [1005, 93] width 16 height 21
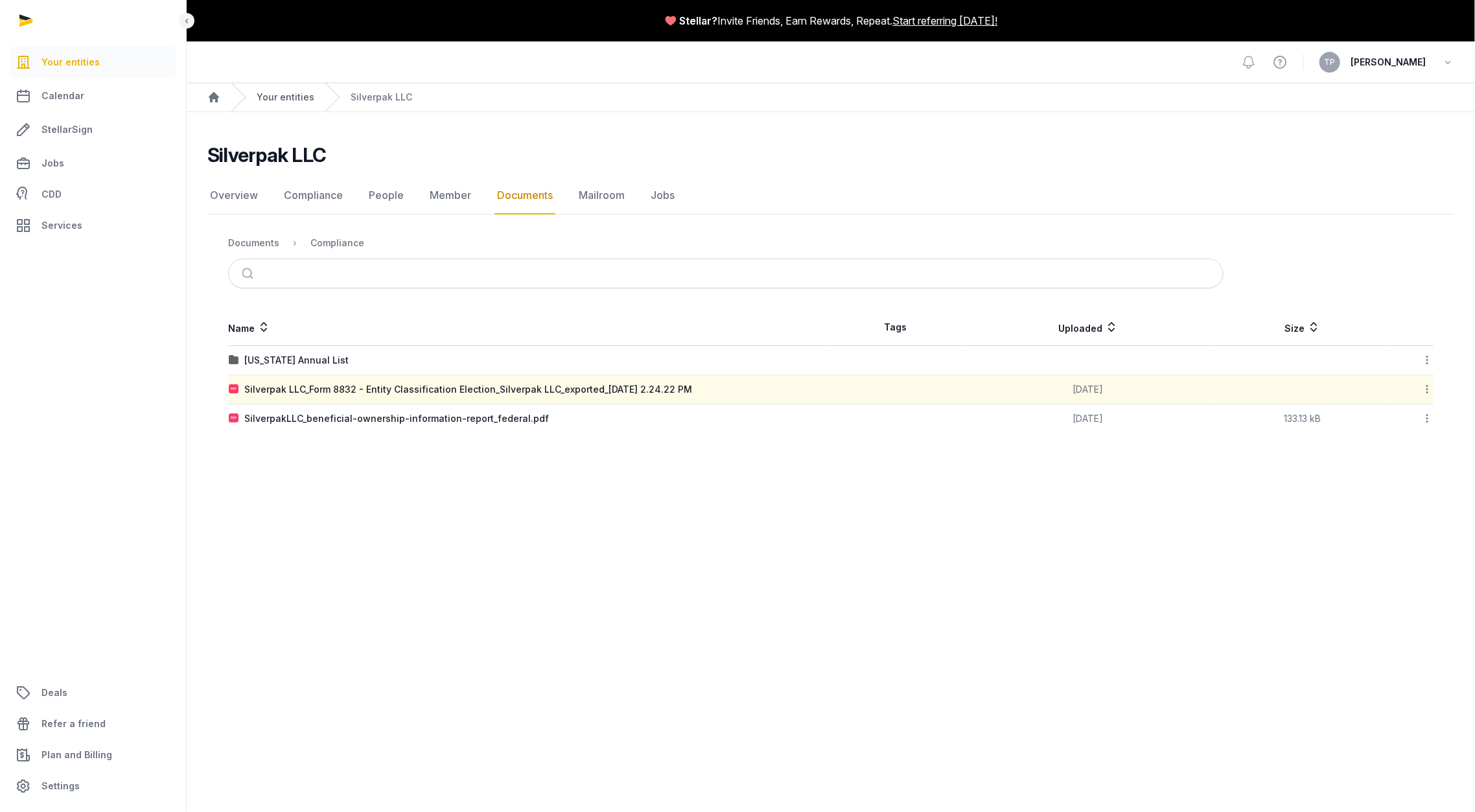
click at [270, 96] on link "Your entities" at bounding box center [285, 96] width 58 height 13
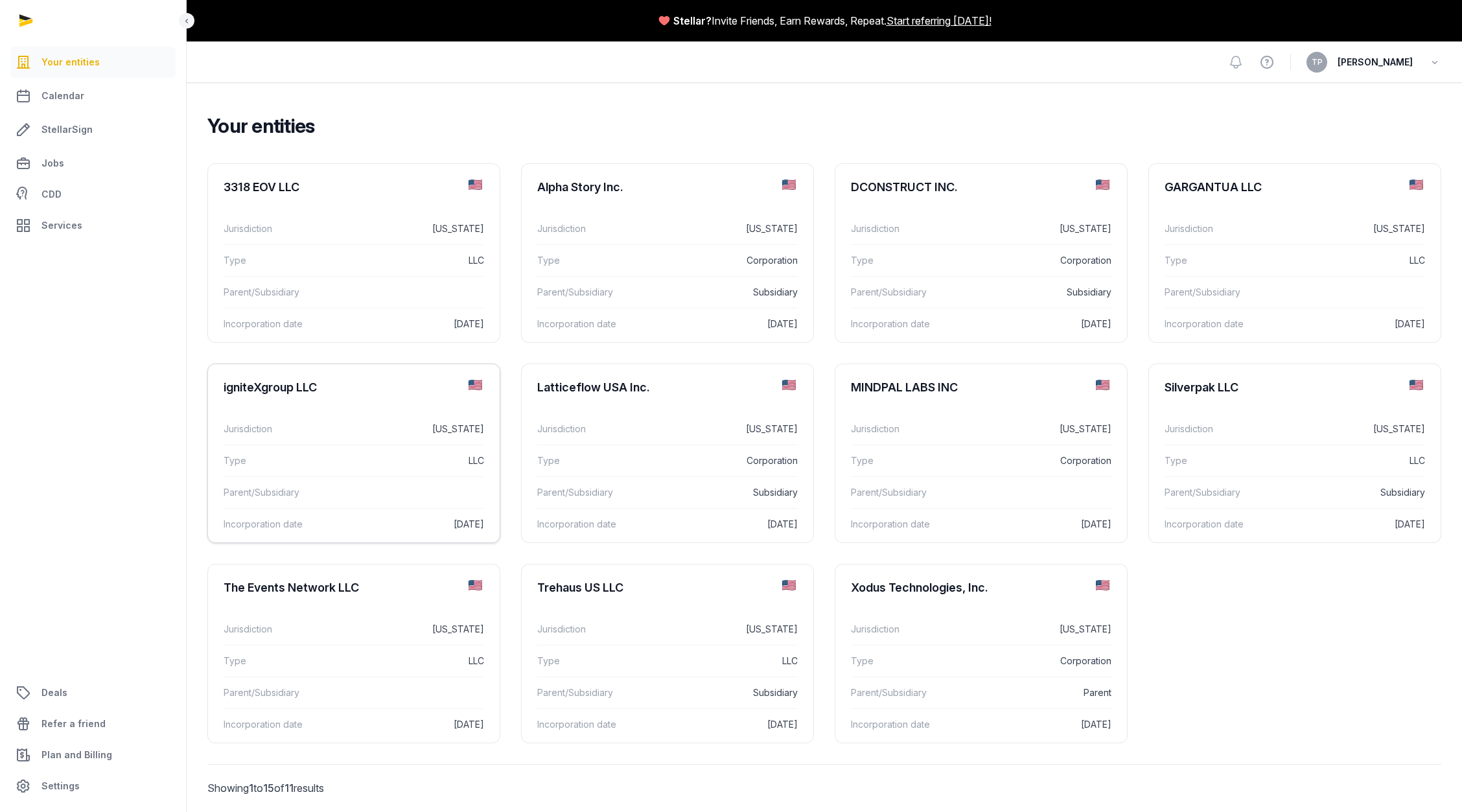
click at [401, 470] on div "Type LLC" at bounding box center [354, 460] width 260 height 32
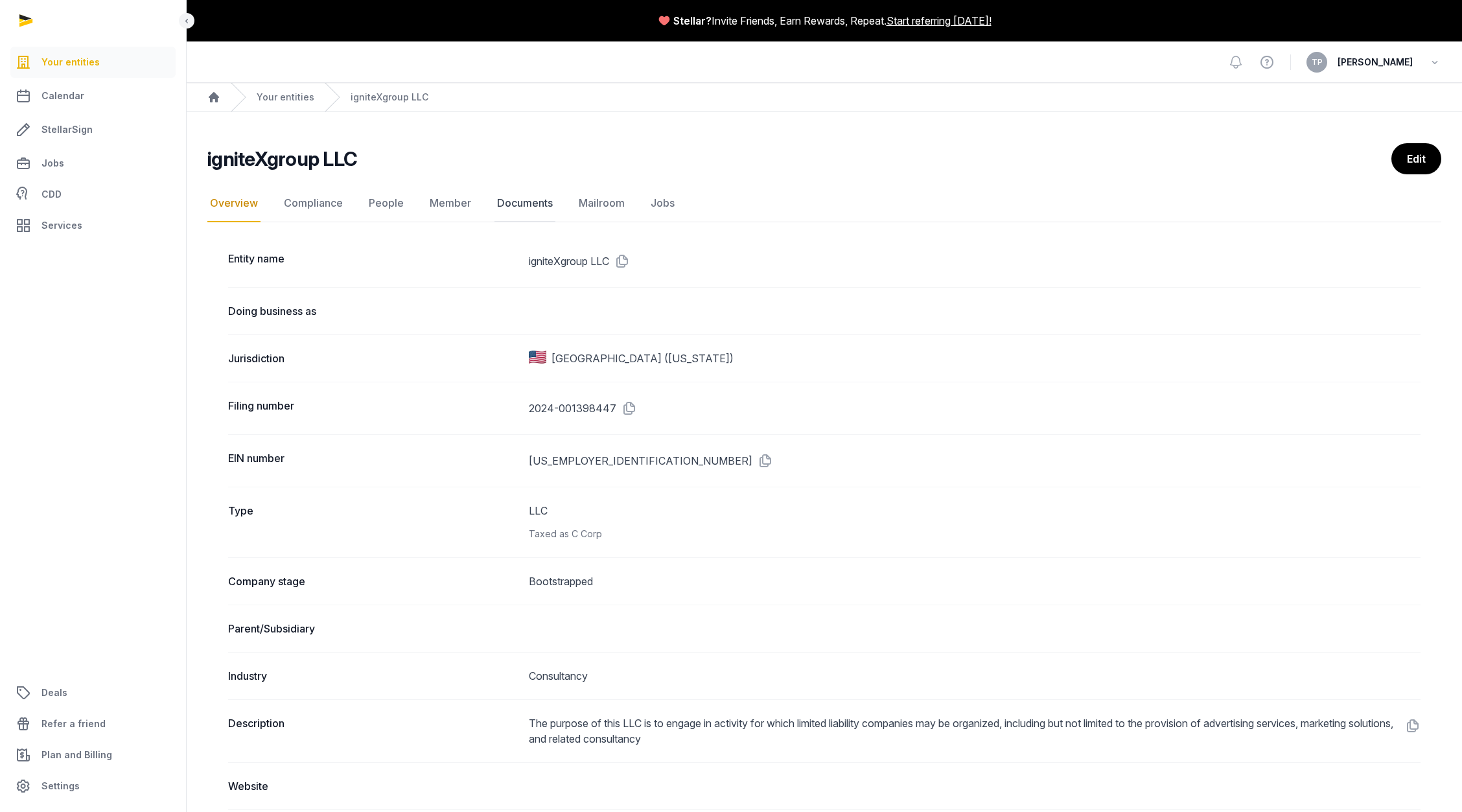
click at [507, 201] on link "Documents" at bounding box center [525, 203] width 61 height 38
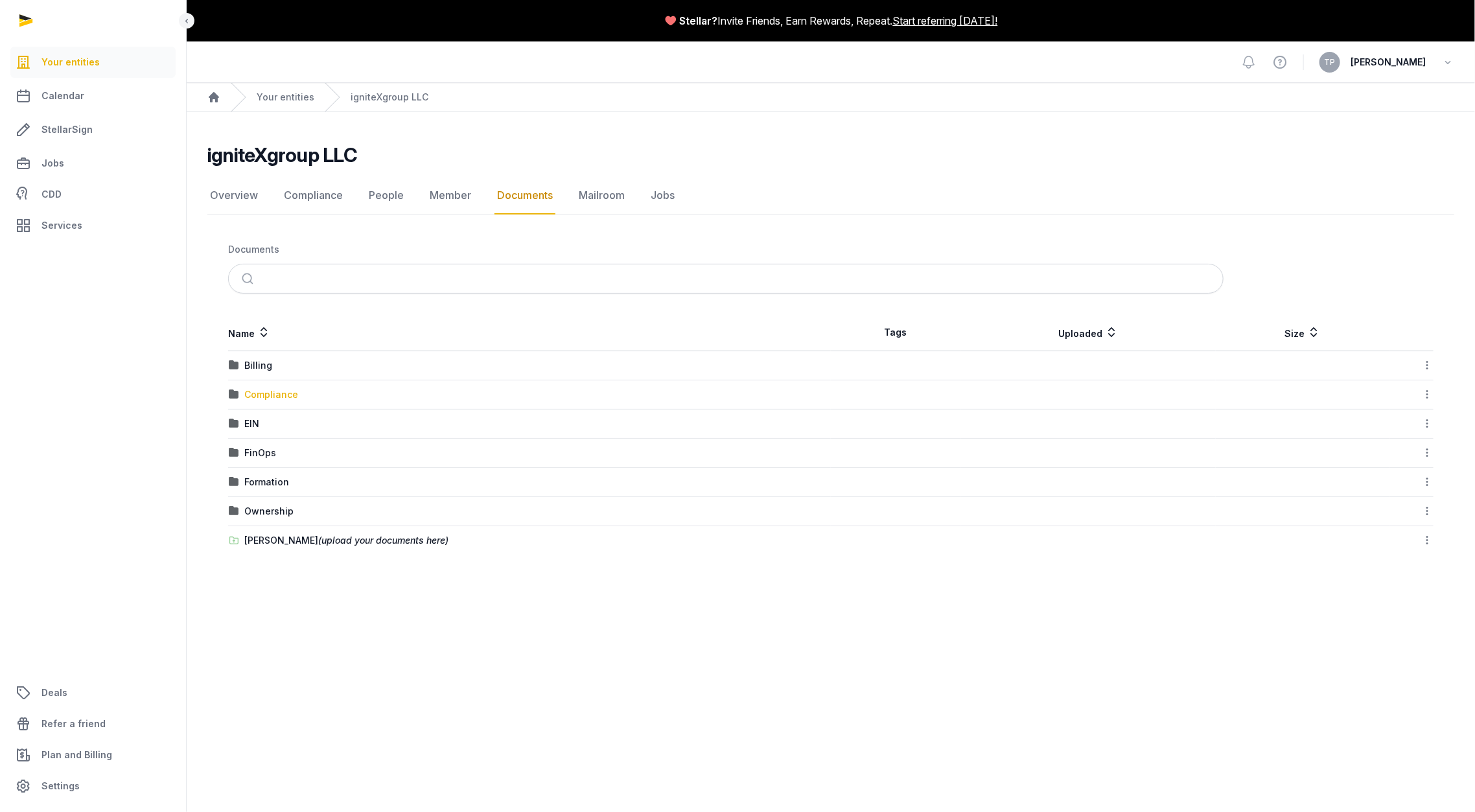
click at [270, 392] on div "Compliance" at bounding box center [271, 394] width 53 height 13
click at [292, 92] on link "Your entities" at bounding box center [285, 96] width 58 height 13
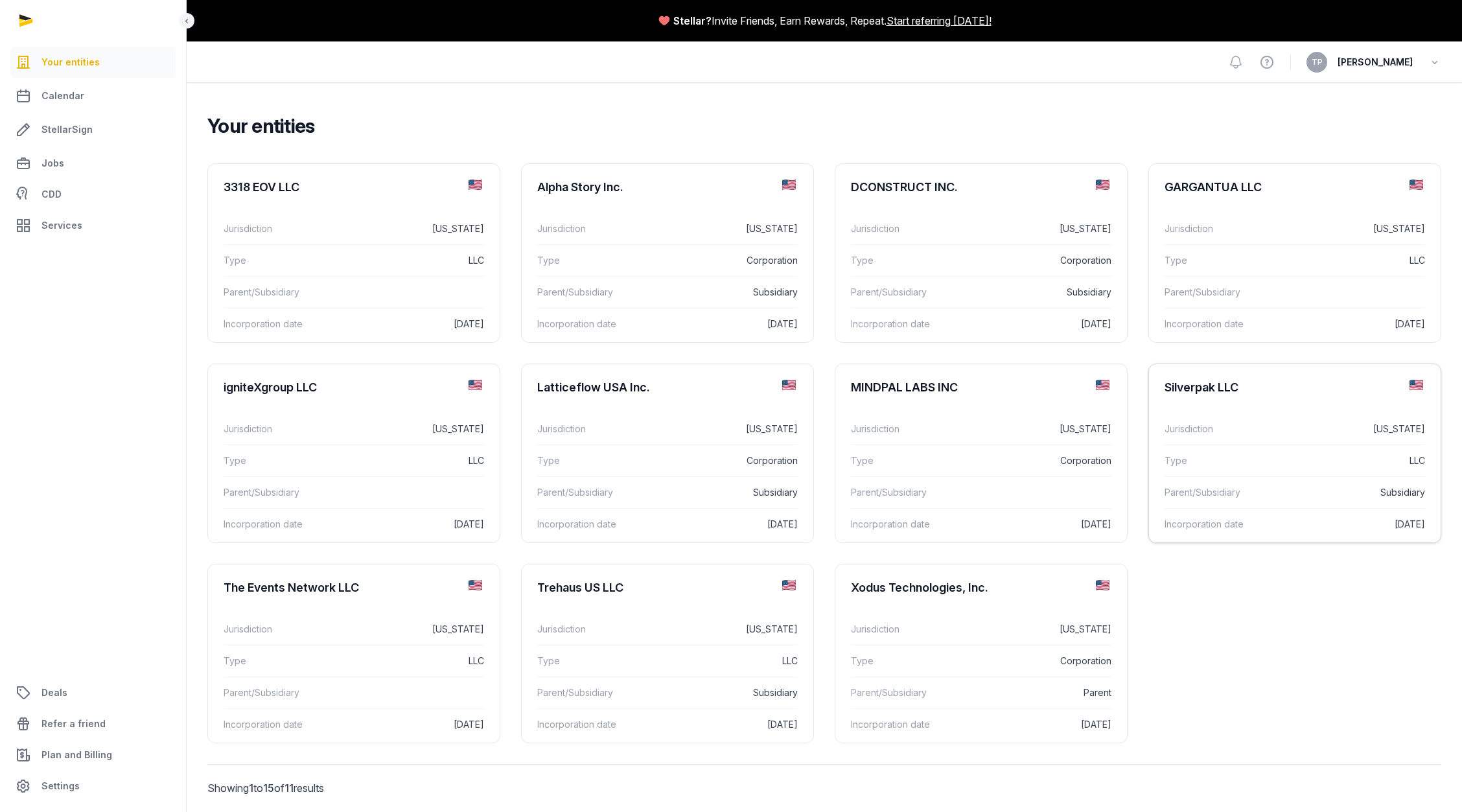
click at [1237, 437] on div "Jurisdiction [US_STATE]" at bounding box center [1295, 429] width 260 height 31
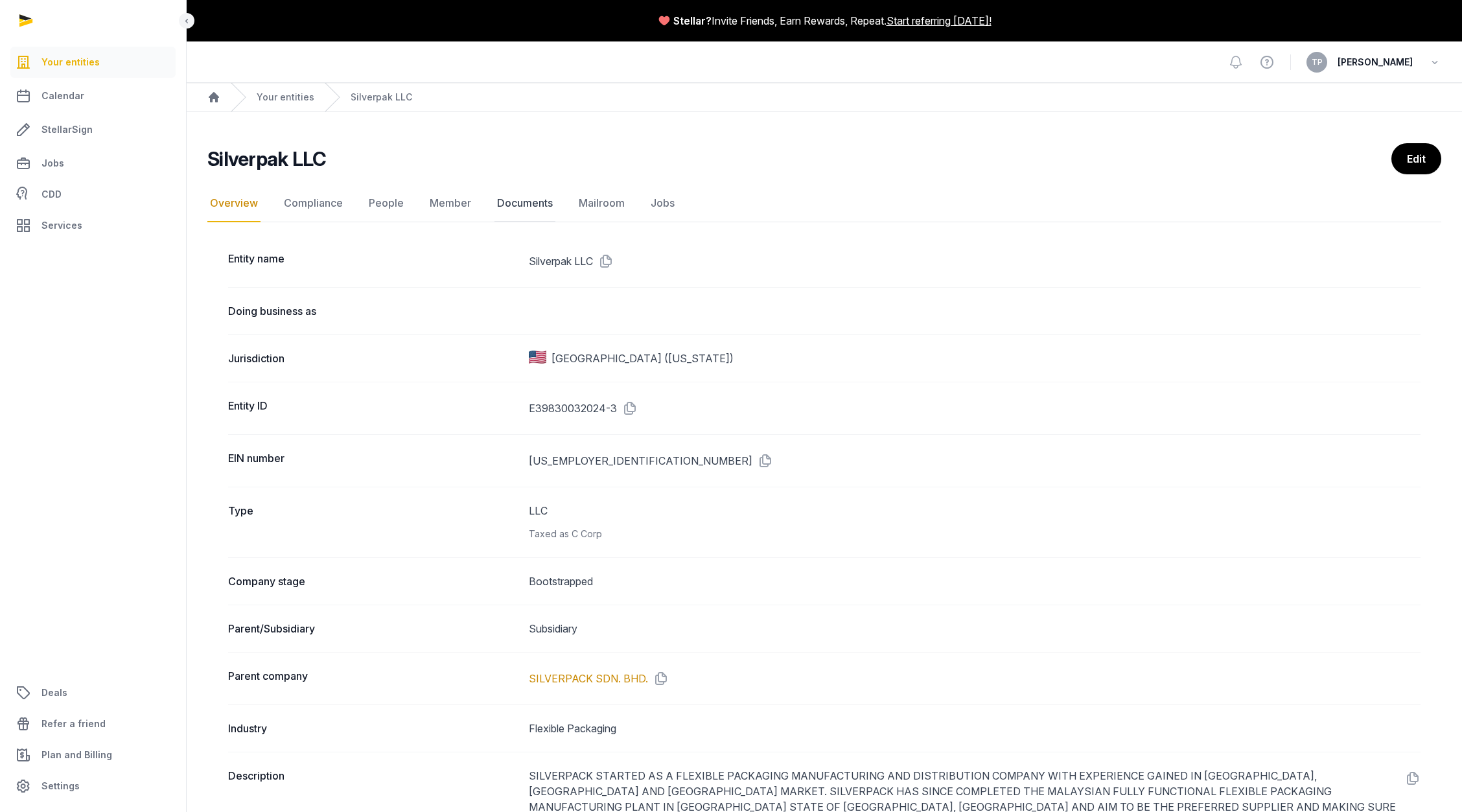
click at [519, 199] on link "Documents" at bounding box center [525, 203] width 61 height 38
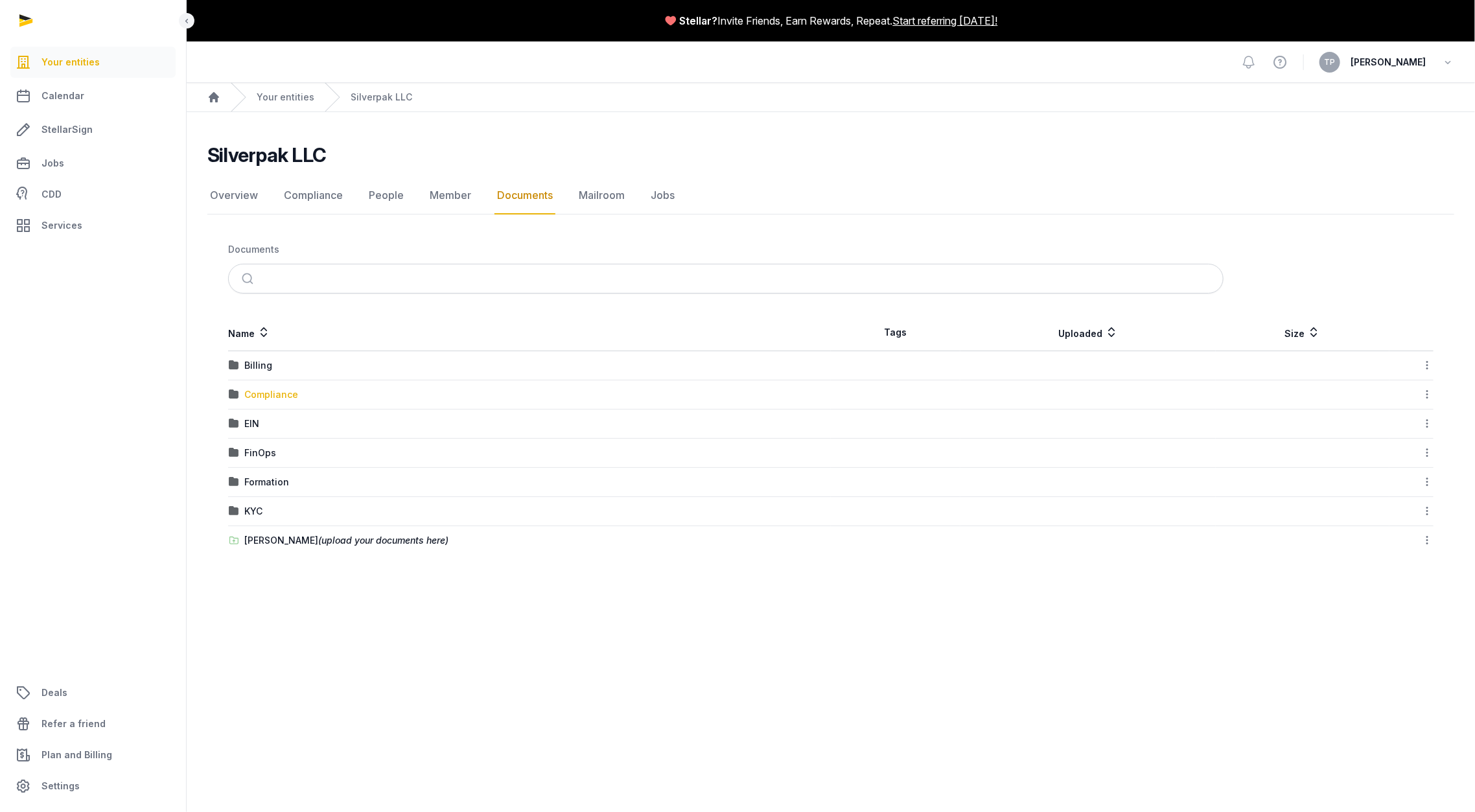
click at [254, 393] on div "Compliance" at bounding box center [271, 394] width 53 height 13
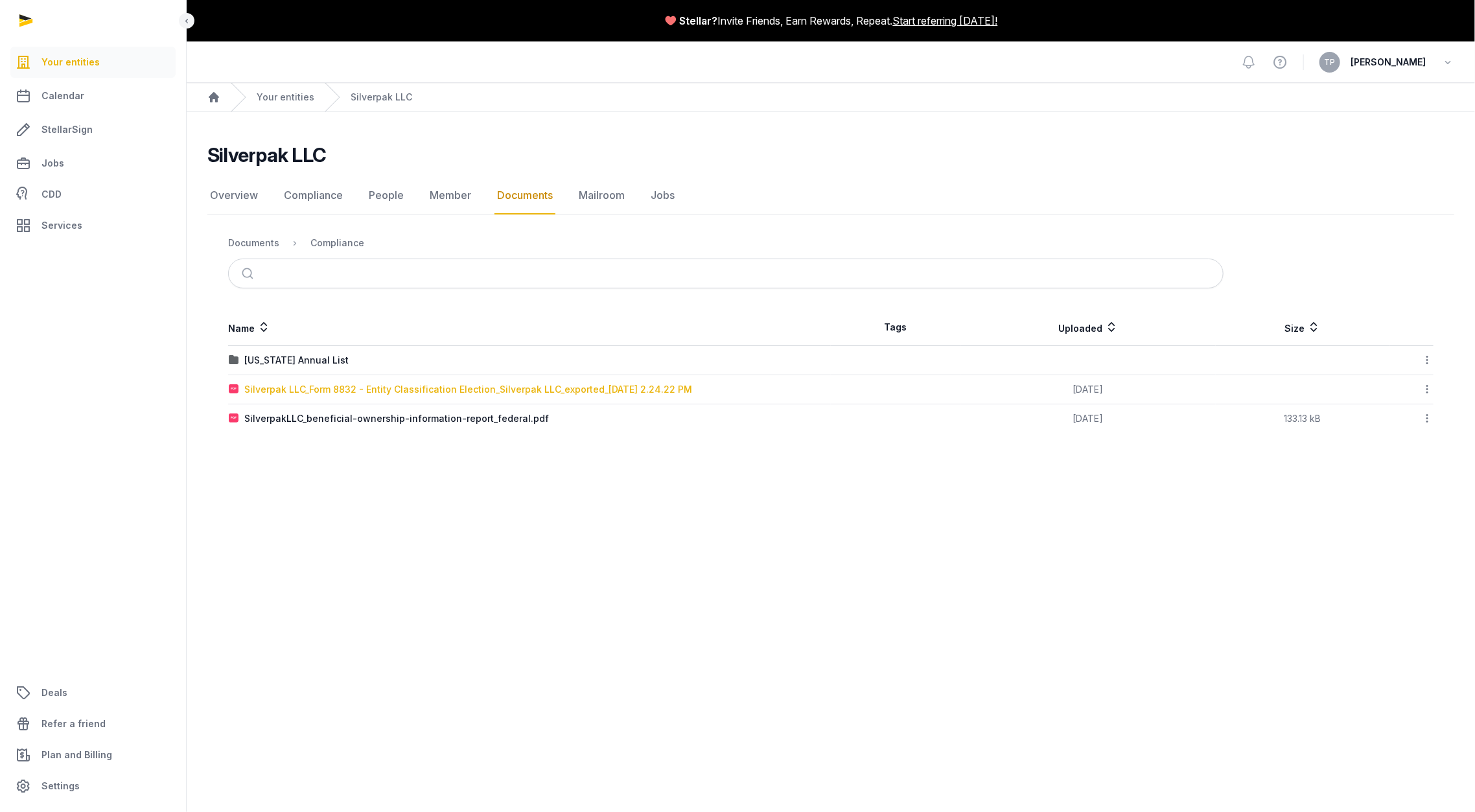
click at [364, 386] on div "Silverpak LLC_Form 8832 - Entity Classification Election_Silverpak LLC_exported…" at bounding box center [469, 389] width 448 height 13
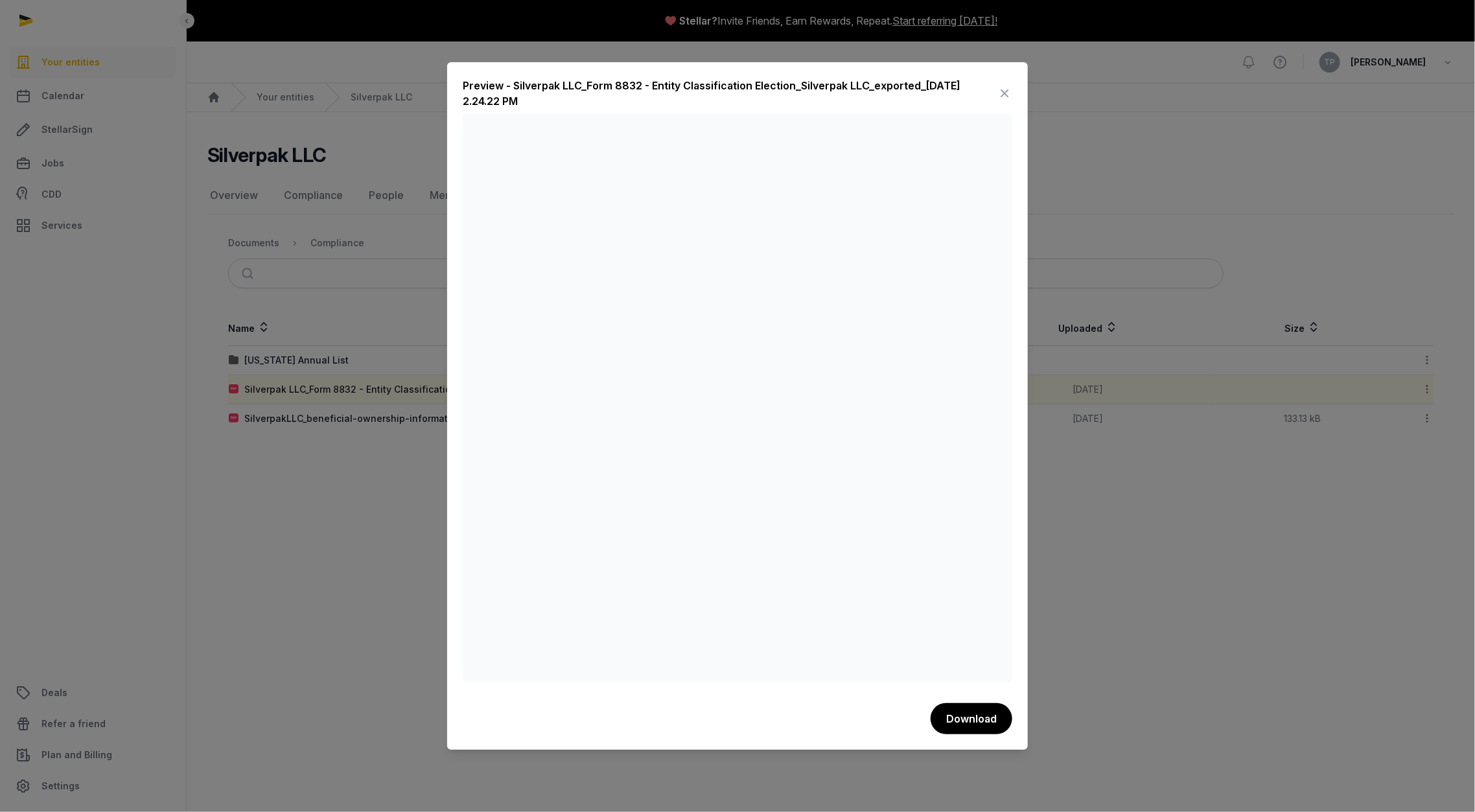
click at [1006, 90] on icon at bounding box center [1005, 93] width 16 height 21
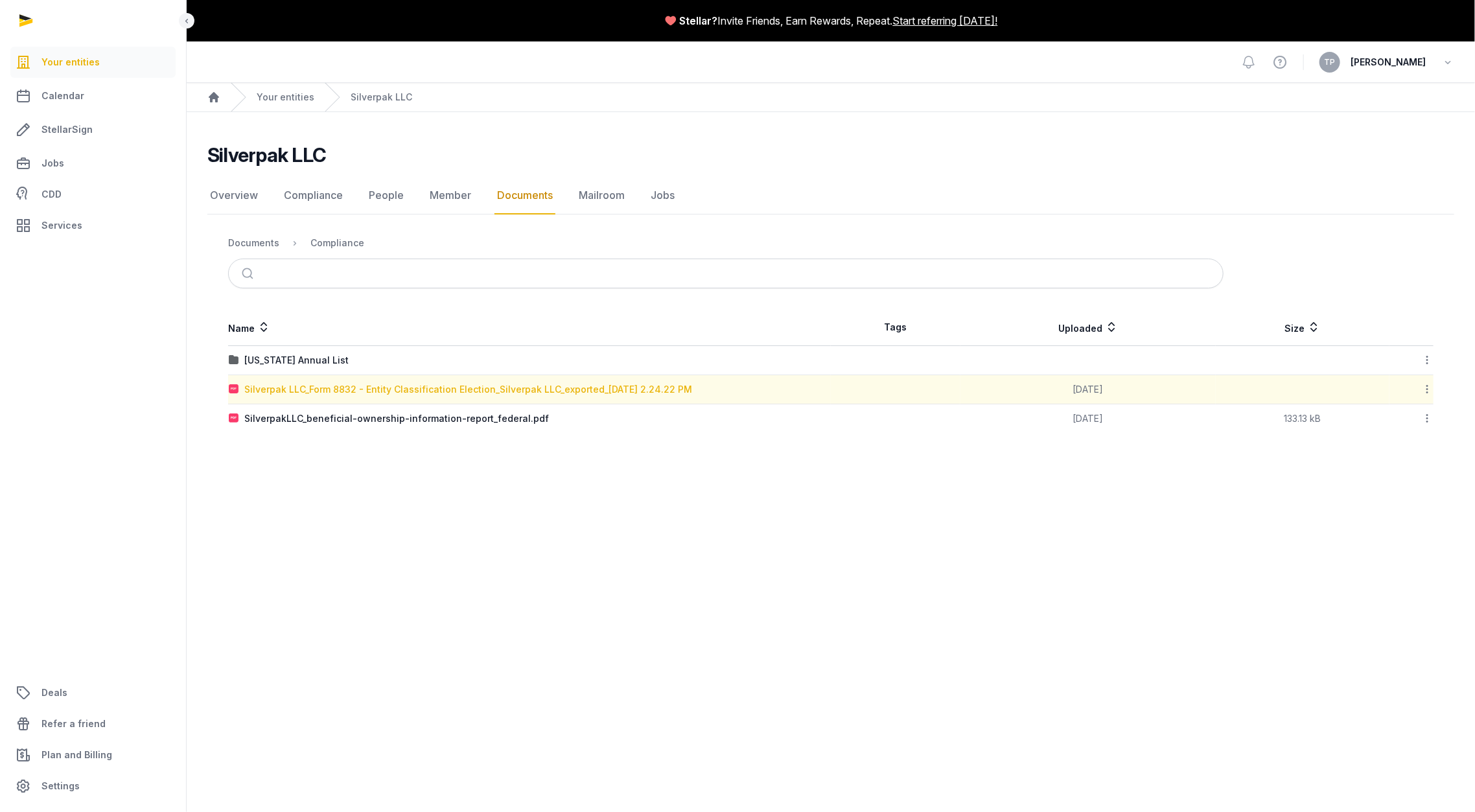
click at [513, 387] on div "Silverpak LLC_Form 8832 - Entity Classification Election_Silverpak LLC_exported…" at bounding box center [469, 389] width 448 height 13
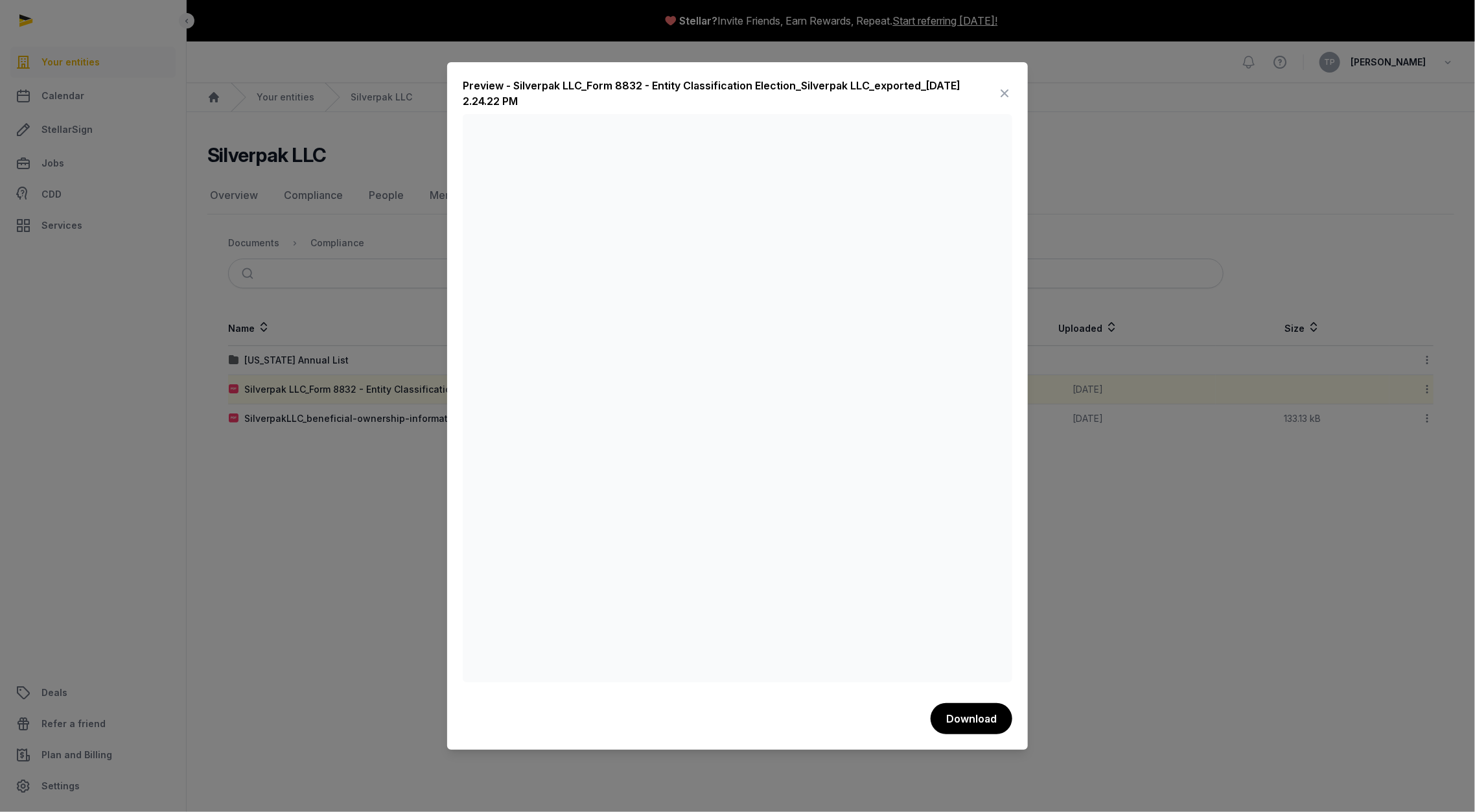
click at [995, 90] on div "Preview - Silverpak LLC_Form 8832 - Entity Classification Election_Silverpak LL…" at bounding box center [730, 93] width 534 height 31
click at [1003, 94] on icon at bounding box center [1005, 93] width 16 height 21
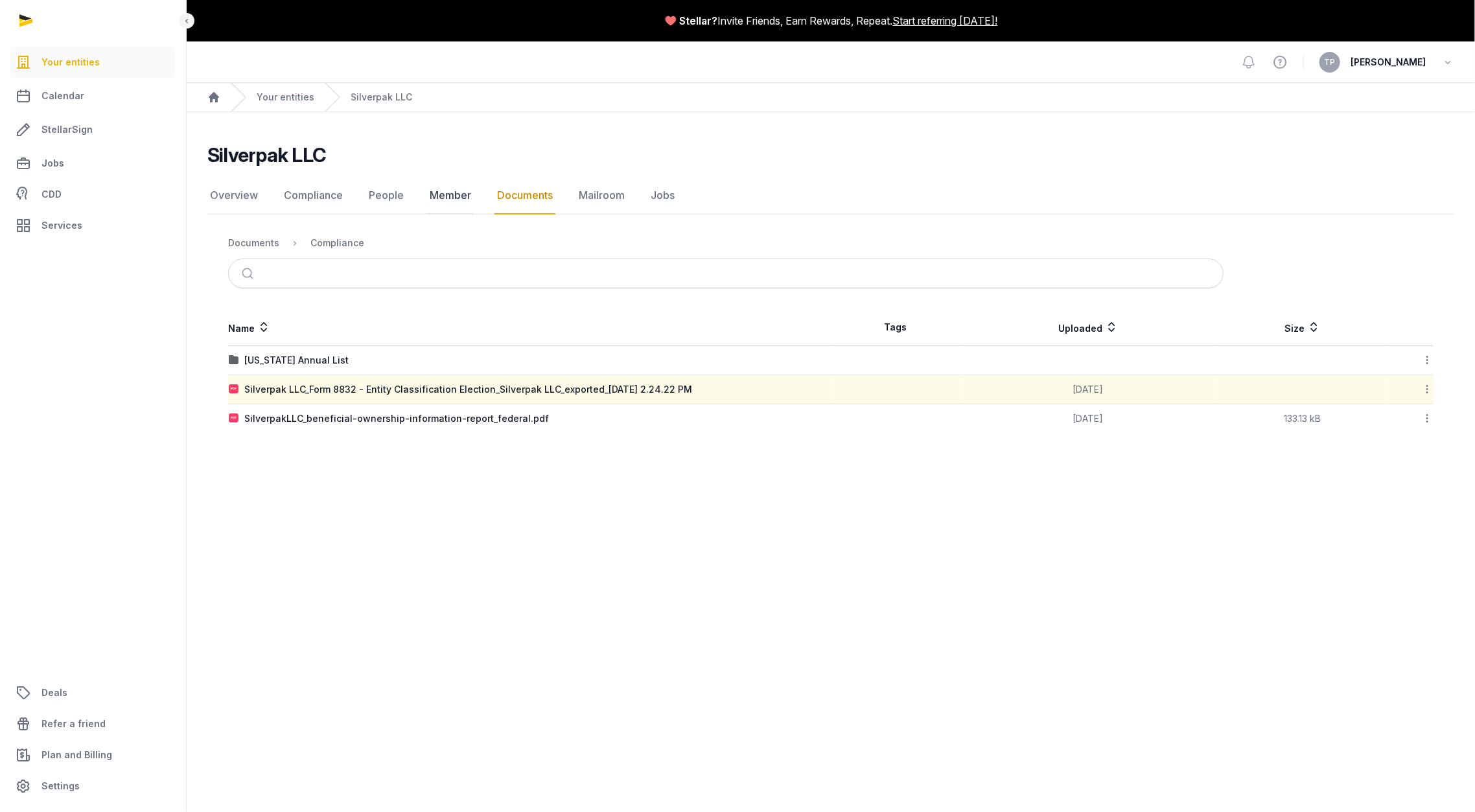
click at [451, 199] on link "Member" at bounding box center [451, 195] width 47 height 38
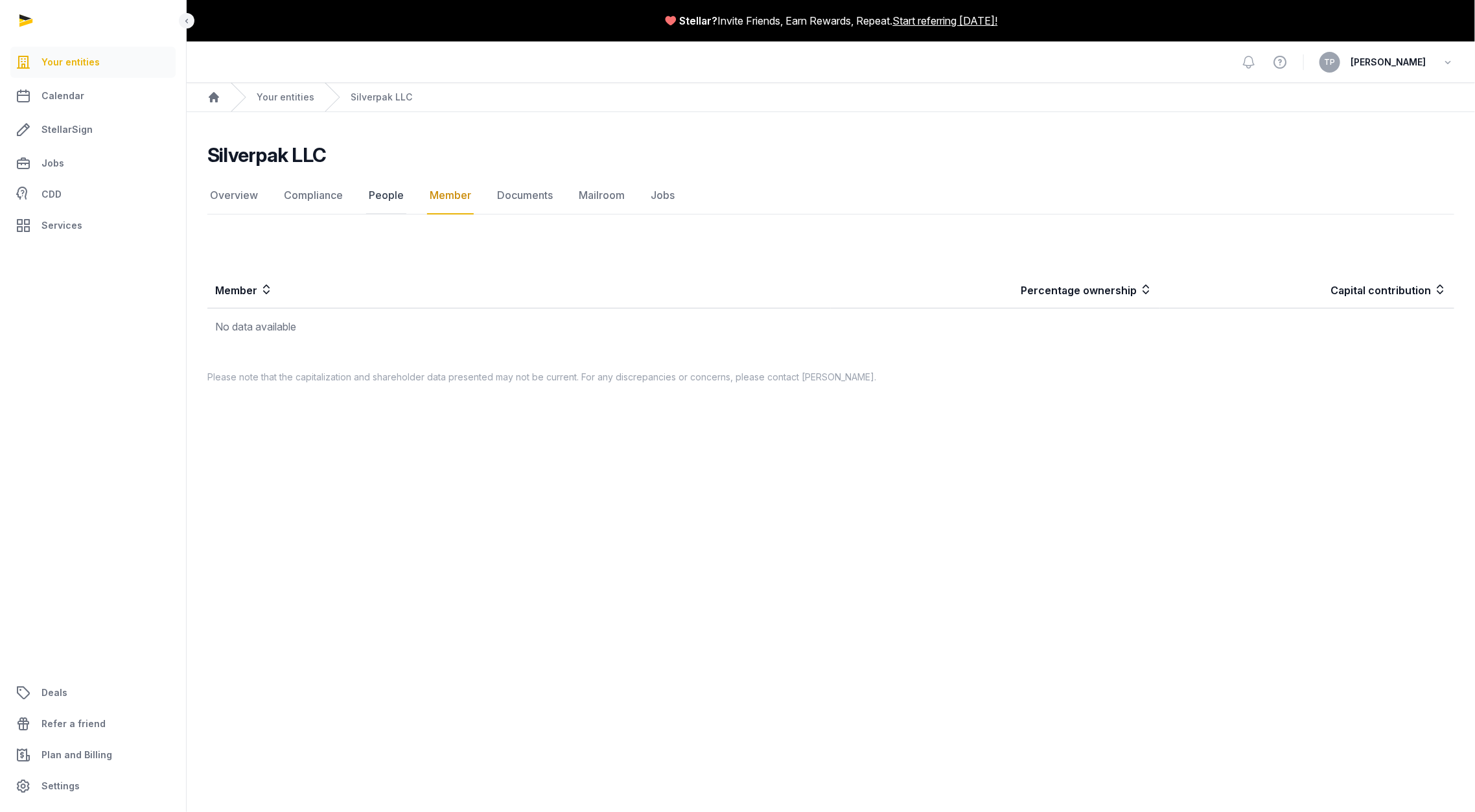
click at [371, 198] on link "People" at bounding box center [386, 195] width 40 height 38
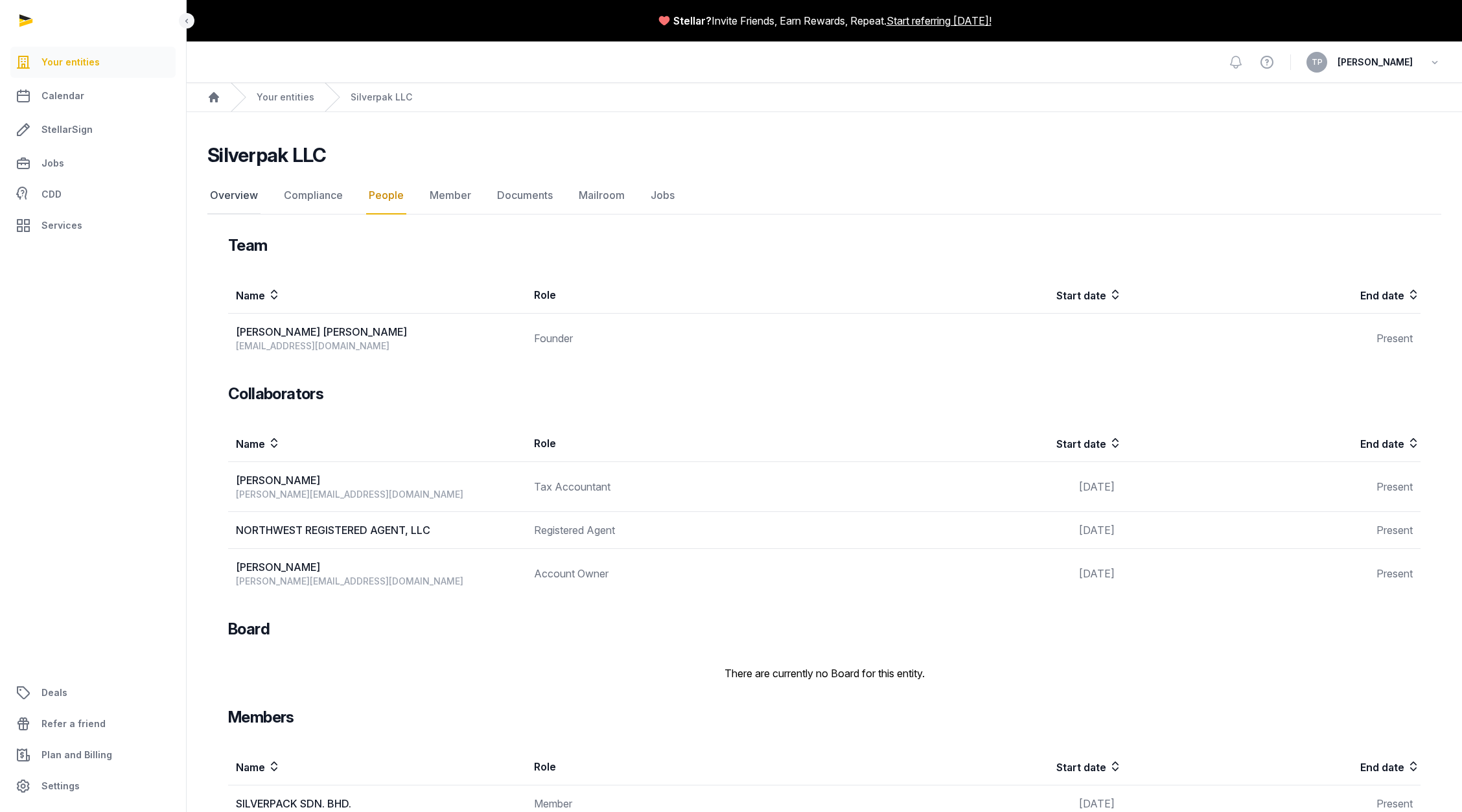
click at [229, 192] on link "Overview" at bounding box center [234, 195] width 53 height 38
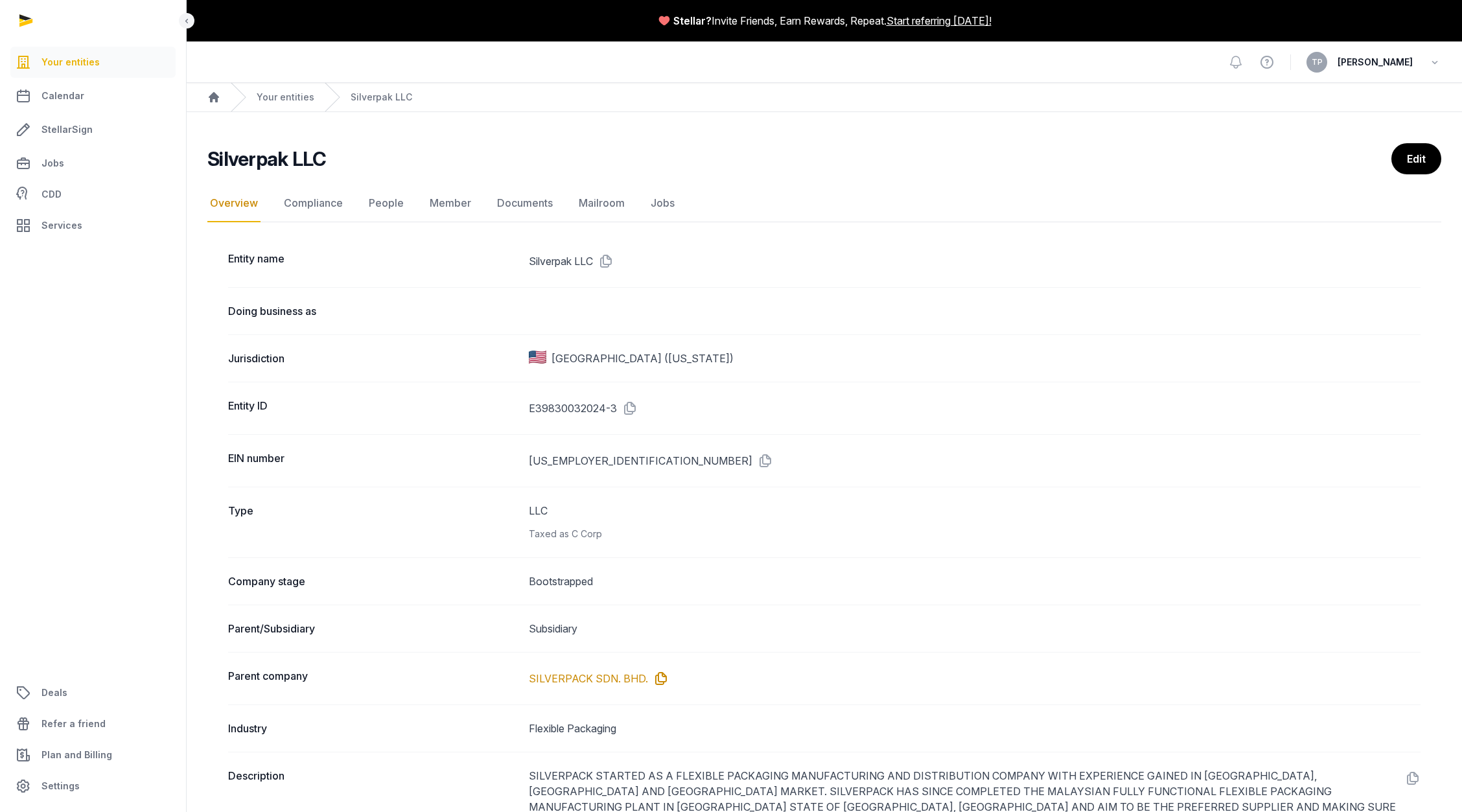
click at [657, 678] on icon at bounding box center [658, 679] width 21 height 21
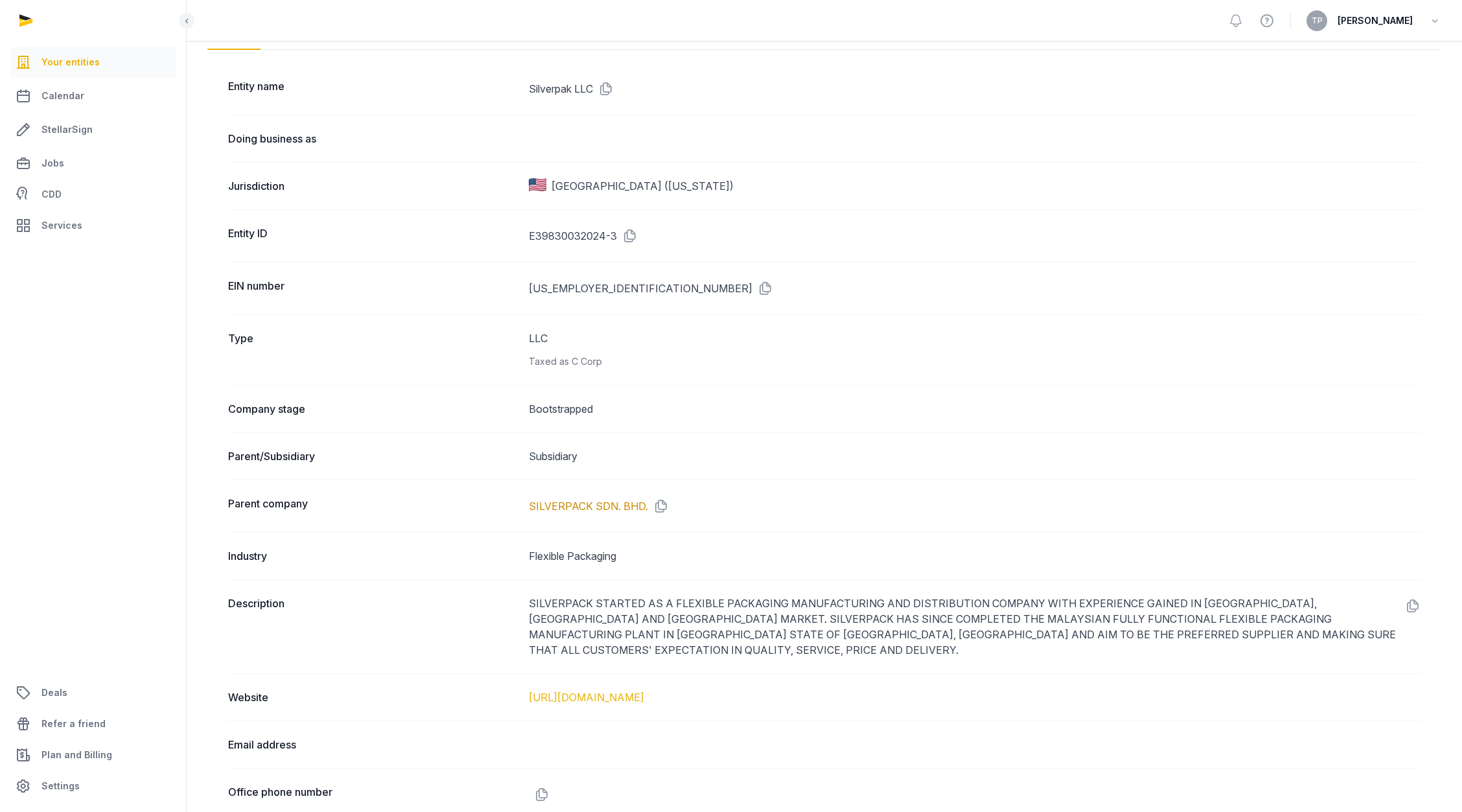
click at [604, 691] on link "[URL][DOMAIN_NAME]" at bounding box center [587, 697] width 115 height 13
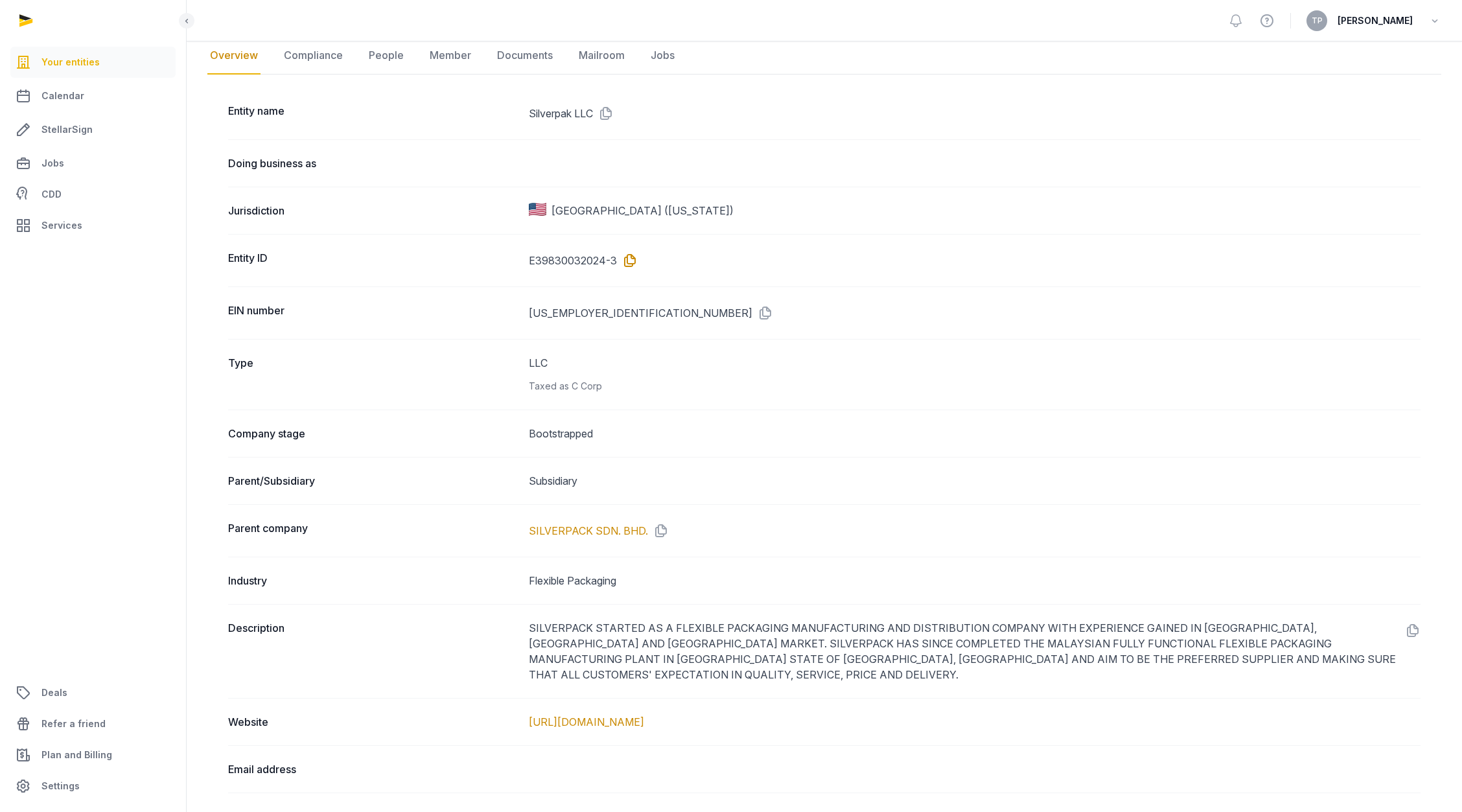
scroll to position [0, 0]
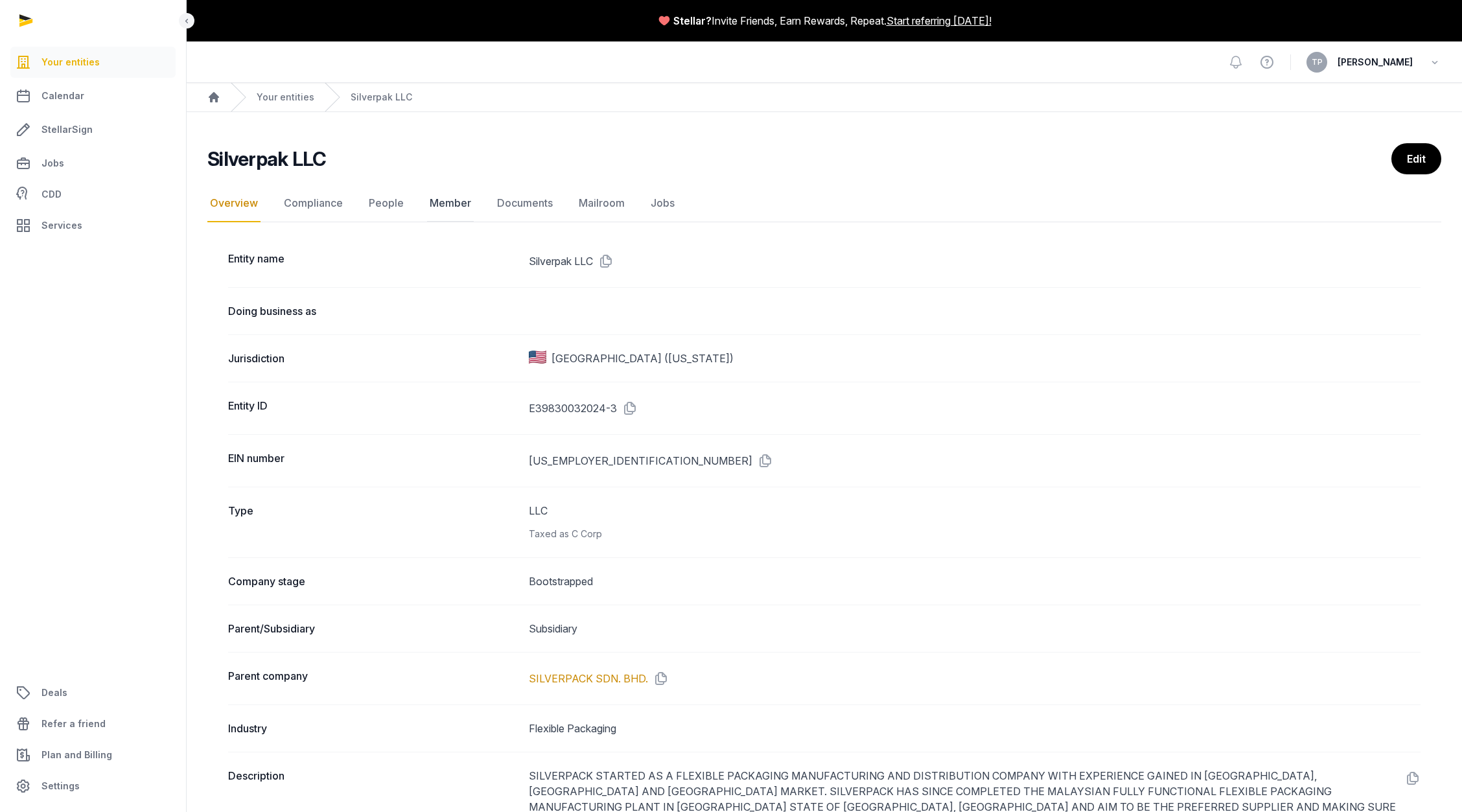
click at [458, 204] on link "Member" at bounding box center [451, 203] width 47 height 38
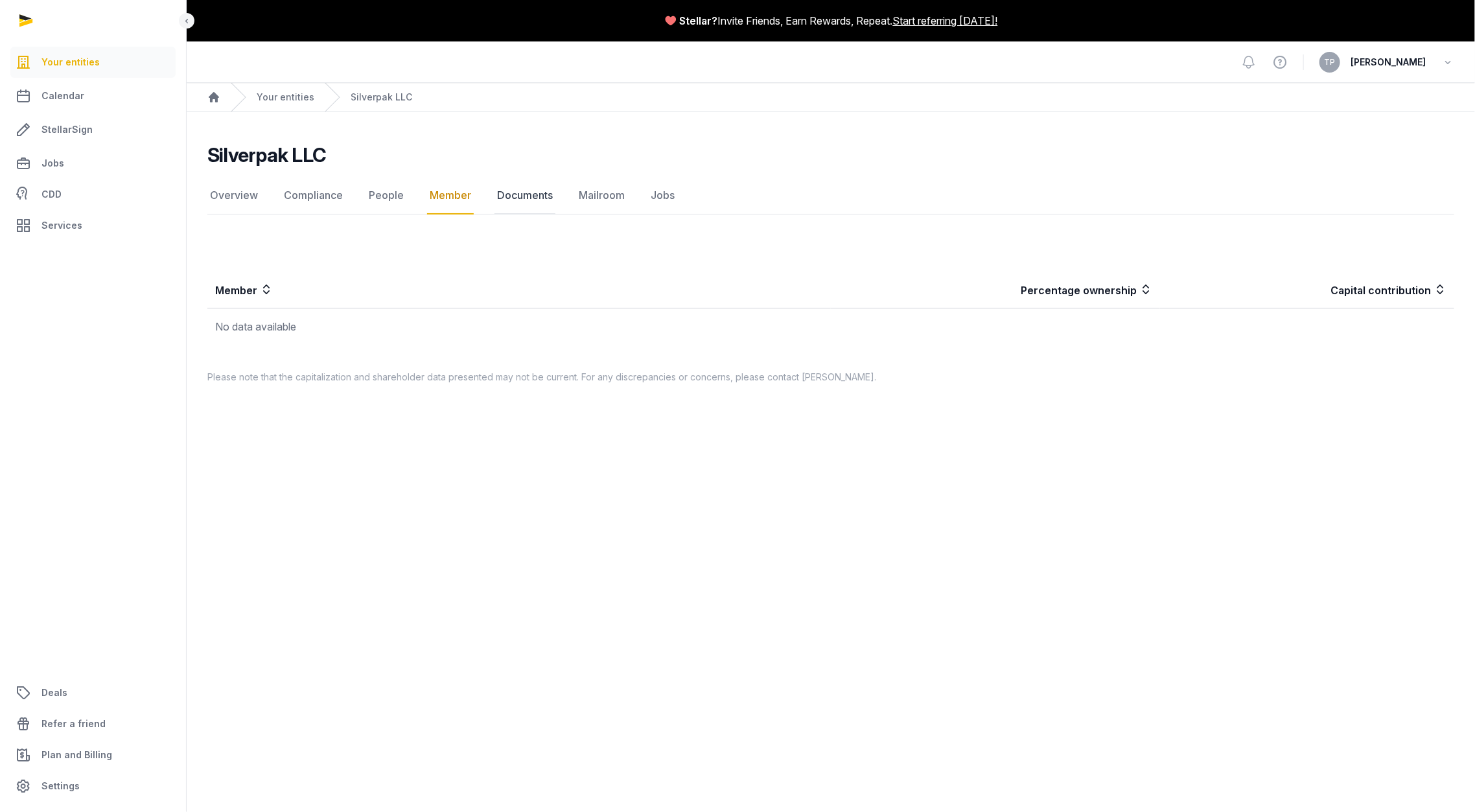
click at [520, 200] on link "Documents" at bounding box center [525, 195] width 61 height 38
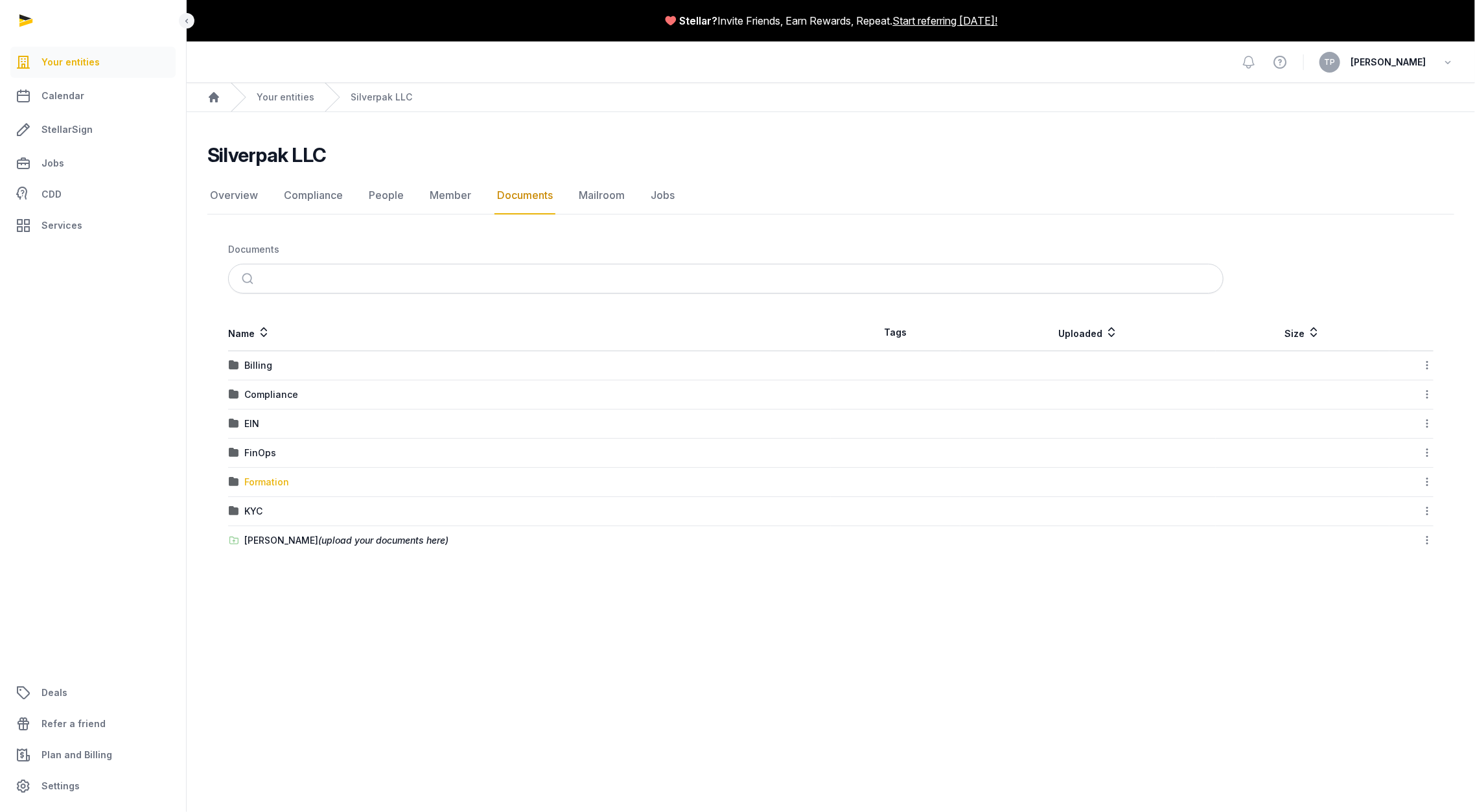
click at [252, 481] on div "Formation" at bounding box center [267, 481] width 45 height 13
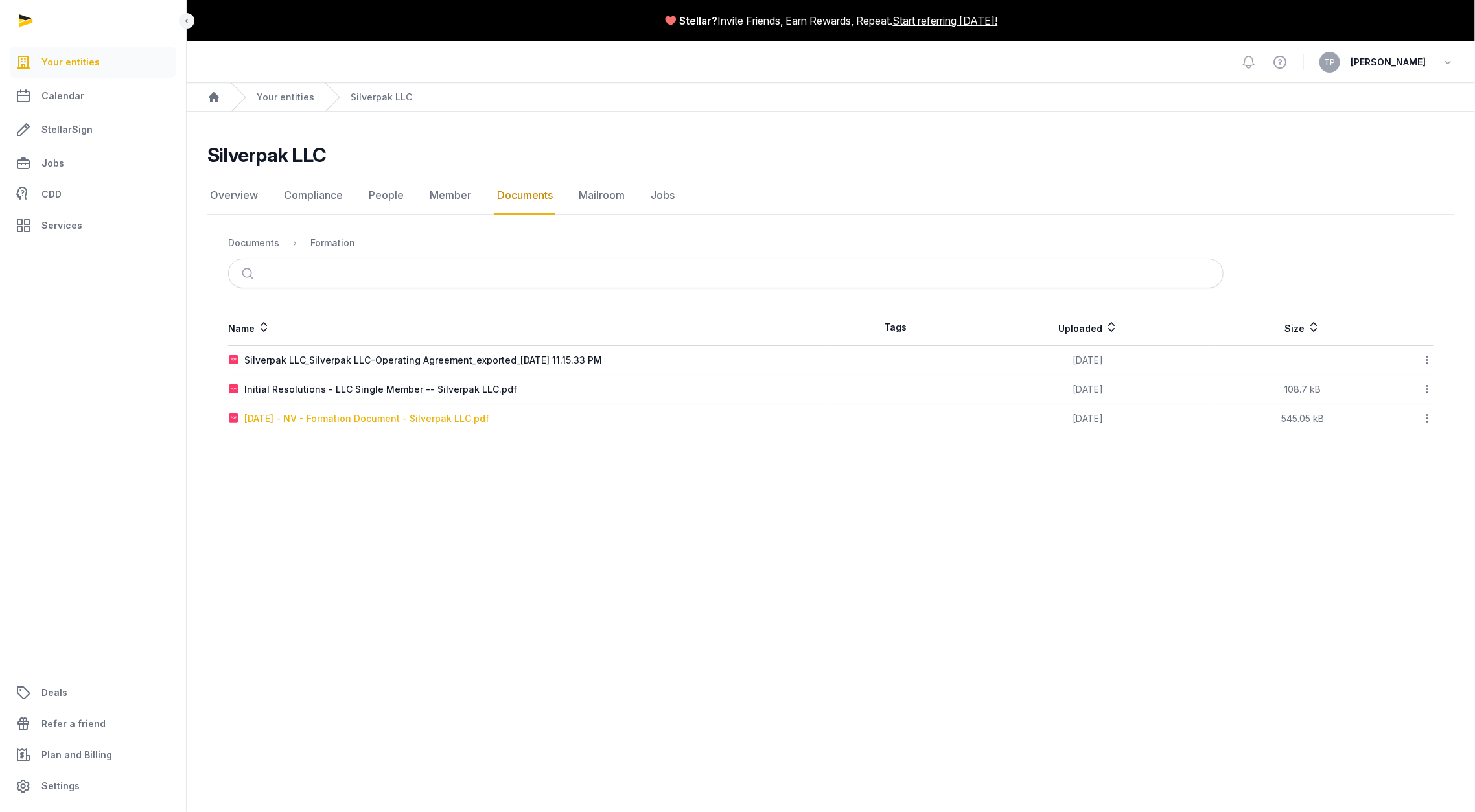
click at [435, 418] on div "[DATE] - NV - Formation Document - Silverpak LLC.pdf" at bounding box center [367, 418] width 245 height 13
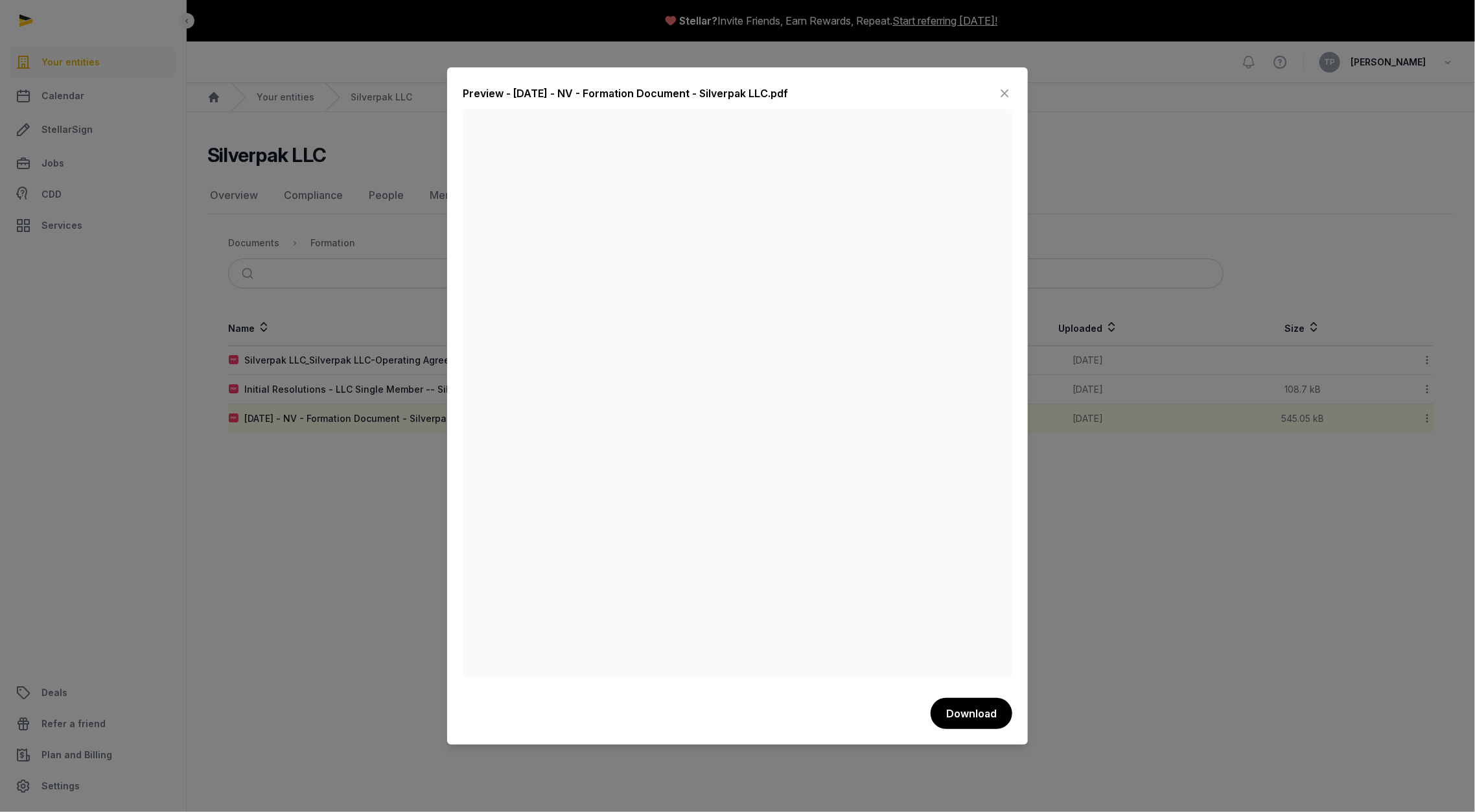
click at [1005, 90] on icon at bounding box center [1005, 93] width 16 height 21
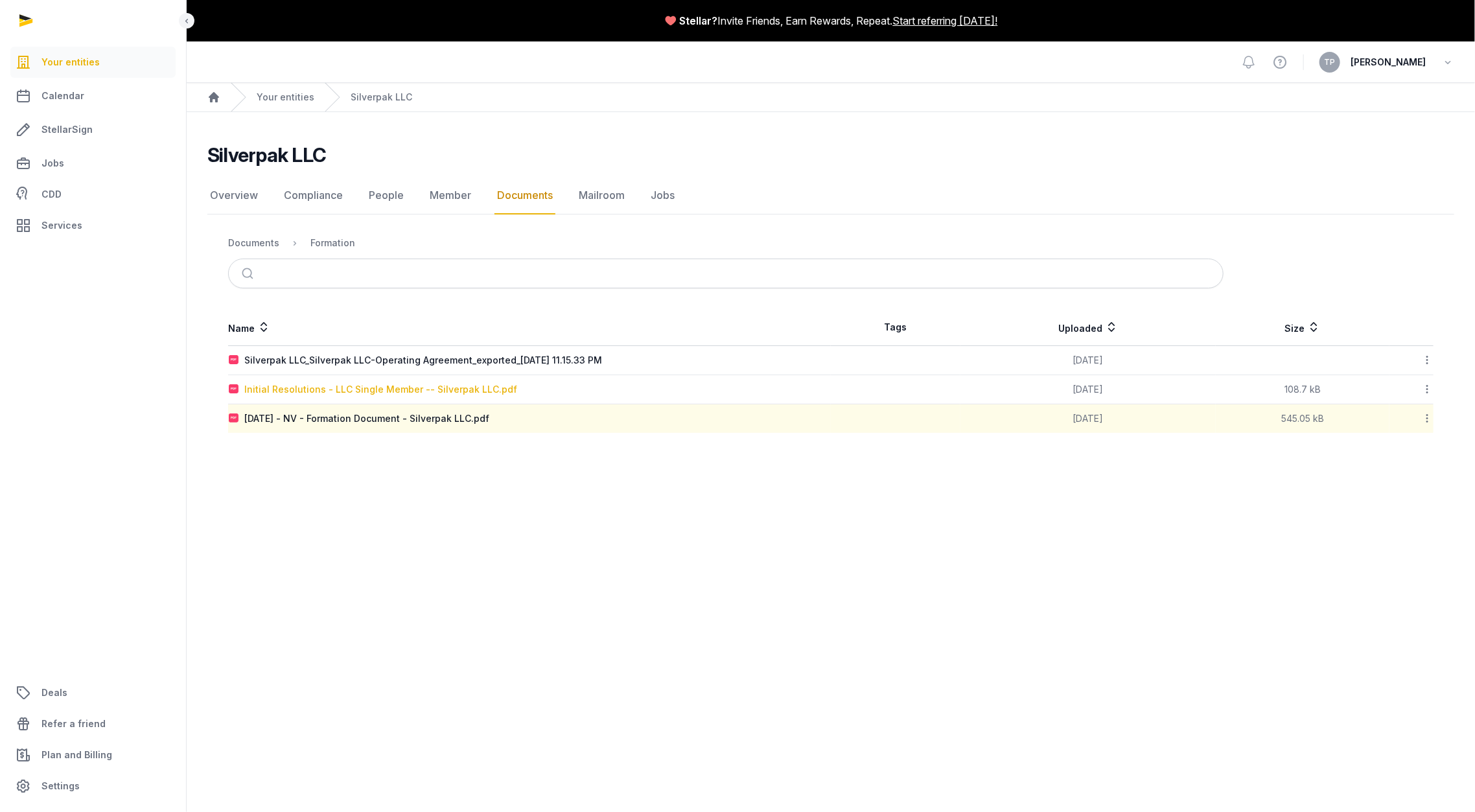
click at [425, 388] on div "Initial Resolutions - LLC Single Member -- Silverpak LLC.pdf" at bounding box center [381, 389] width 273 height 13
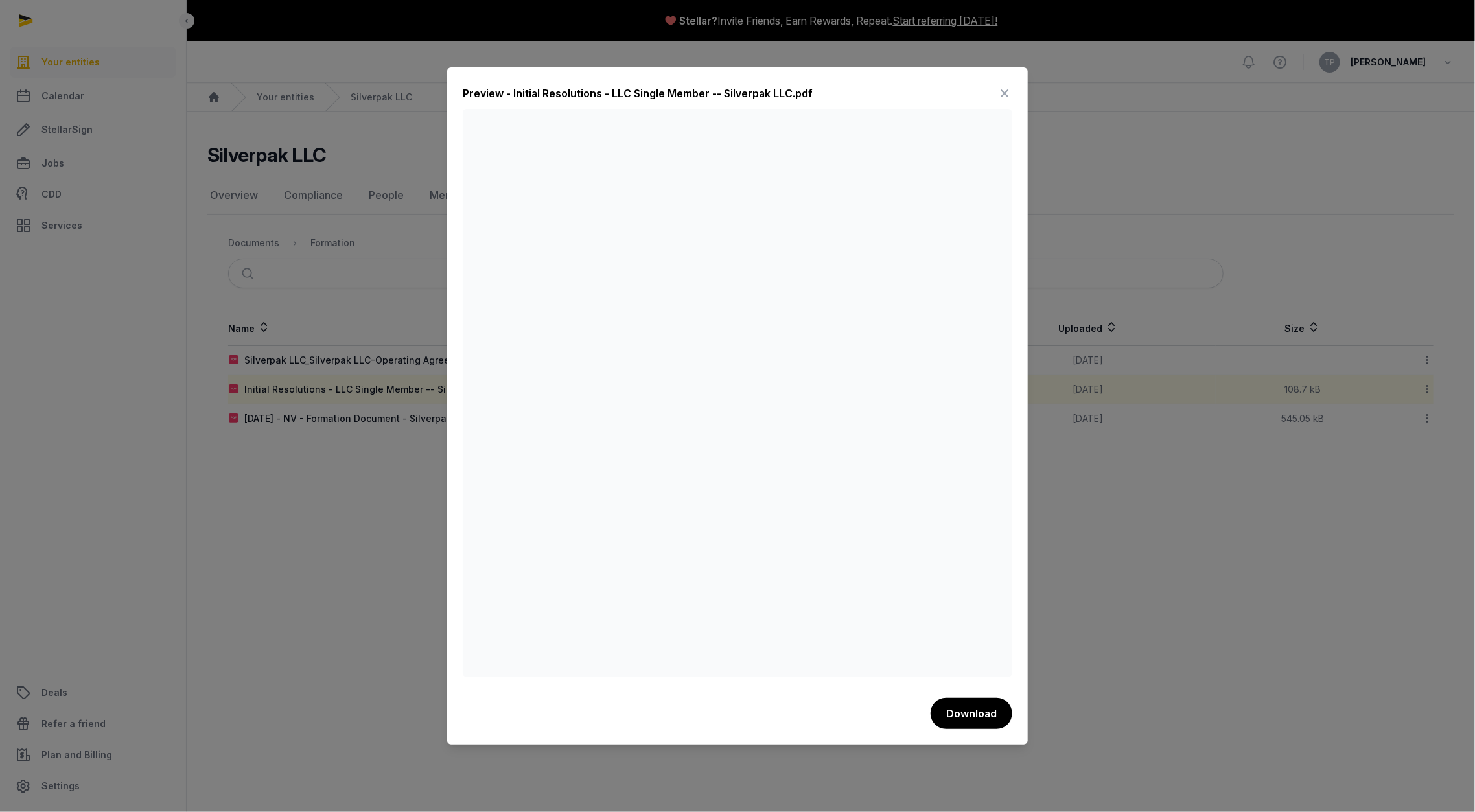
click at [1005, 94] on icon at bounding box center [1005, 93] width 16 height 21
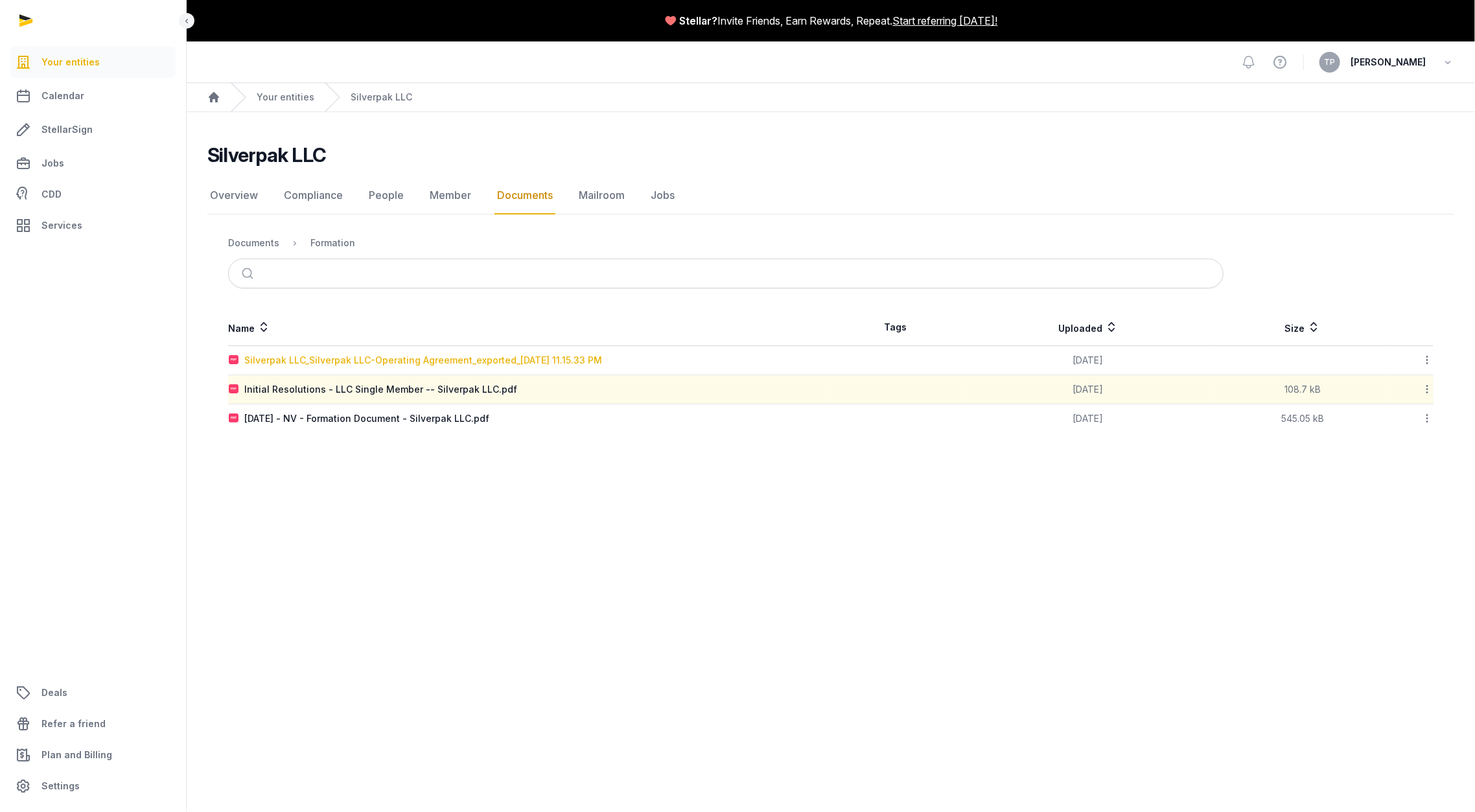
click at [529, 354] on div "Silverpak LLC_Silverpak LLC-Operating Agreement_exported_[DATE] 11.15.33 PM" at bounding box center [423, 360] width 358 height 13
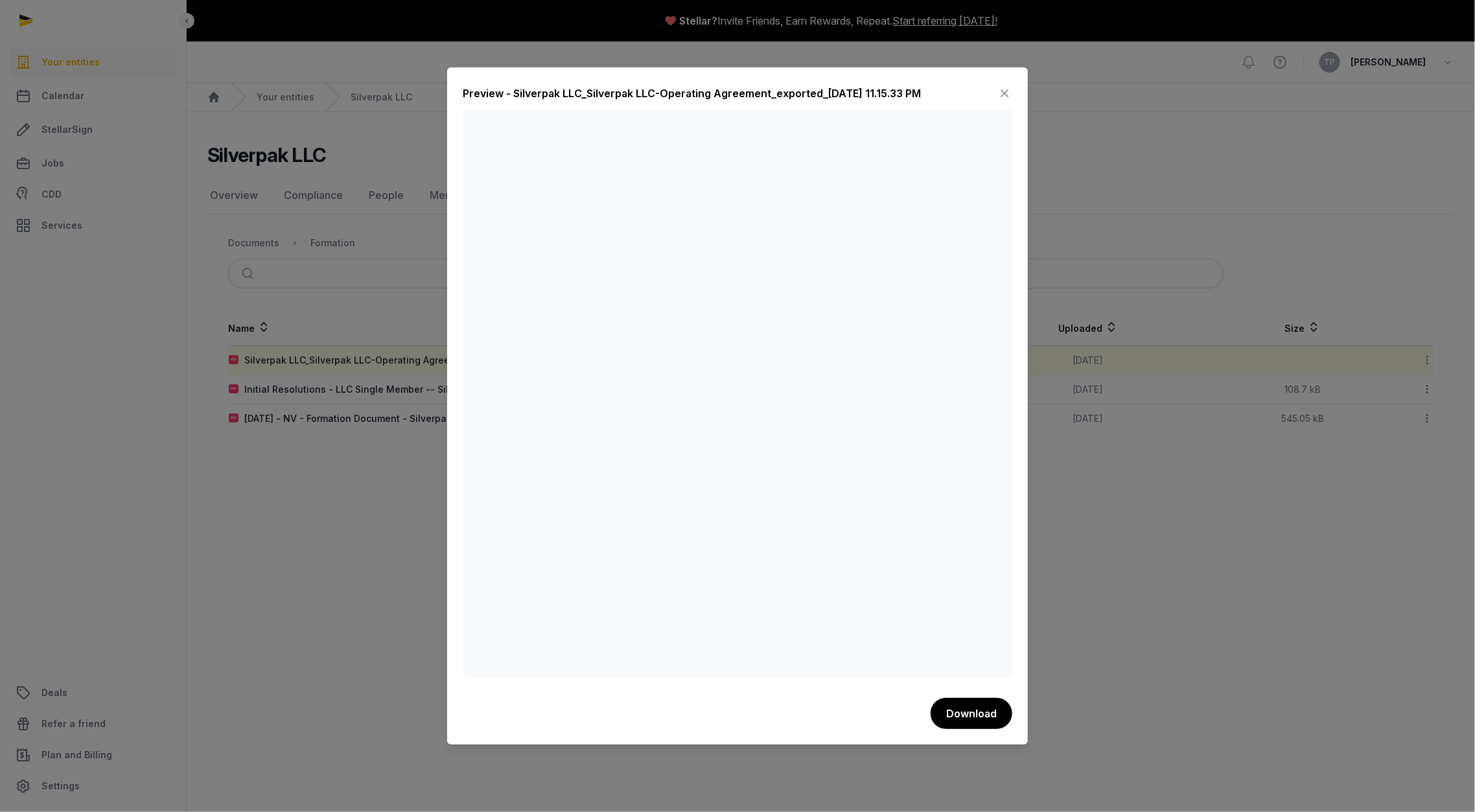
click at [1004, 96] on icon at bounding box center [1005, 93] width 16 height 21
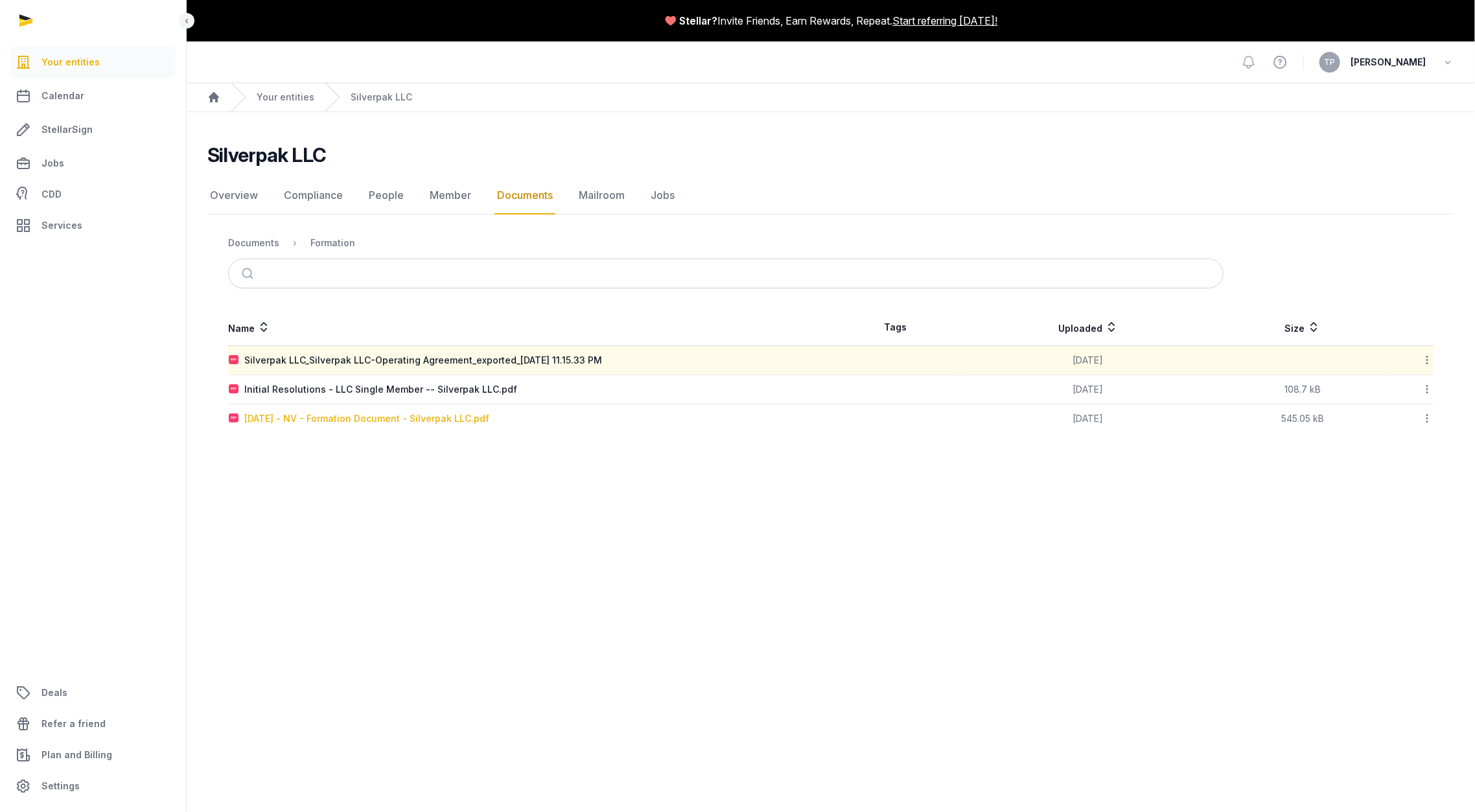
click at [433, 416] on div "[DATE] - NV - Formation Document - Silverpak LLC.pdf" at bounding box center [367, 418] width 245 height 13
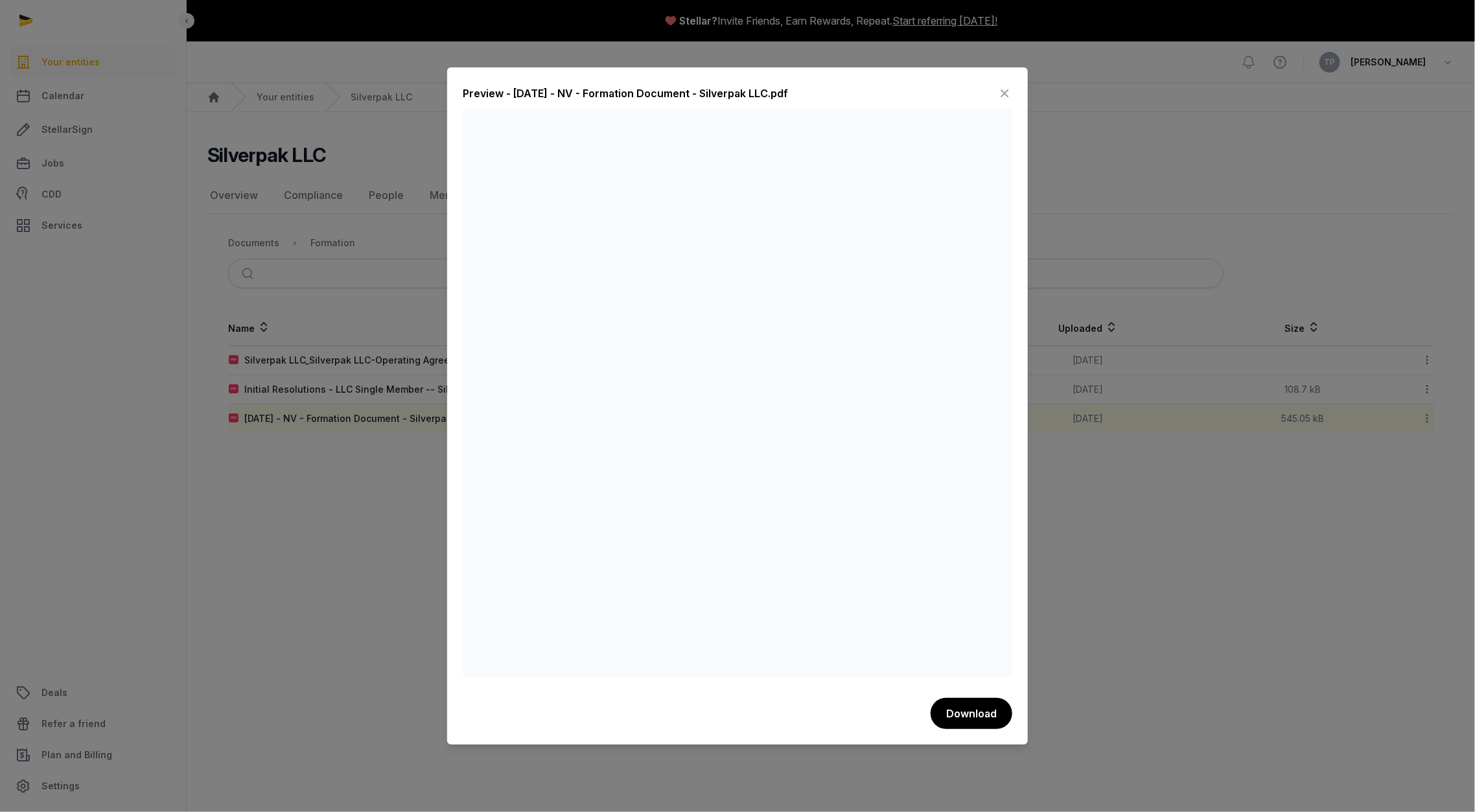
click at [1004, 96] on icon at bounding box center [1005, 93] width 16 height 21
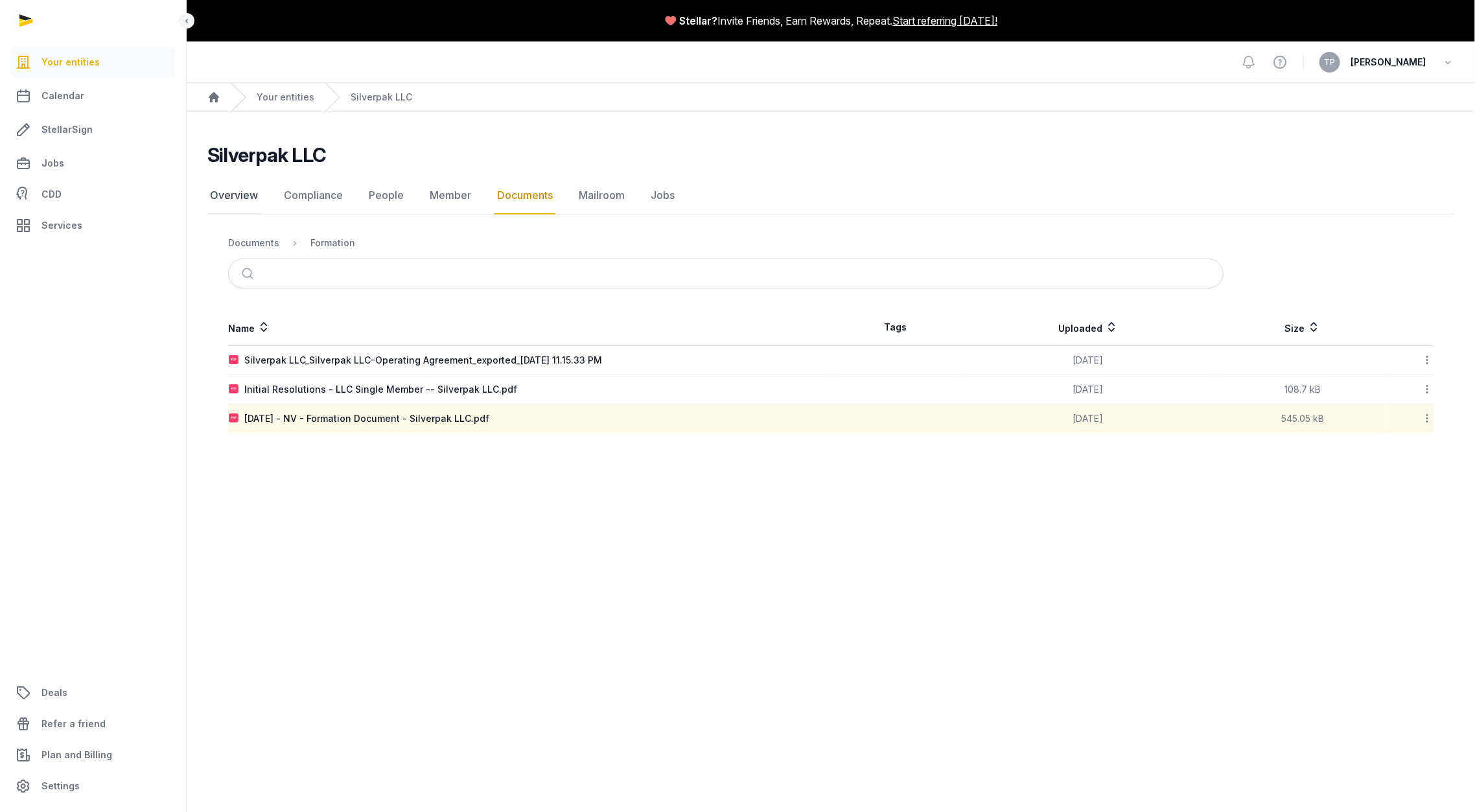
click at [221, 195] on link "Overview" at bounding box center [234, 195] width 53 height 38
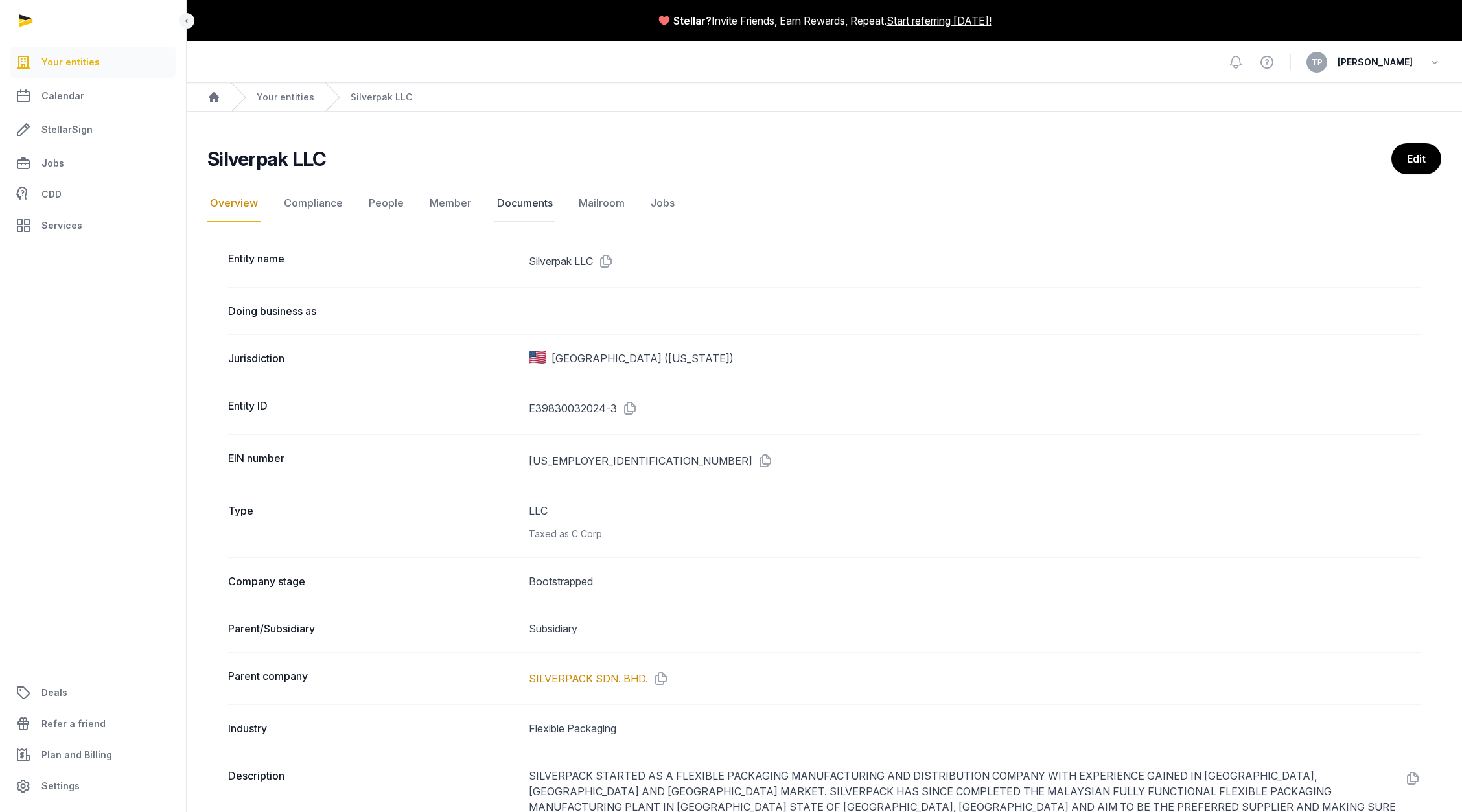
click at [511, 206] on link "Documents" at bounding box center [525, 203] width 61 height 38
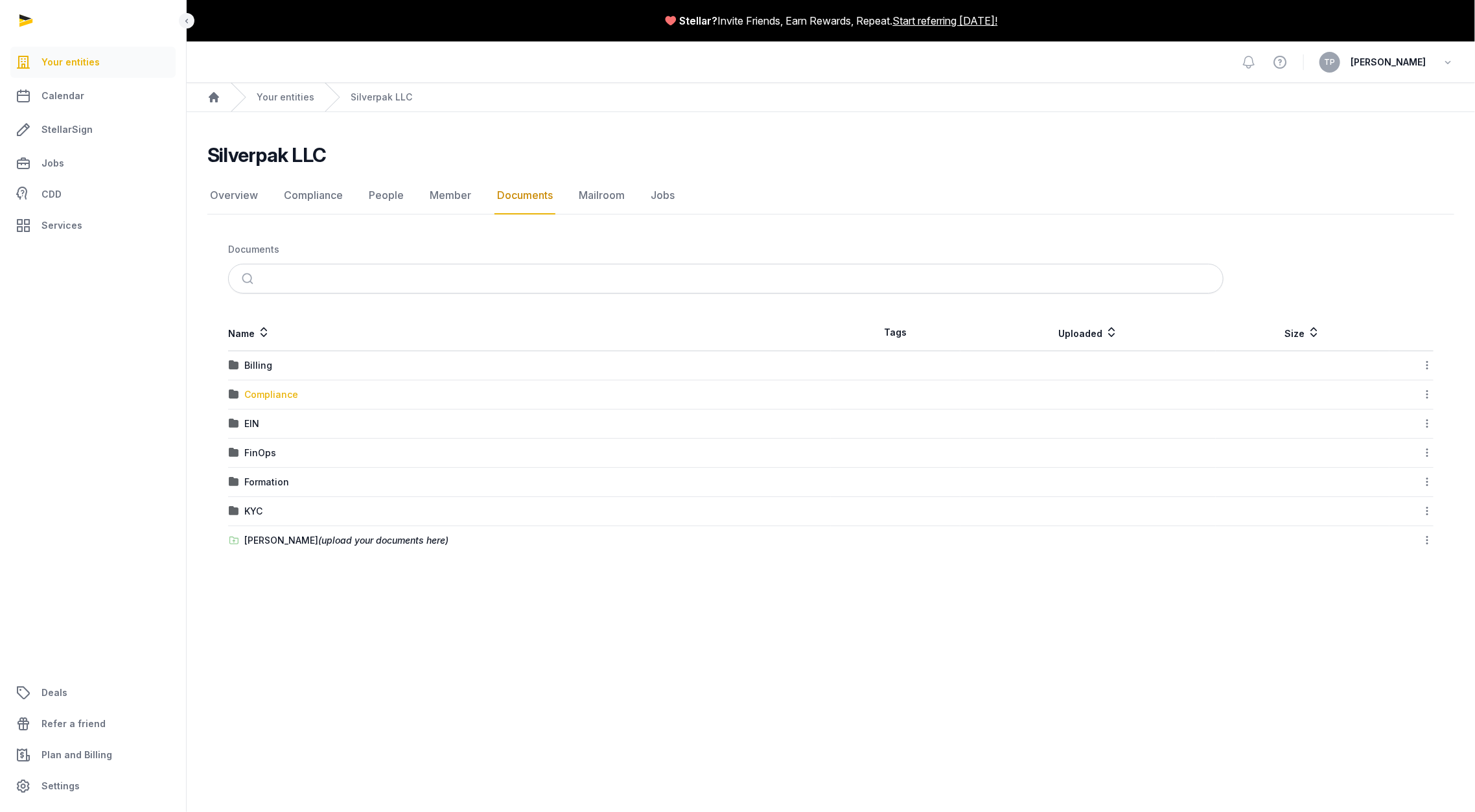
click at [267, 394] on div "Compliance" at bounding box center [271, 394] width 53 height 13
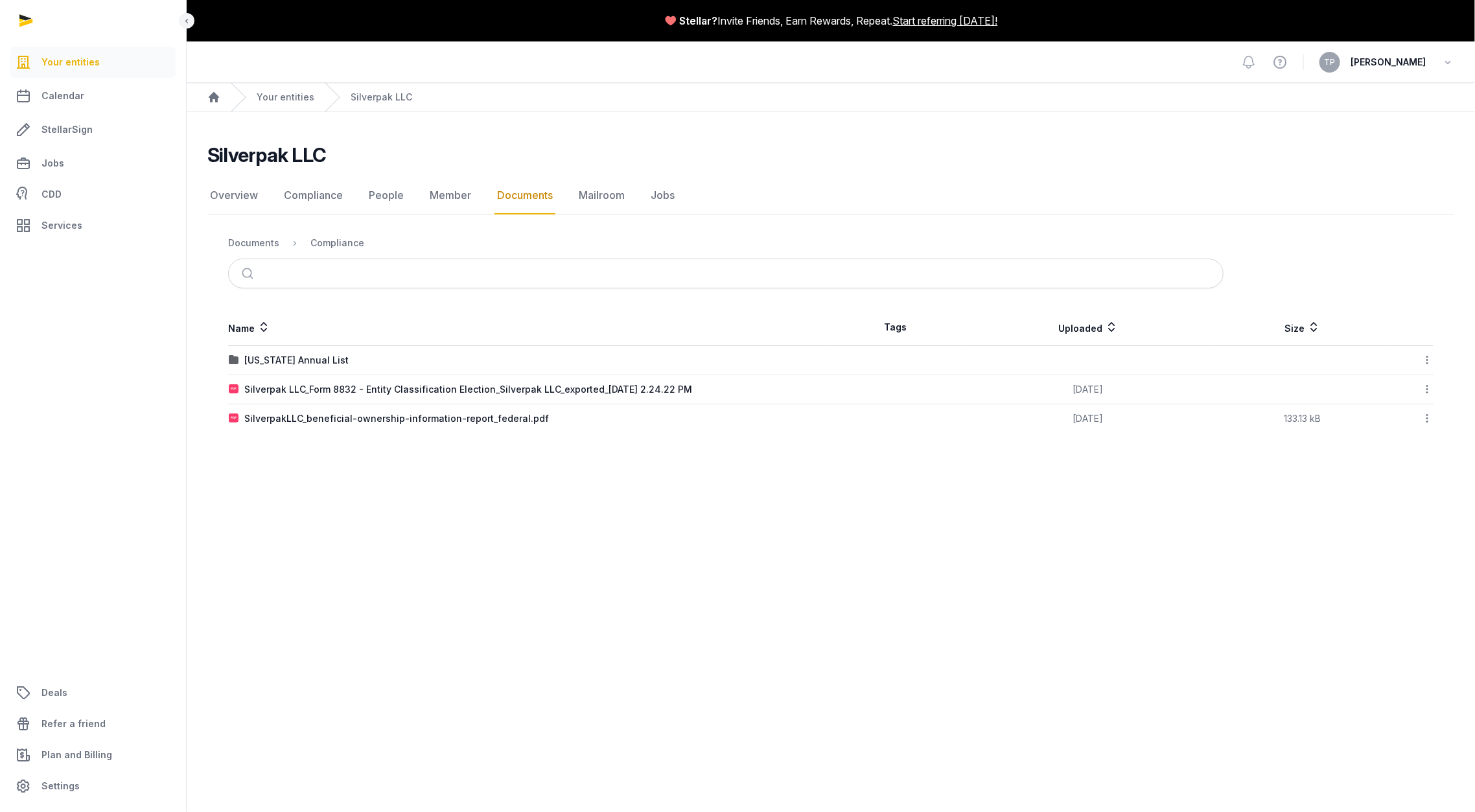
click at [1428, 389] on icon at bounding box center [1428, 389] width 12 height 14
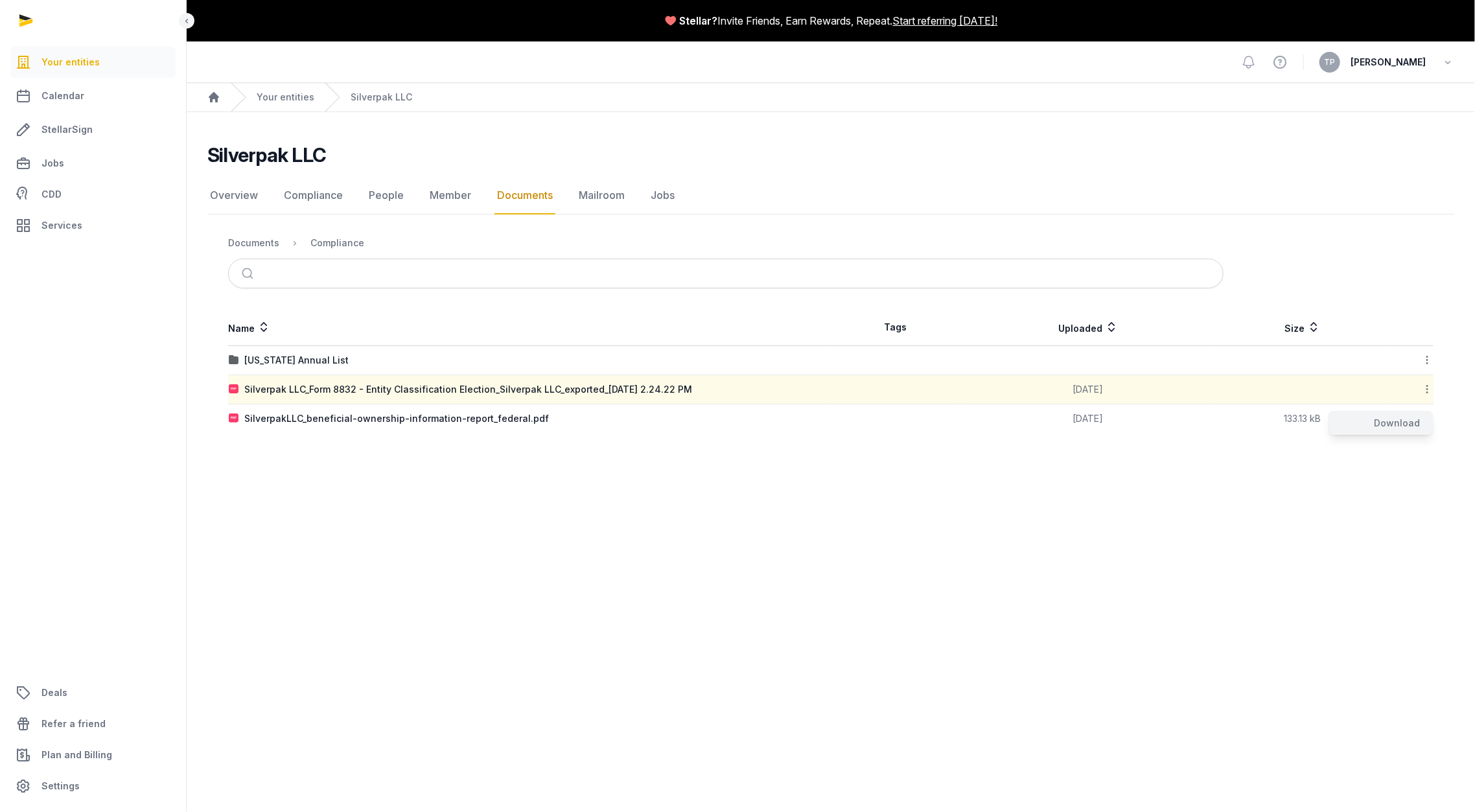
click at [1414, 422] on div "Download" at bounding box center [1381, 423] width 103 height 23
click at [1428, 419] on icon at bounding box center [1428, 418] width 12 height 14
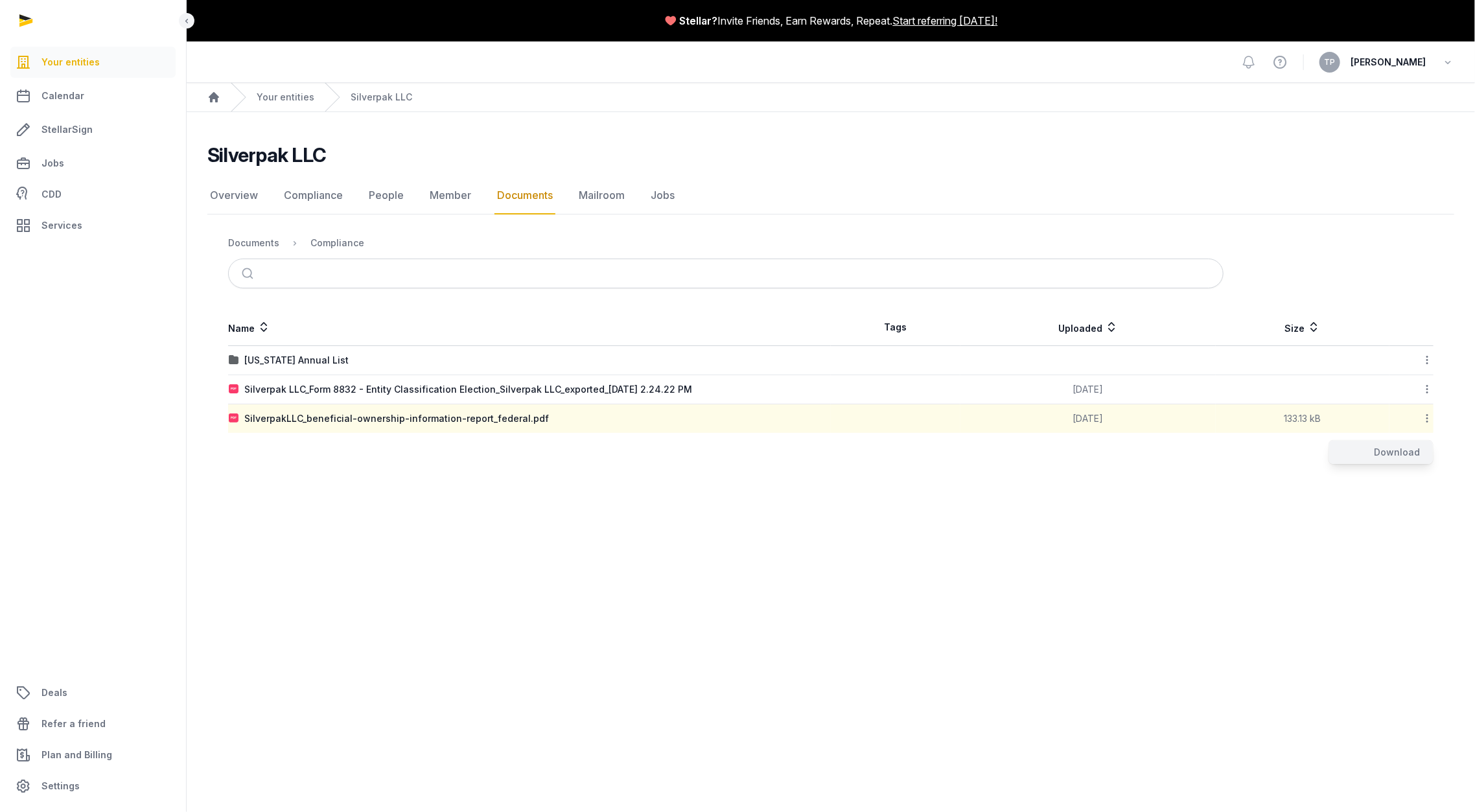
click at [1404, 458] on div "Download" at bounding box center [1381, 451] width 103 height 23
click at [466, 419] on div "SilverpakLLC_beneficial-ownership-information-report_federal.pdf" at bounding box center [397, 418] width 305 height 13
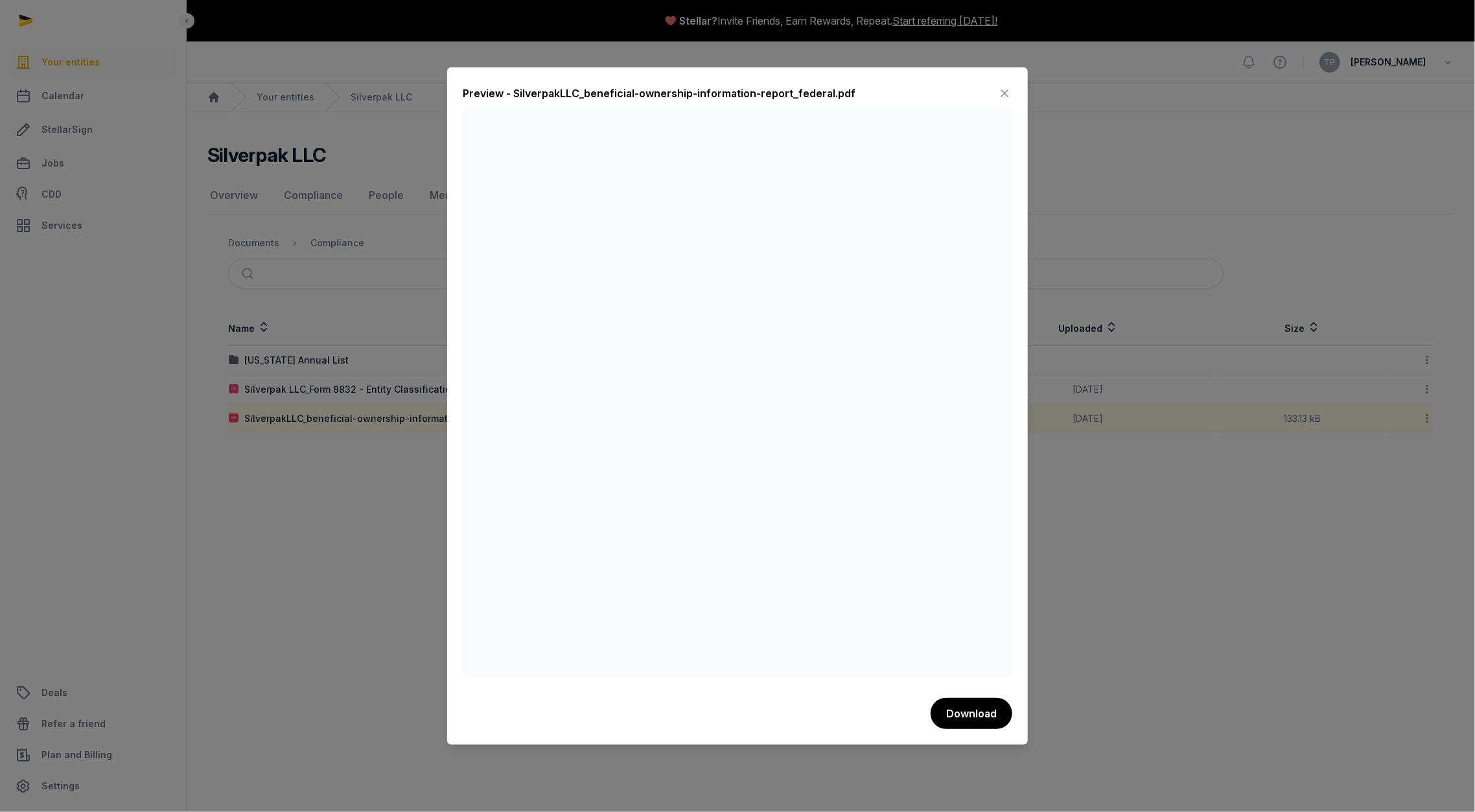
click at [1003, 93] on icon at bounding box center [1005, 93] width 16 height 21
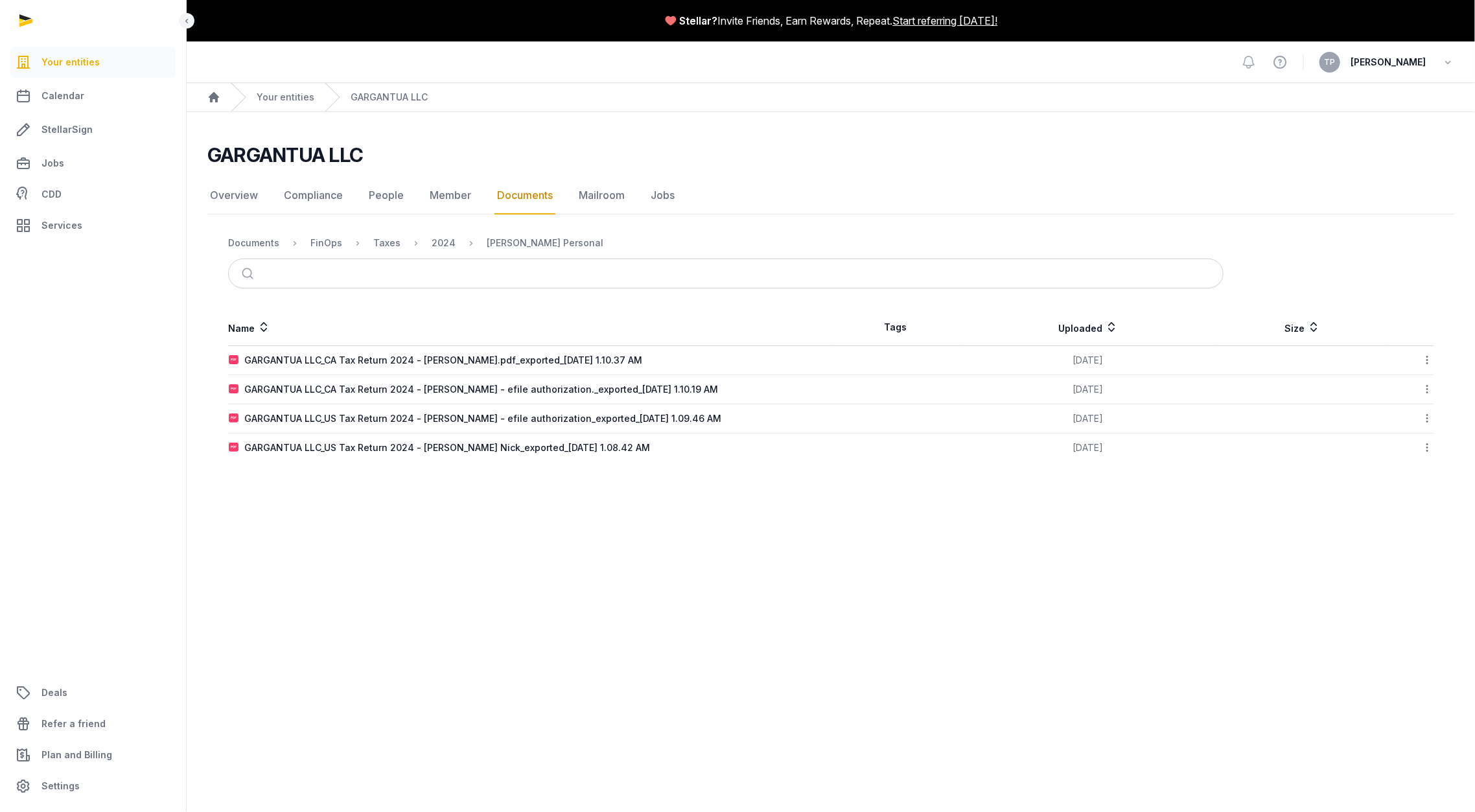
click at [779, 573] on main "Stellar? Invite Friends, Earn Rewards, Repeat. Start referring today! Open side…" at bounding box center [738, 406] width 1475 height 812
click at [433, 244] on div "2024" at bounding box center [444, 243] width 24 height 13
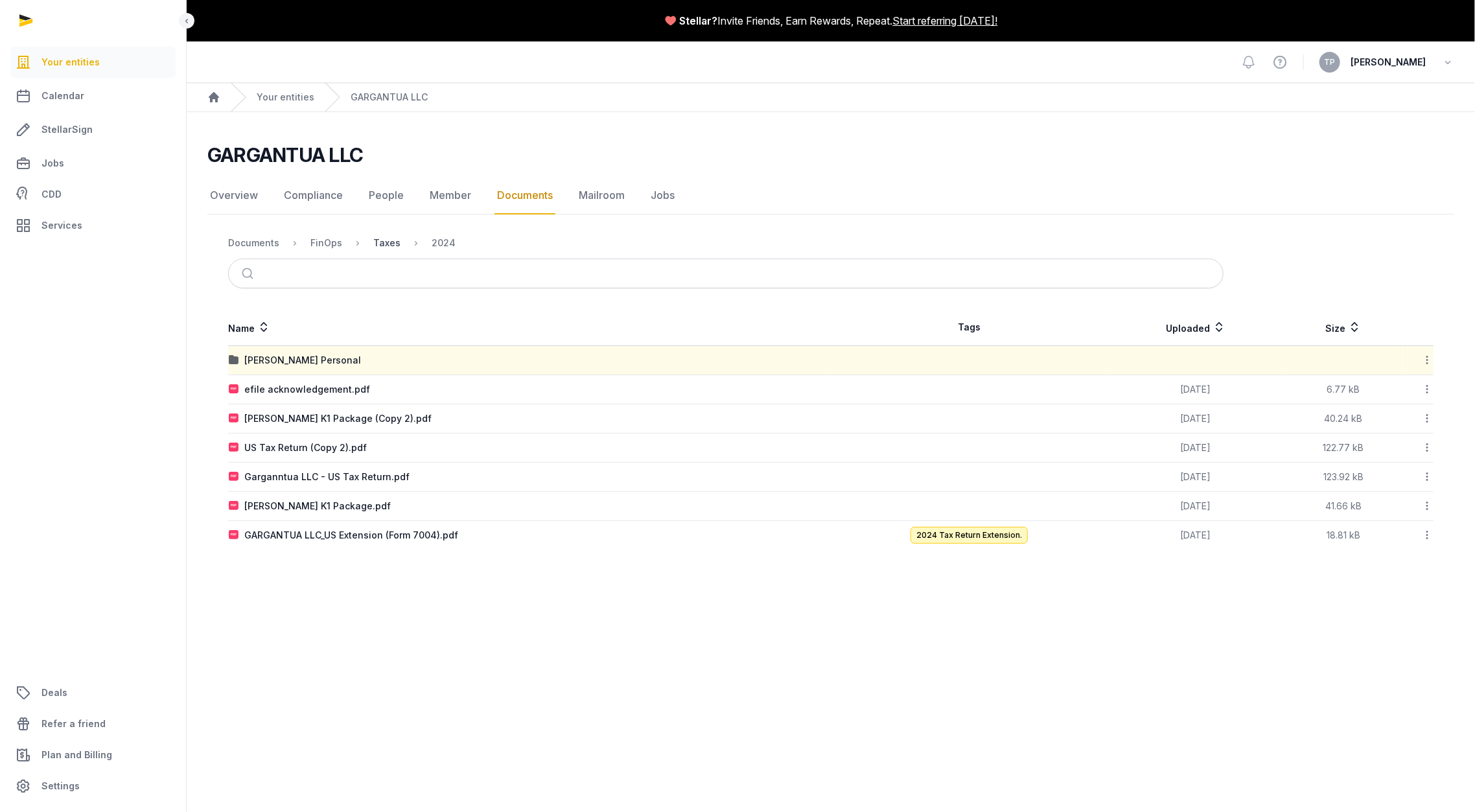
click at [389, 246] on div "Taxes" at bounding box center [387, 243] width 28 height 13
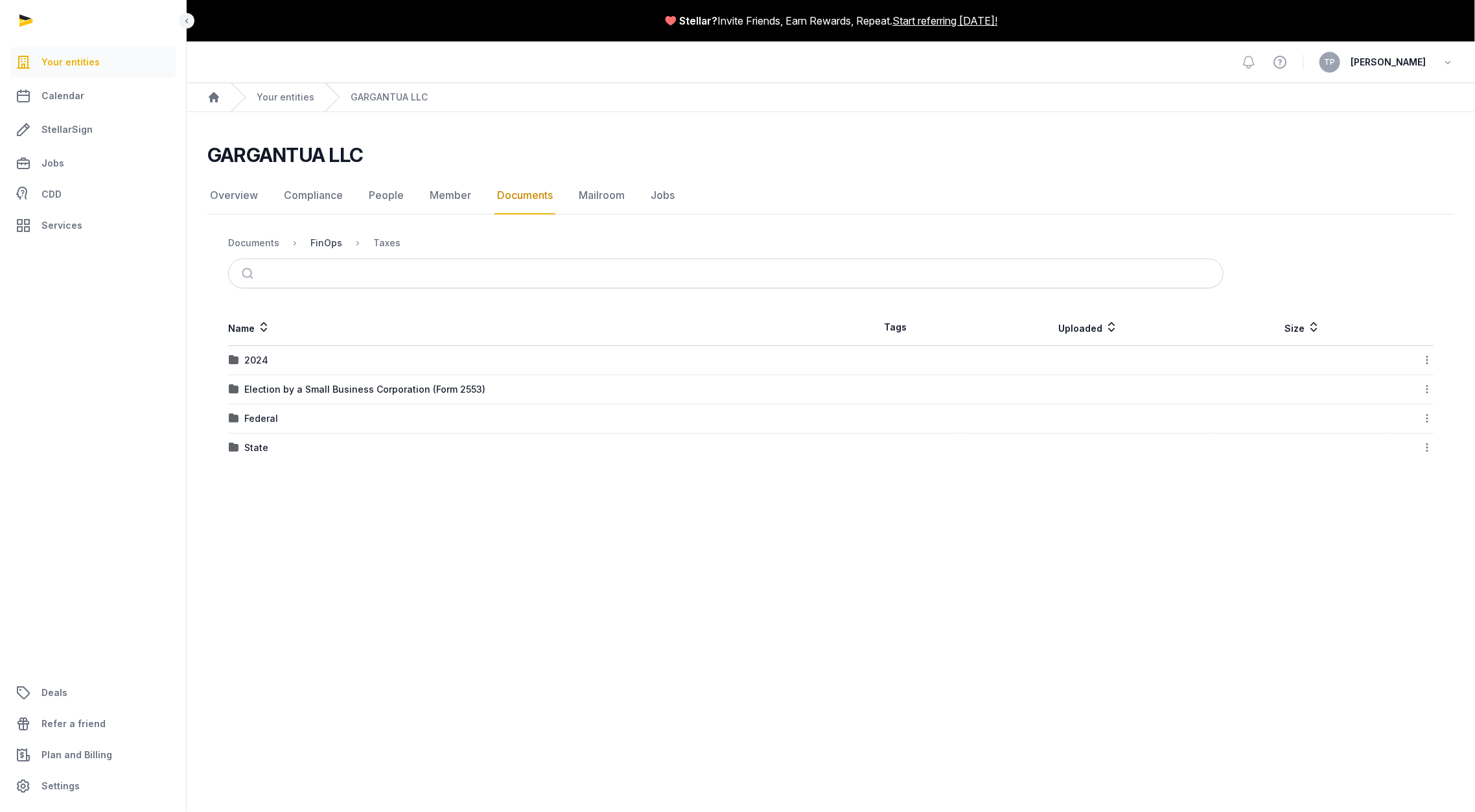
click at [321, 244] on div "FinOps" at bounding box center [326, 243] width 32 height 13
click at [250, 244] on div "Documents" at bounding box center [253, 243] width 51 height 13
click at [318, 539] on span "(upload your documents here)" at bounding box center [383, 540] width 130 height 11
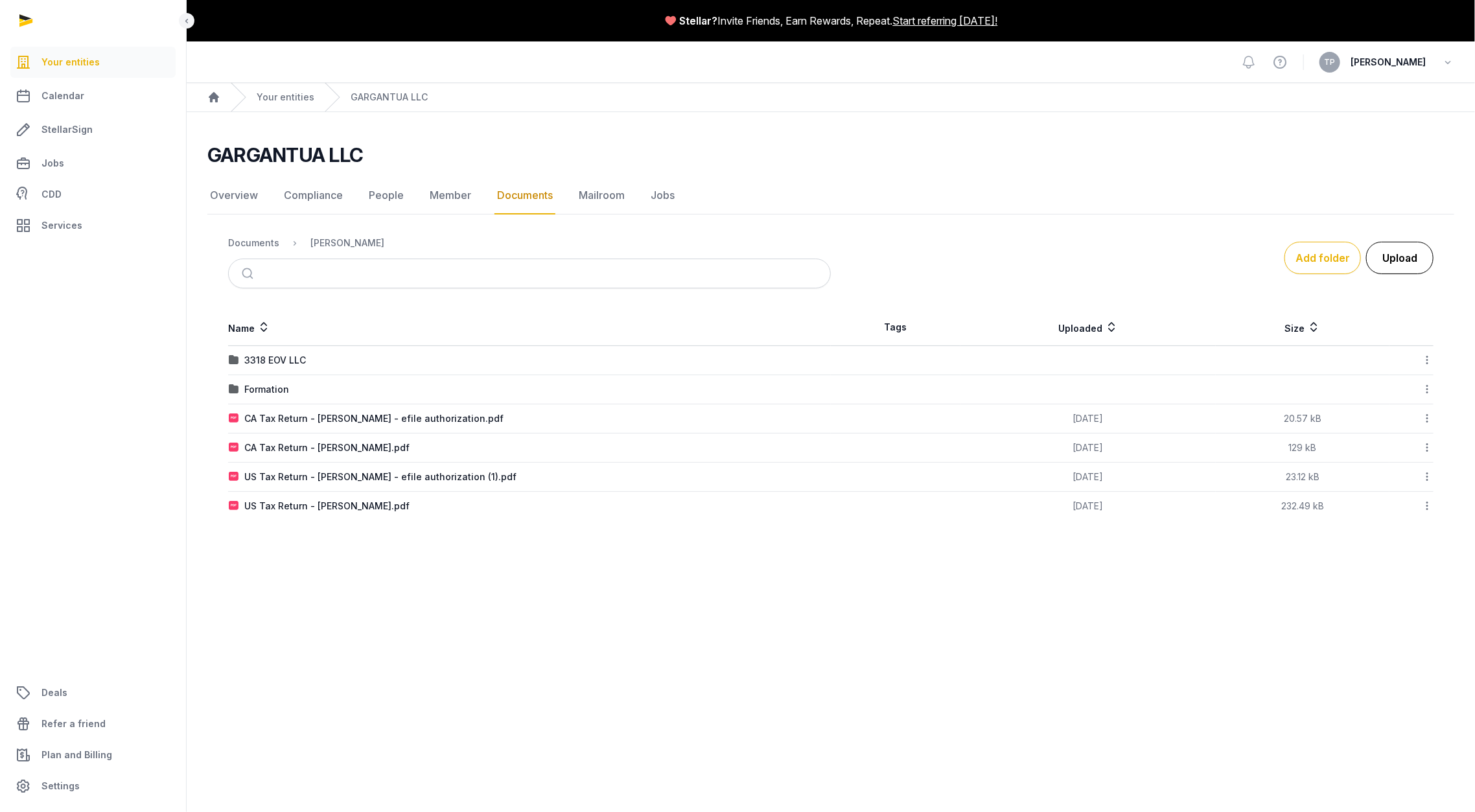
click at [1398, 247] on button "Upload" at bounding box center [1400, 258] width 67 height 33
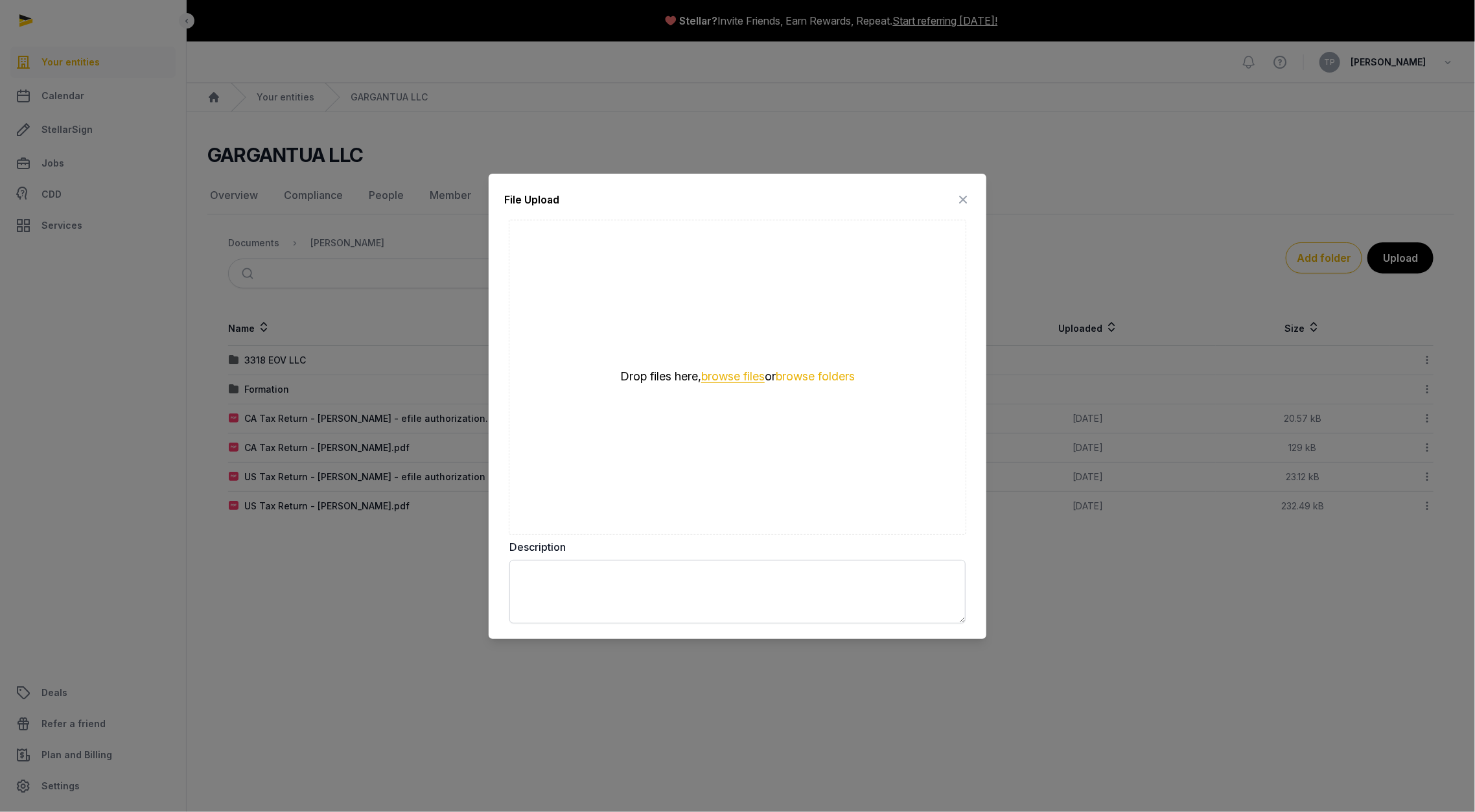
click at [733, 381] on button "browse files" at bounding box center [733, 376] width 64 height 12
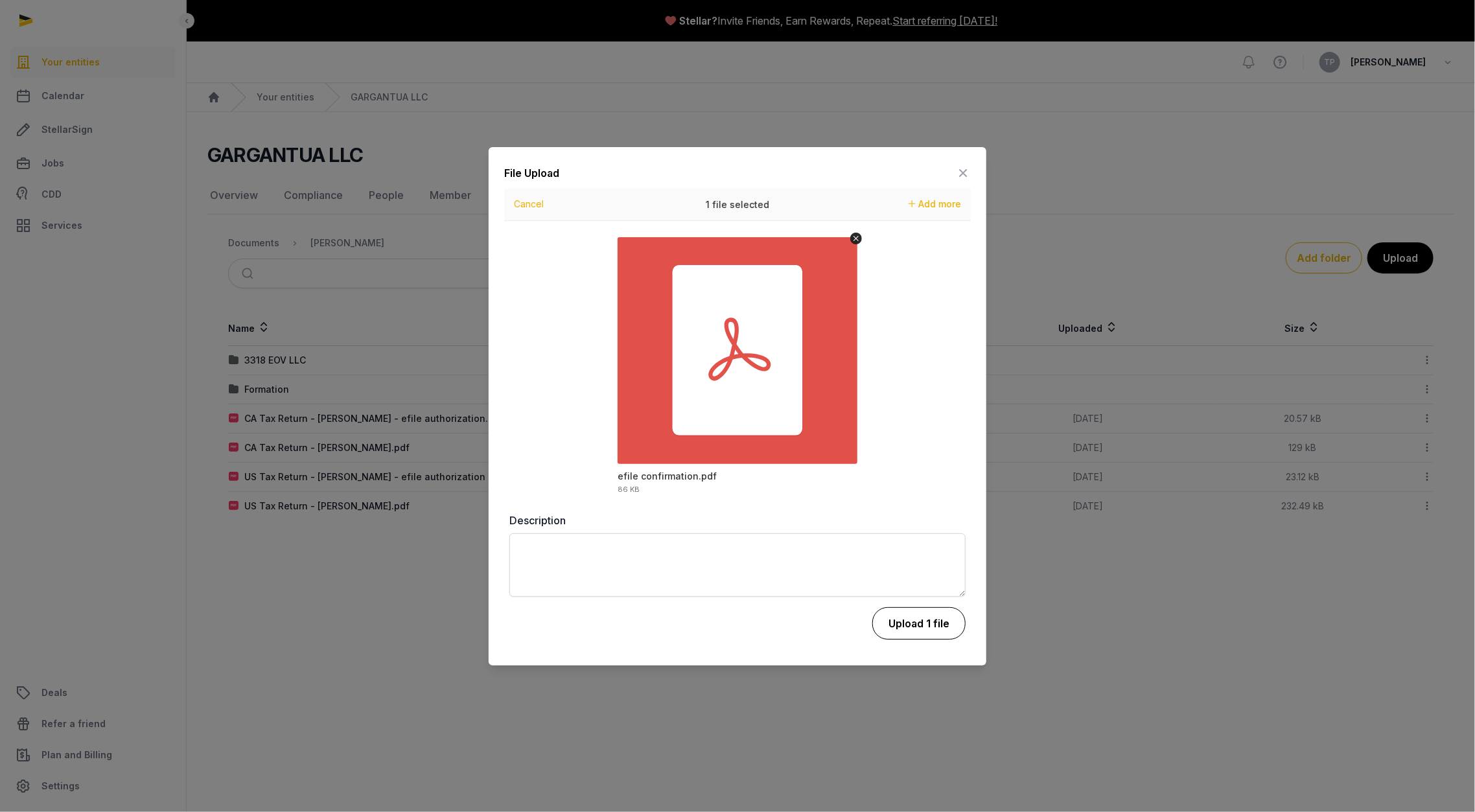
click at [922, 623] on button "Upload 1 file" at bounding box center [918, 623] width 93 height 33
